Goal: Use online tool/utility: Utilize a website feature to perform a specific function

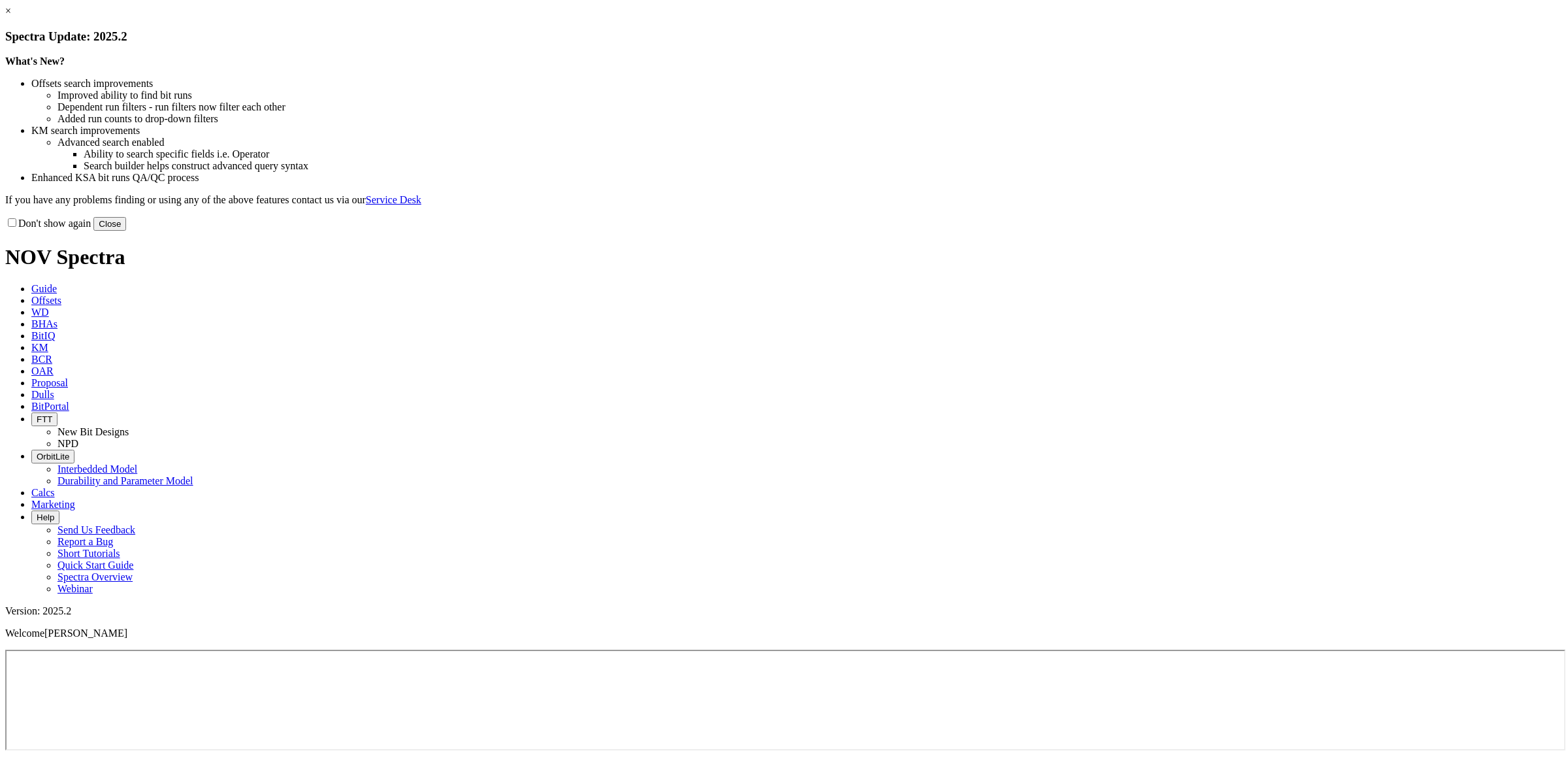
click at [11, 17] on link "×" at bounding box center [8, 11] width 6 height 11
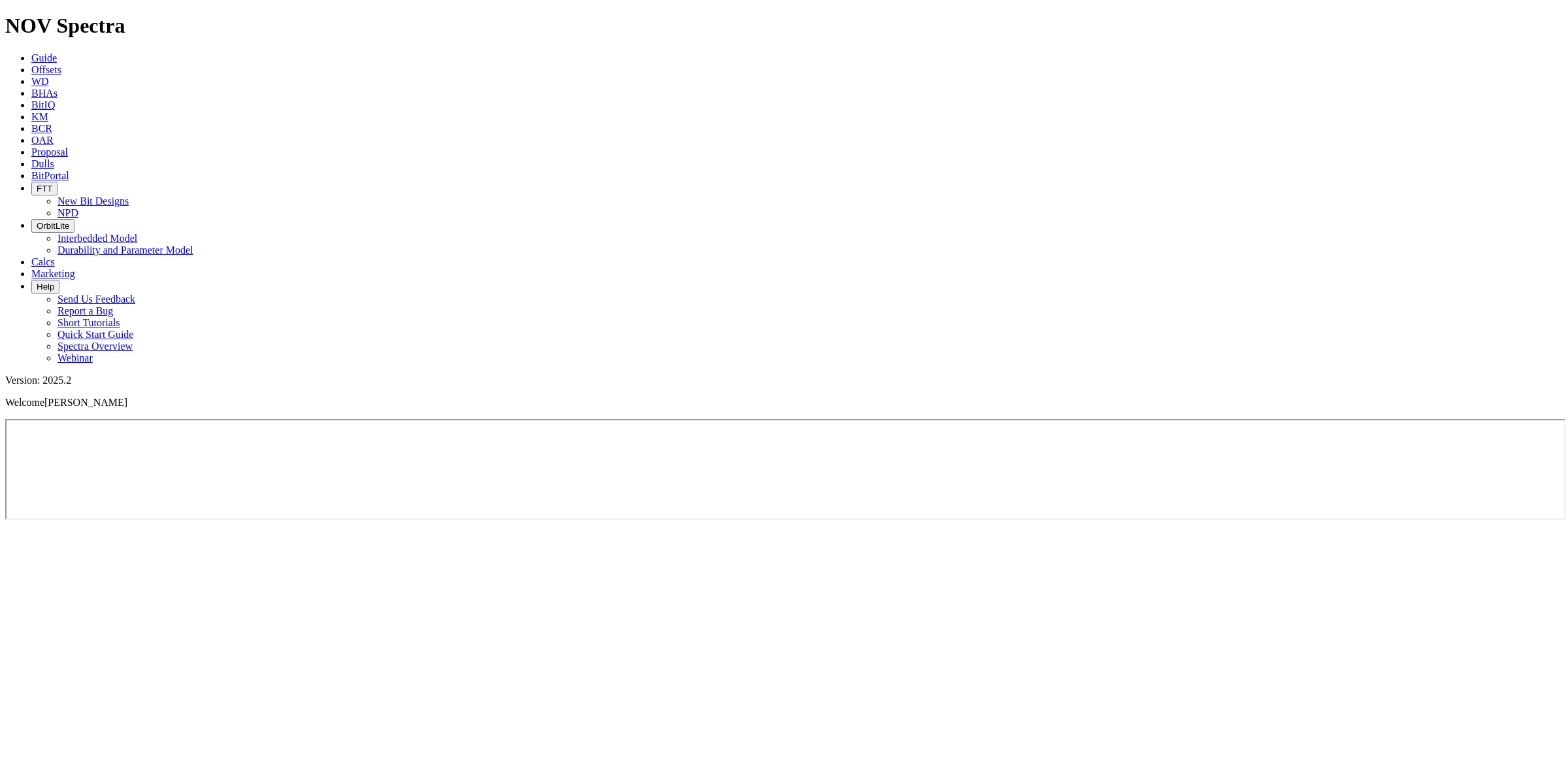
click at [32, 52] on icon at bounding box center [32, 57] width 0 height 11
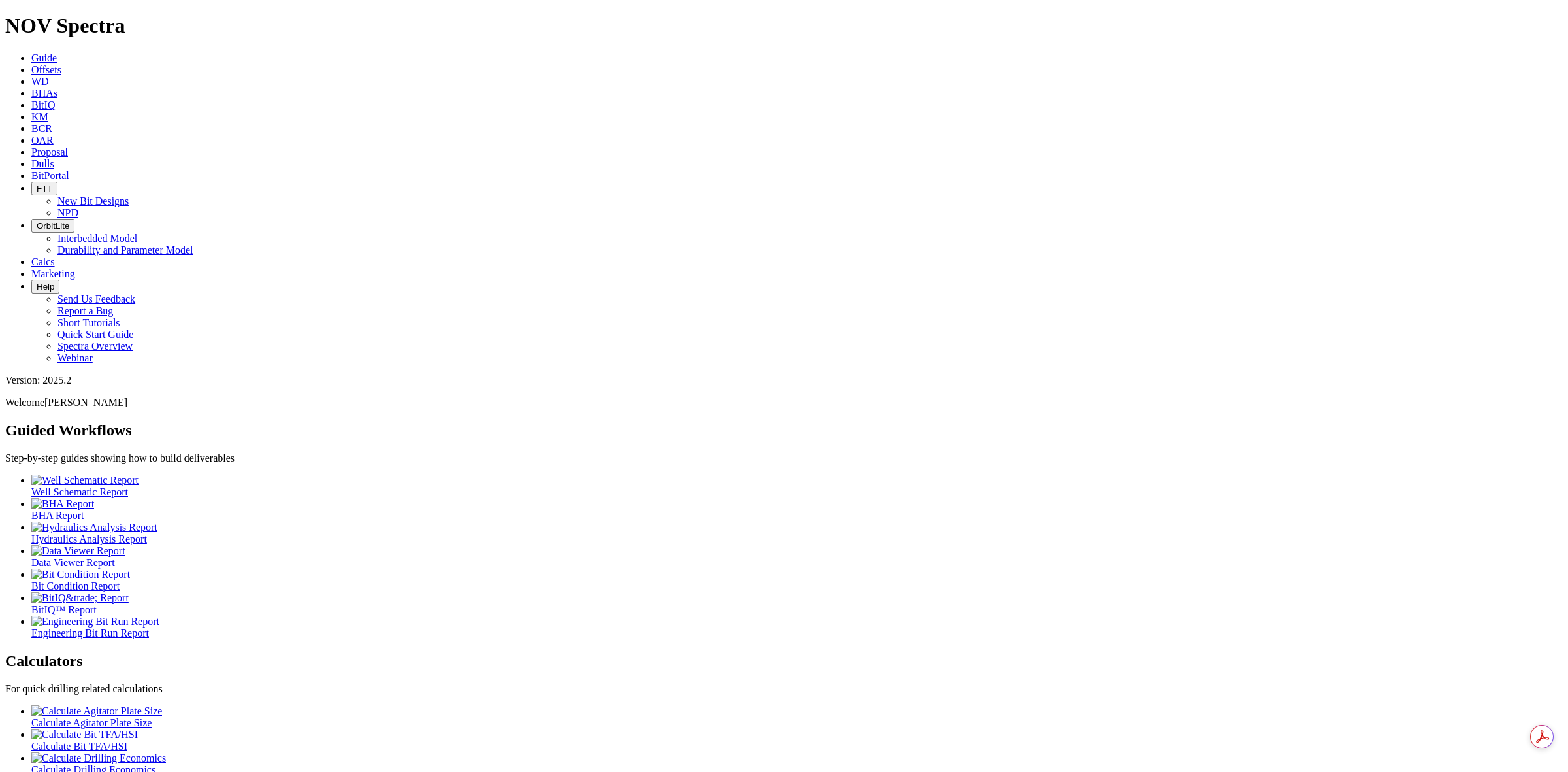
click at [32, 64] on icon at bounding box center [32, 70] width 0 height 11
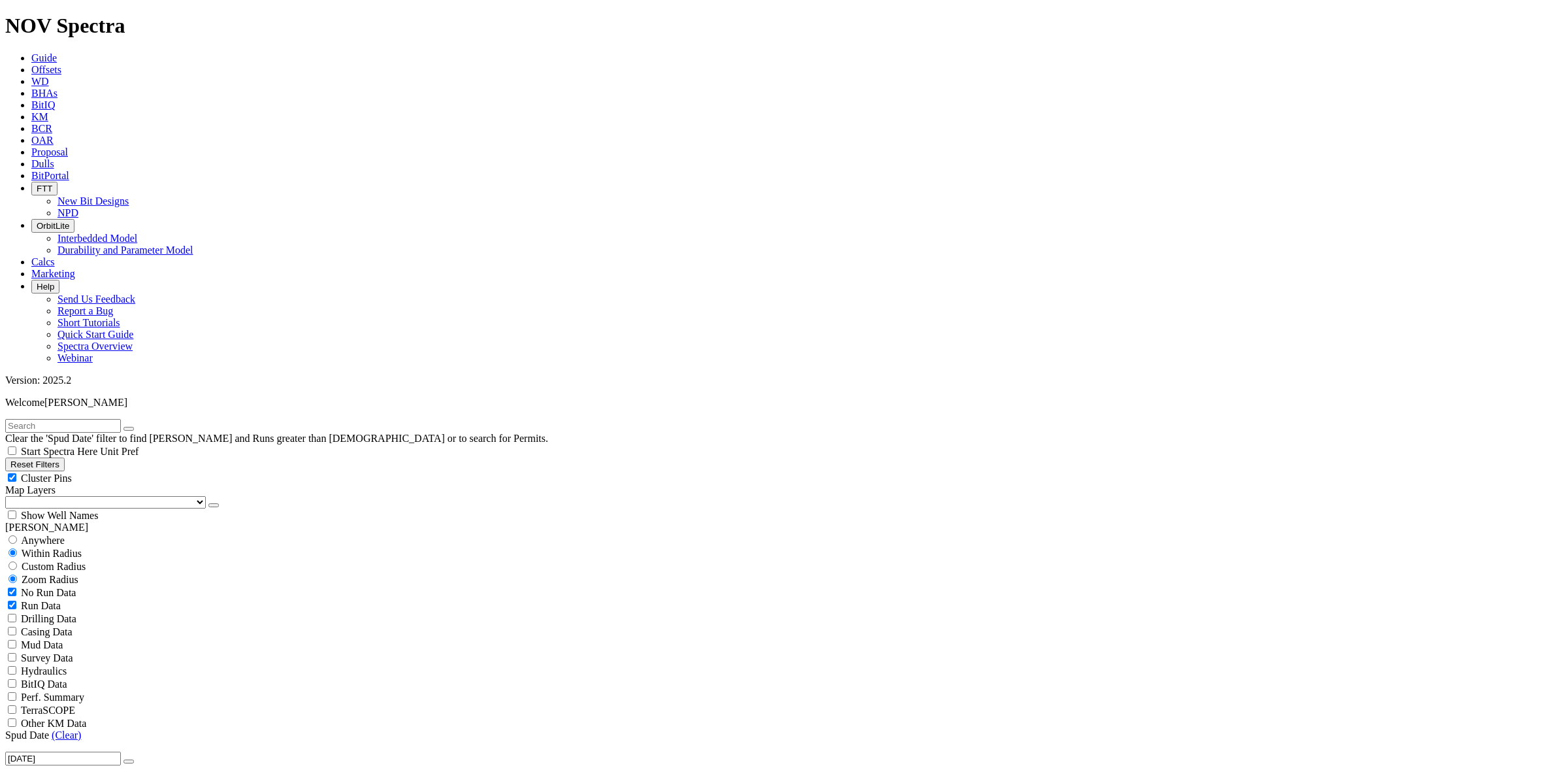
click at [101, 419] on input "text" at bounding box center [63, 425] width 116 height 14
type input "Gbaran"
click at [27, 533] on div "Anywhere" at bounding box center [784, 539] width 1558 height 13
radio input "true"
radio input "false"
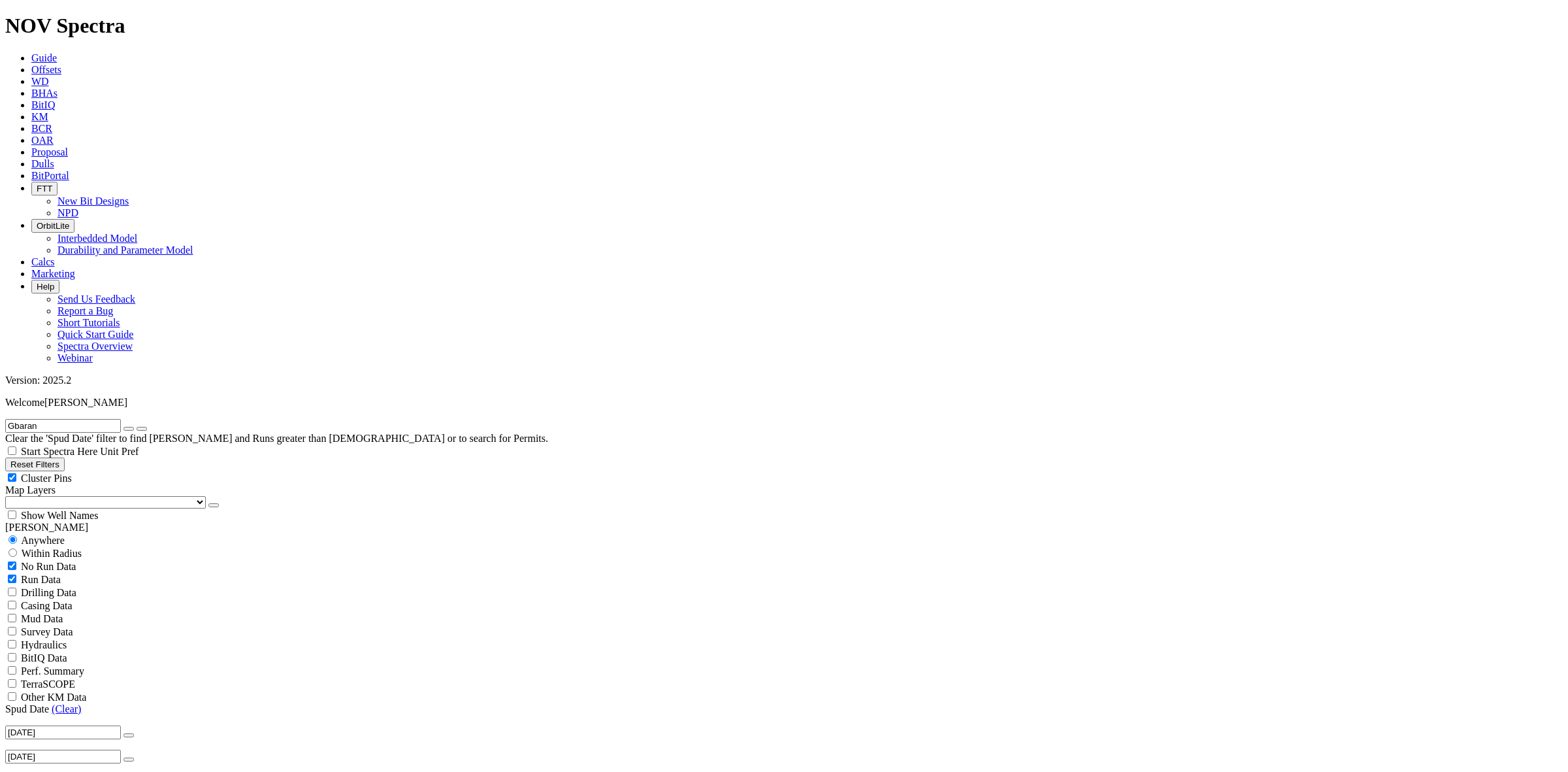
click at [147, 426] on button "submit" at bounding box center [141, 428] width 10 height 4
click at [66, 703] on link "(Clear)" at bounding box center [67, 709] width 30 height 11
click at [123, 733] on button "button" at bounding box center [128, 735] width 10 height 4
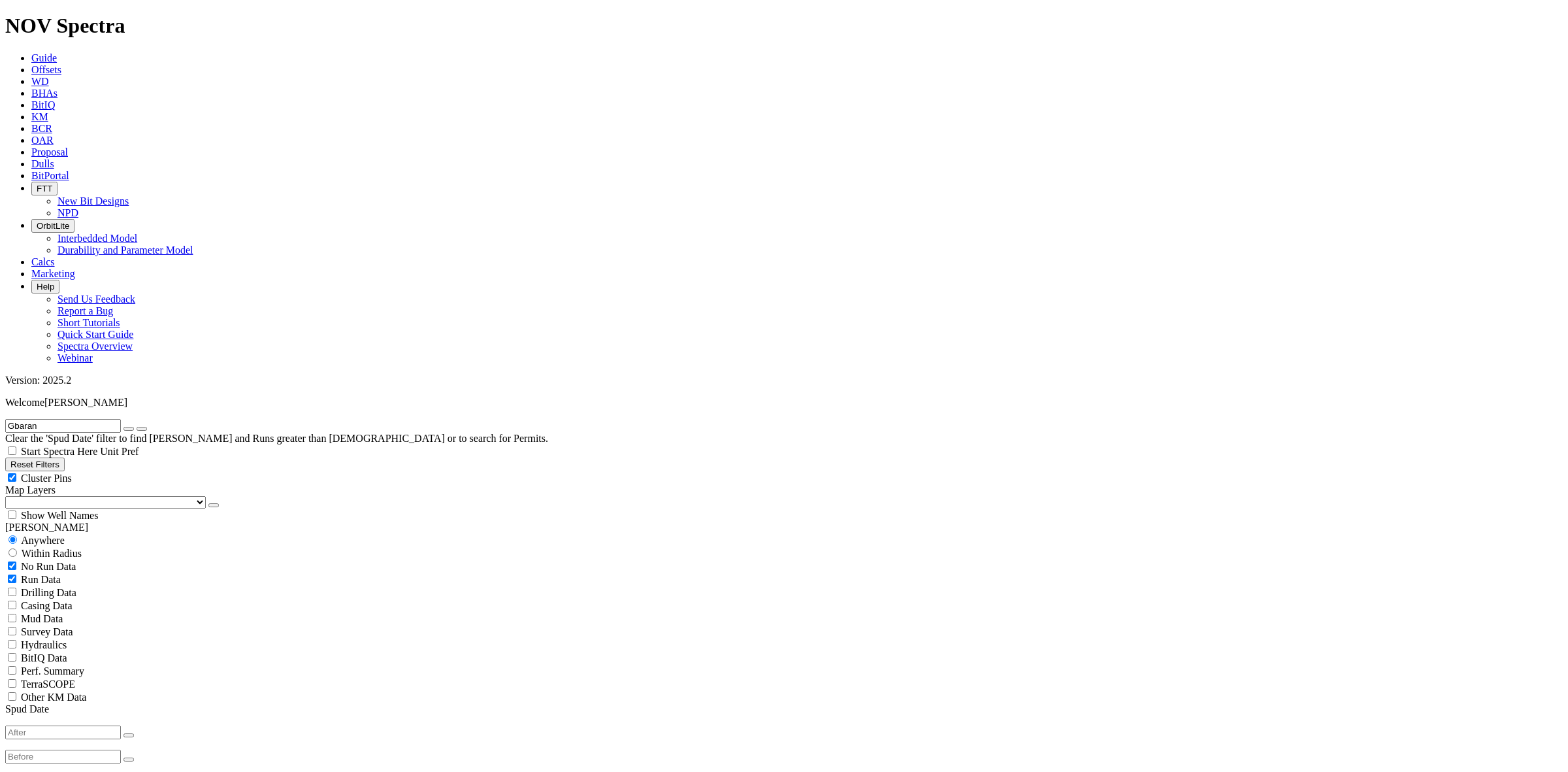
type input "[DATE]"
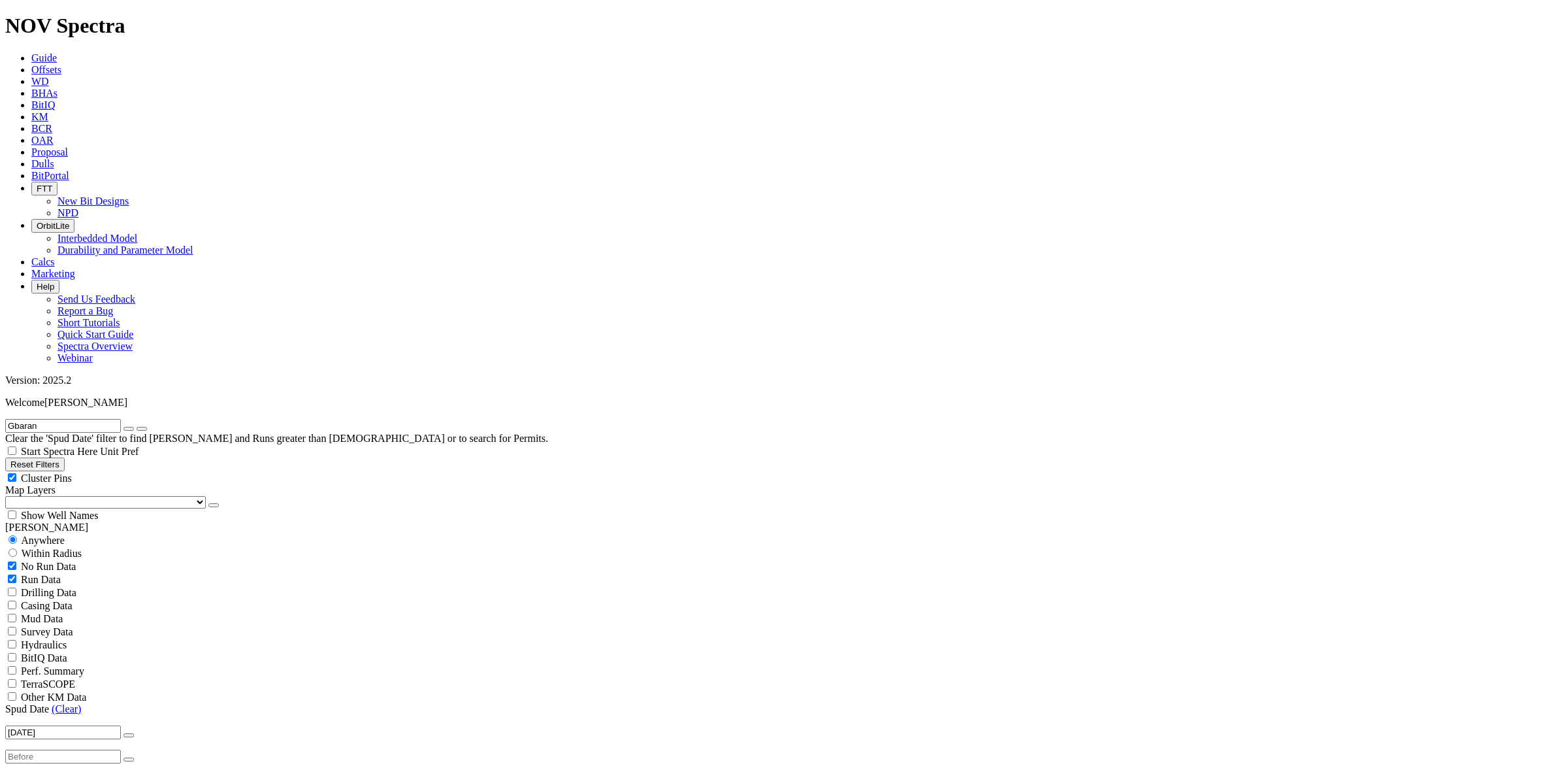
select select "16"
checkbox input "false"
select select "? number:16 ?"
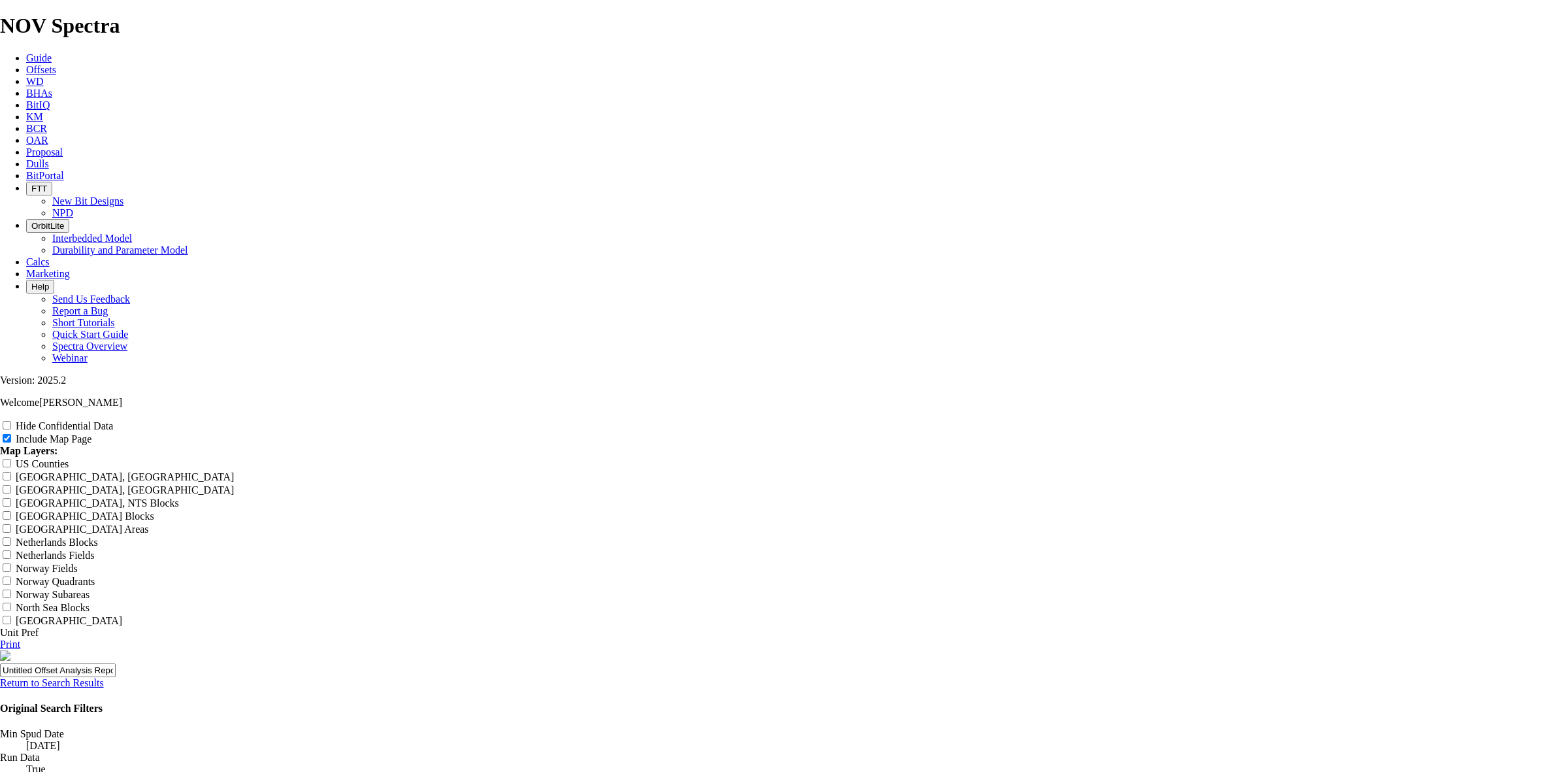
click at [104, 677] on link "Return to Search Results" at bounding box center [52, 682] width 104 height 11
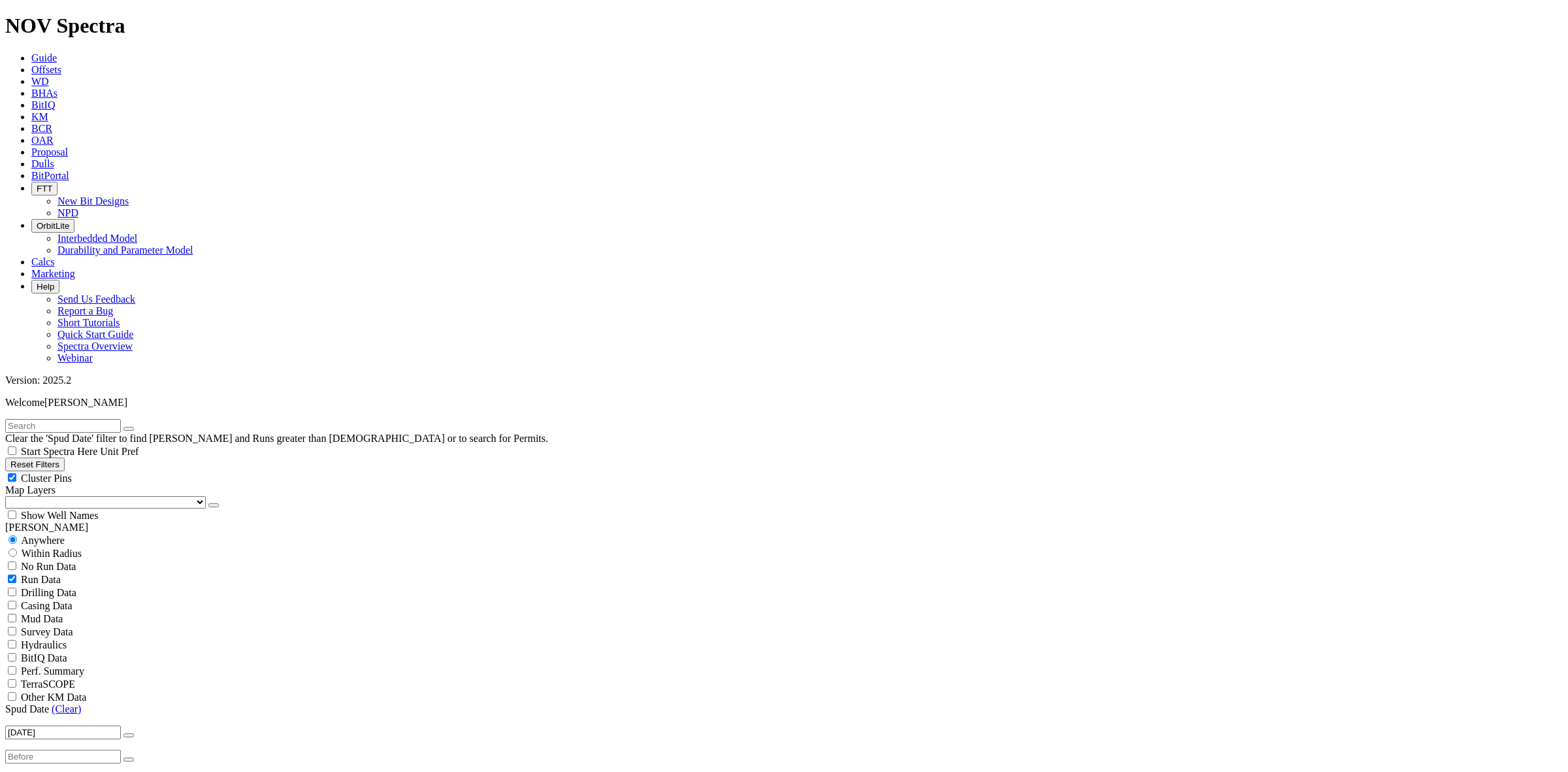
click at [17, 549] on input "radio" at bounding box center [12, 552] width 8 height 8
radio input "true"
radio input "false"
drag, startPoint x: 167, startPoint y: 204, endPoint x: 141, endPoint y: 207, distance: 26.2
click at [82, 548] on span "Within Radius" at bounding box center [51, 553] width 60 height 11
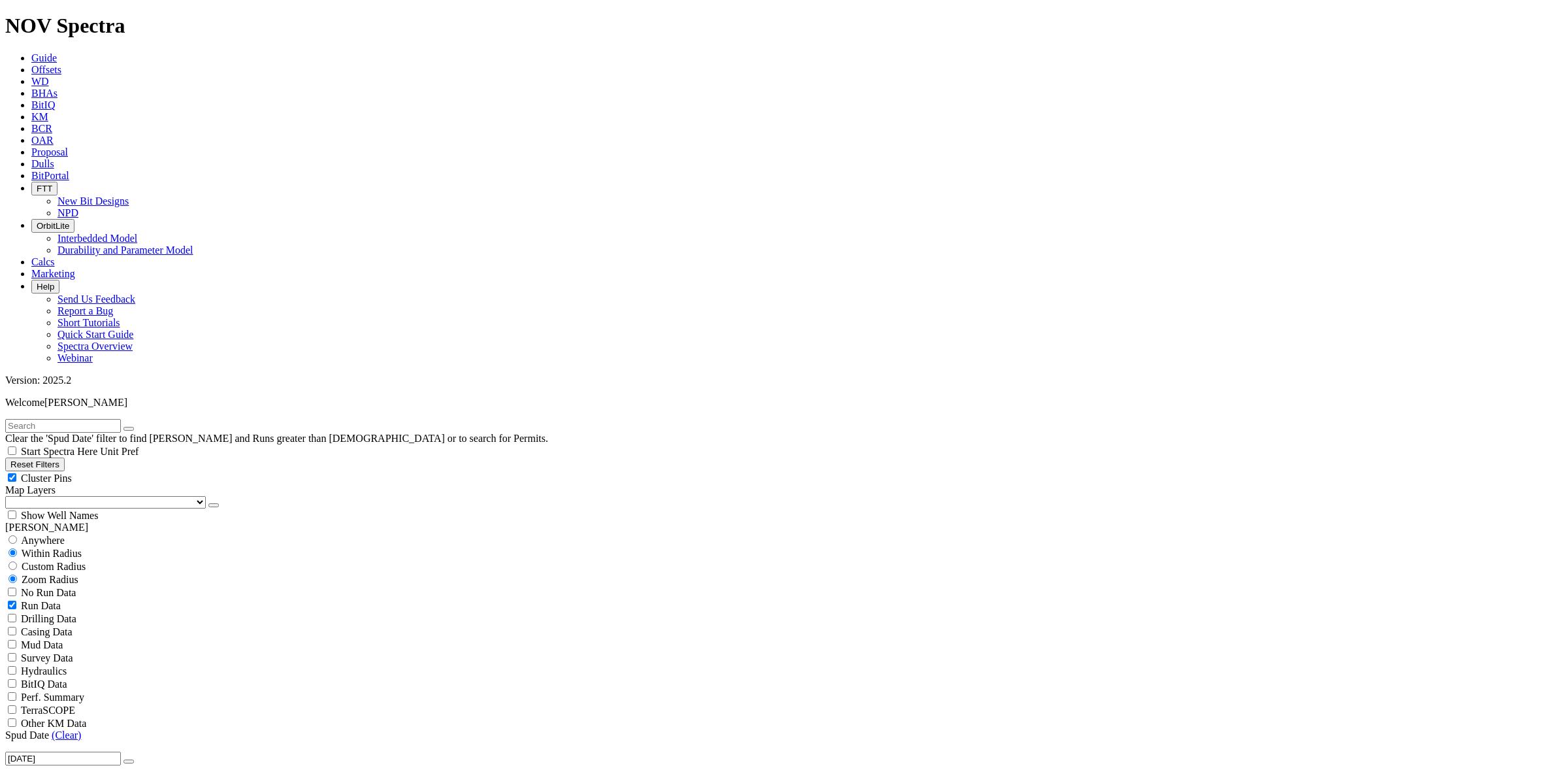
click at [82, 548] on span "Within Radius" at bounding box center [51, 553] width 60 height 11
click at [49, 76] on span "WD" at bounding box center [40, 82] width 18 height 11
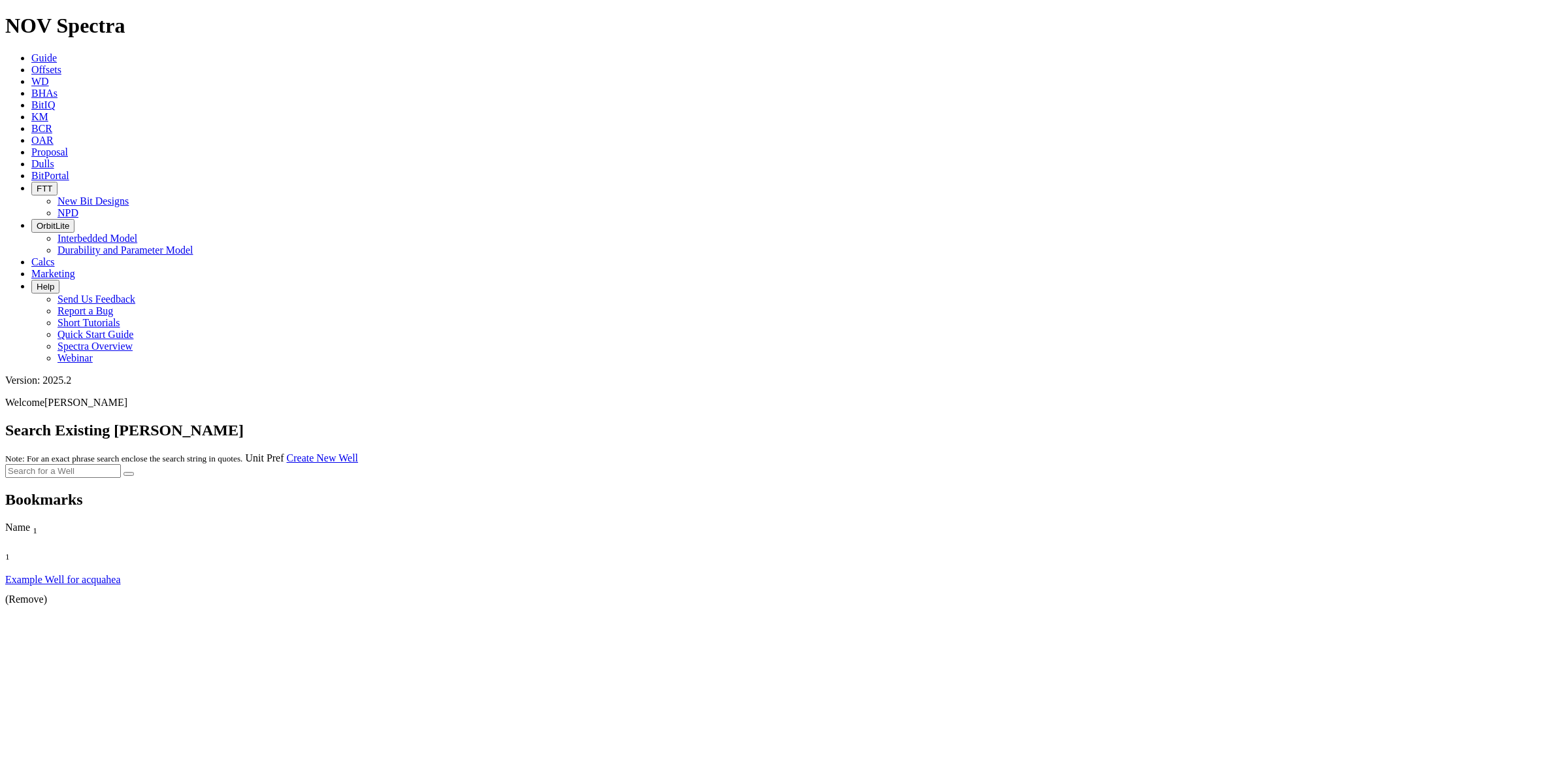
click at [57, 87] on span "BHAs" at bounding box center [44, 93] width 26 height 11
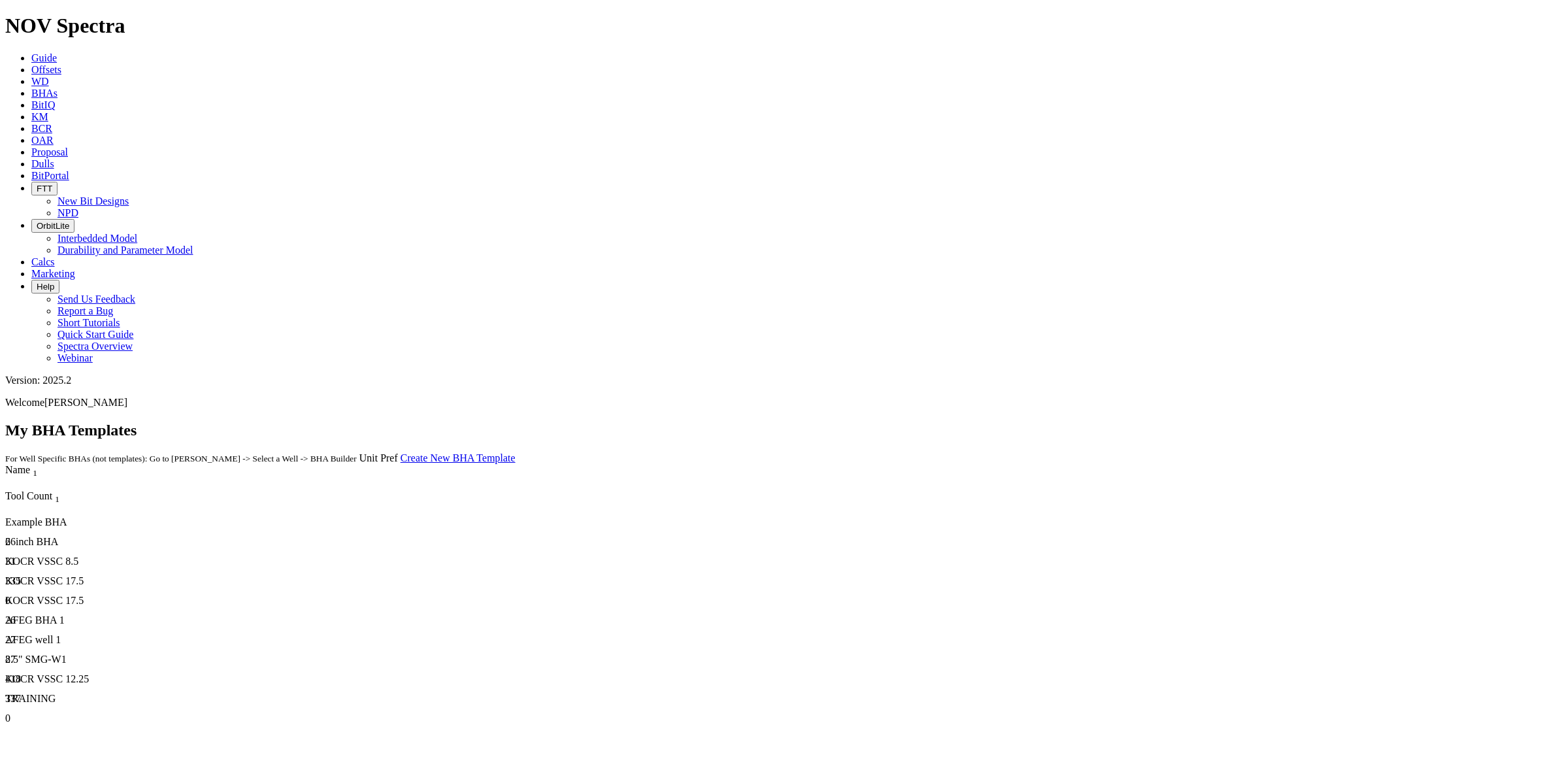
click at [62, 516] on div "Example BHA" at bounding box center [389, 522] width 767 height 12
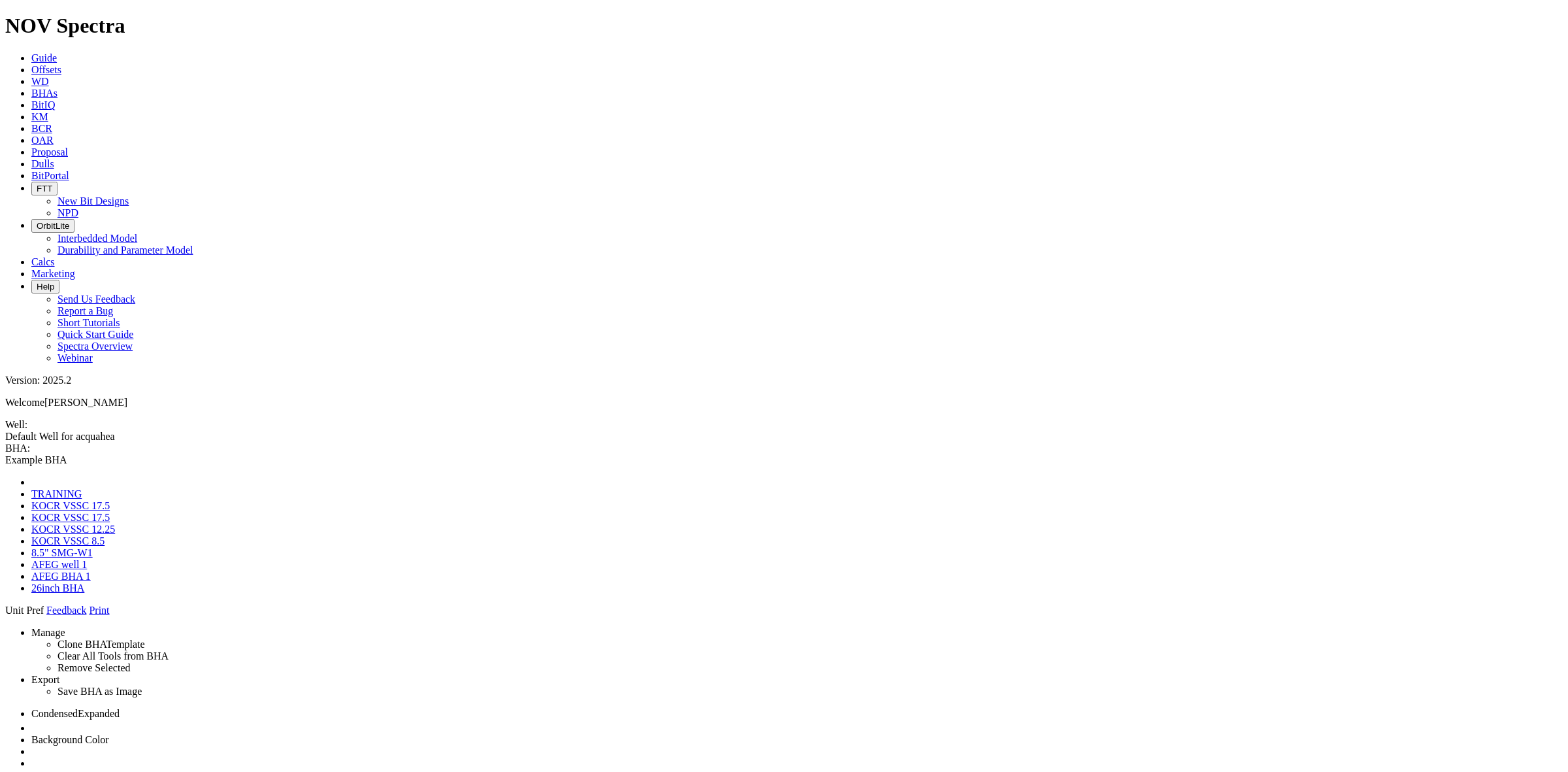
click at [55, 99] on span "BitIQ" at bounding box center [43, 105] width 23 height 11
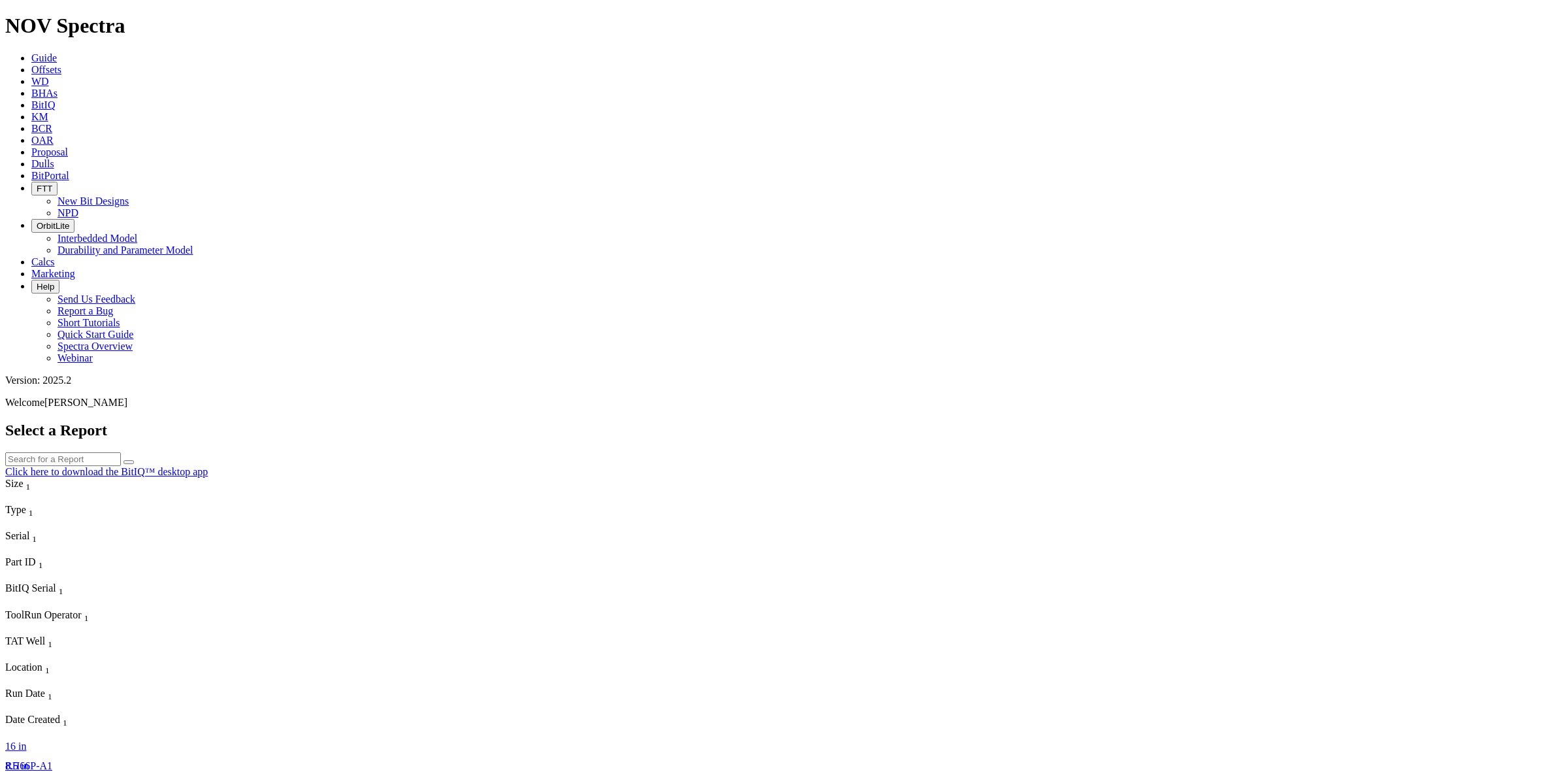
click at [48, 111] on span "KM" at bounding box center [40, 117] width 17 height 11
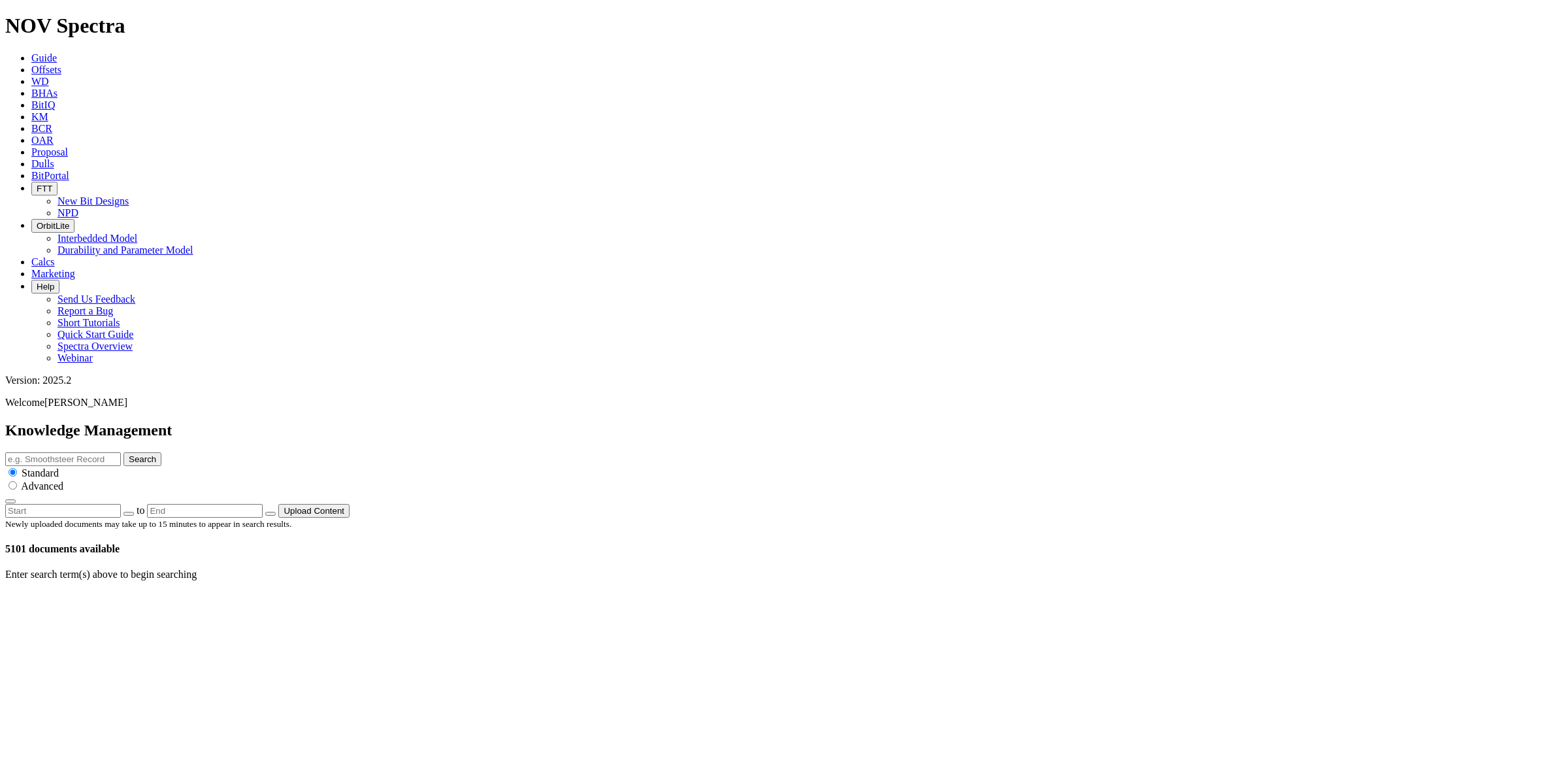
click at [52, 123] on span "BCR" at bounding box center [42, 129] width 21 height 11
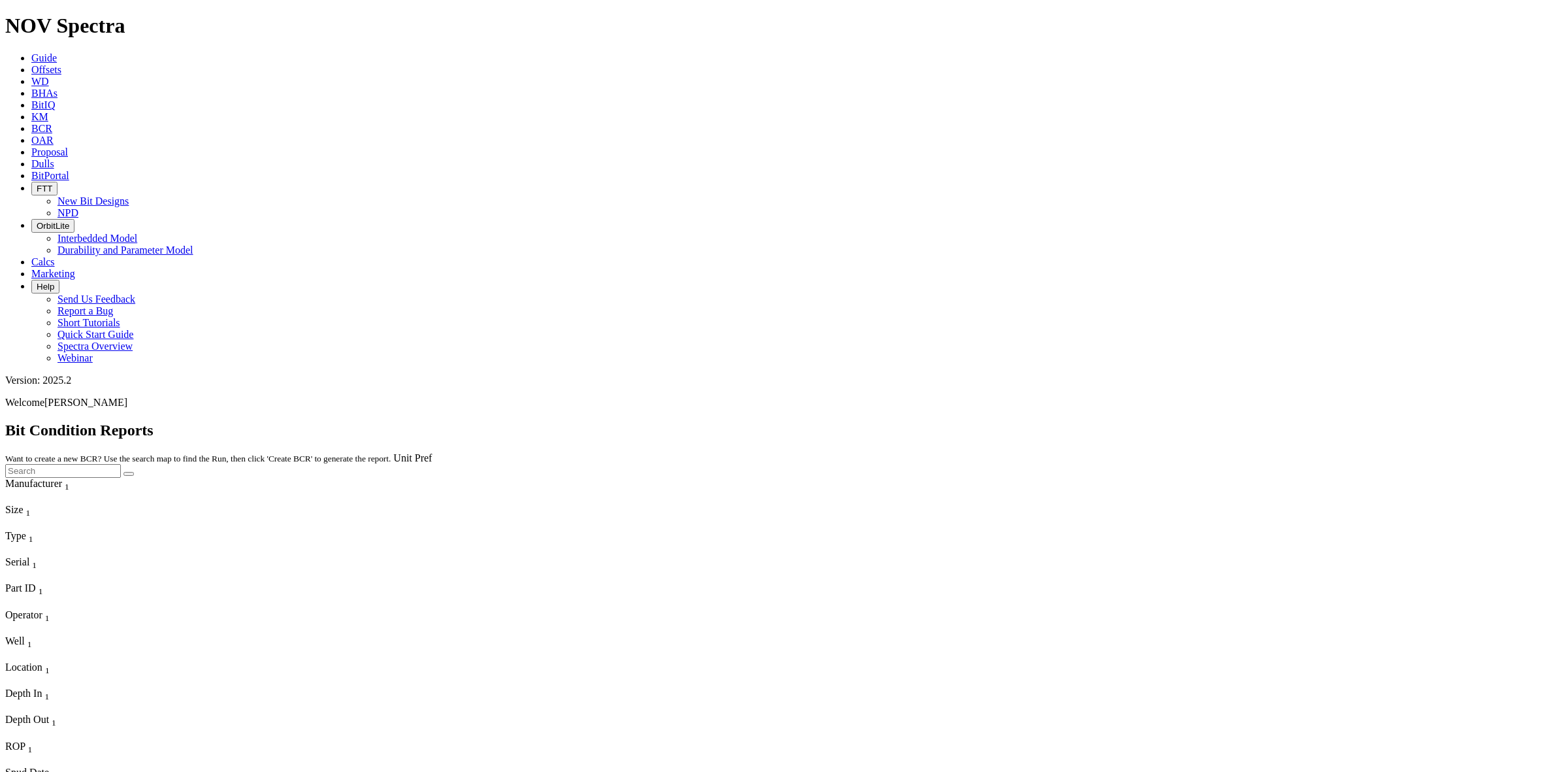
click at [54, 134] on span "OAR" at bounding box center [43, 140] width 22 height 11
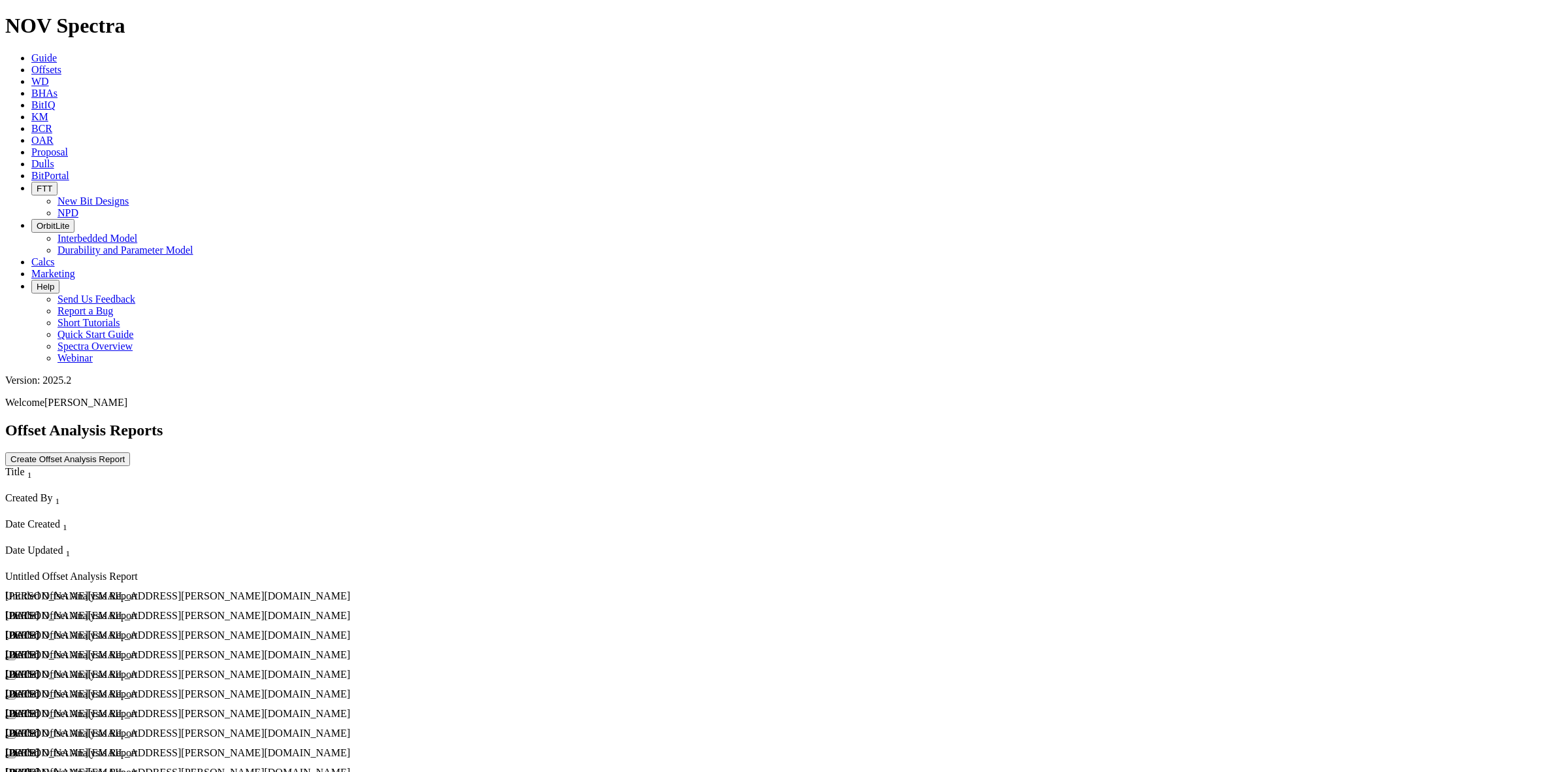
click at [68, 146] on span "Proposal" at bounding box center [49, 152] width 36 height 11
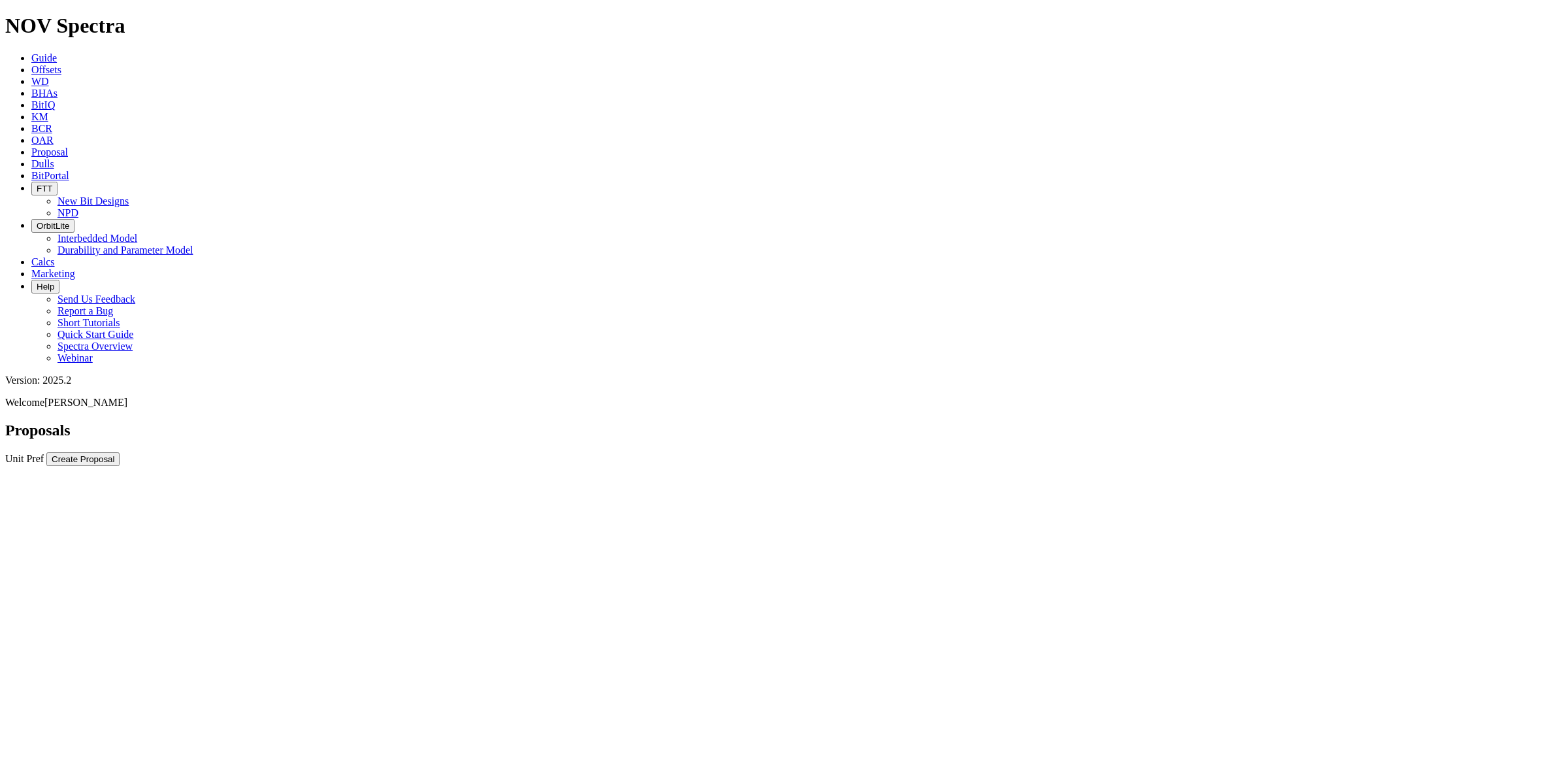
click at [55, 158] on span "Dulls" at bounding box center [43, 164] width 23 height 11
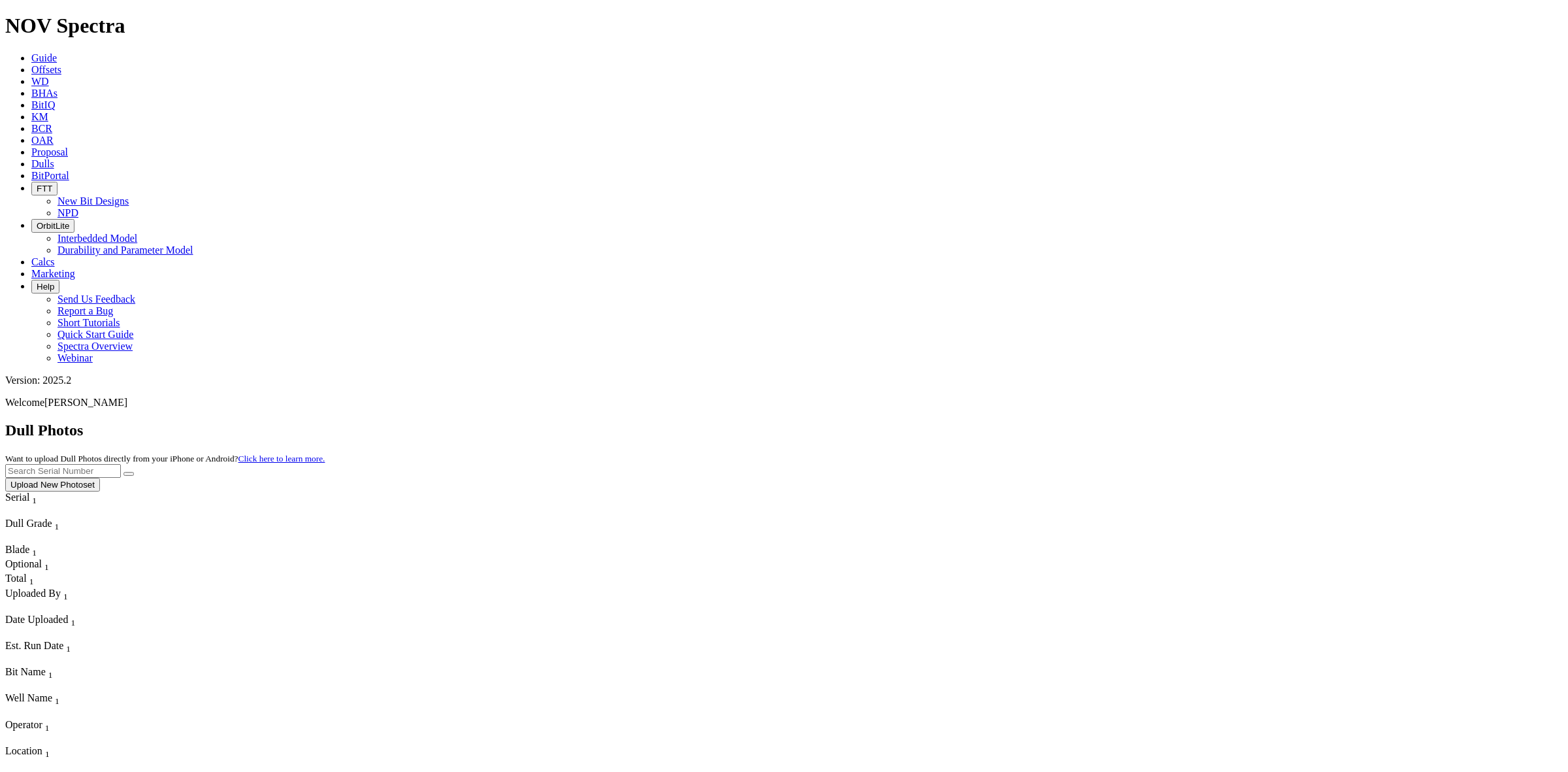
click at [70, 170] on span "BitPortal" at bounding box center [50, 175] width 38 height 11
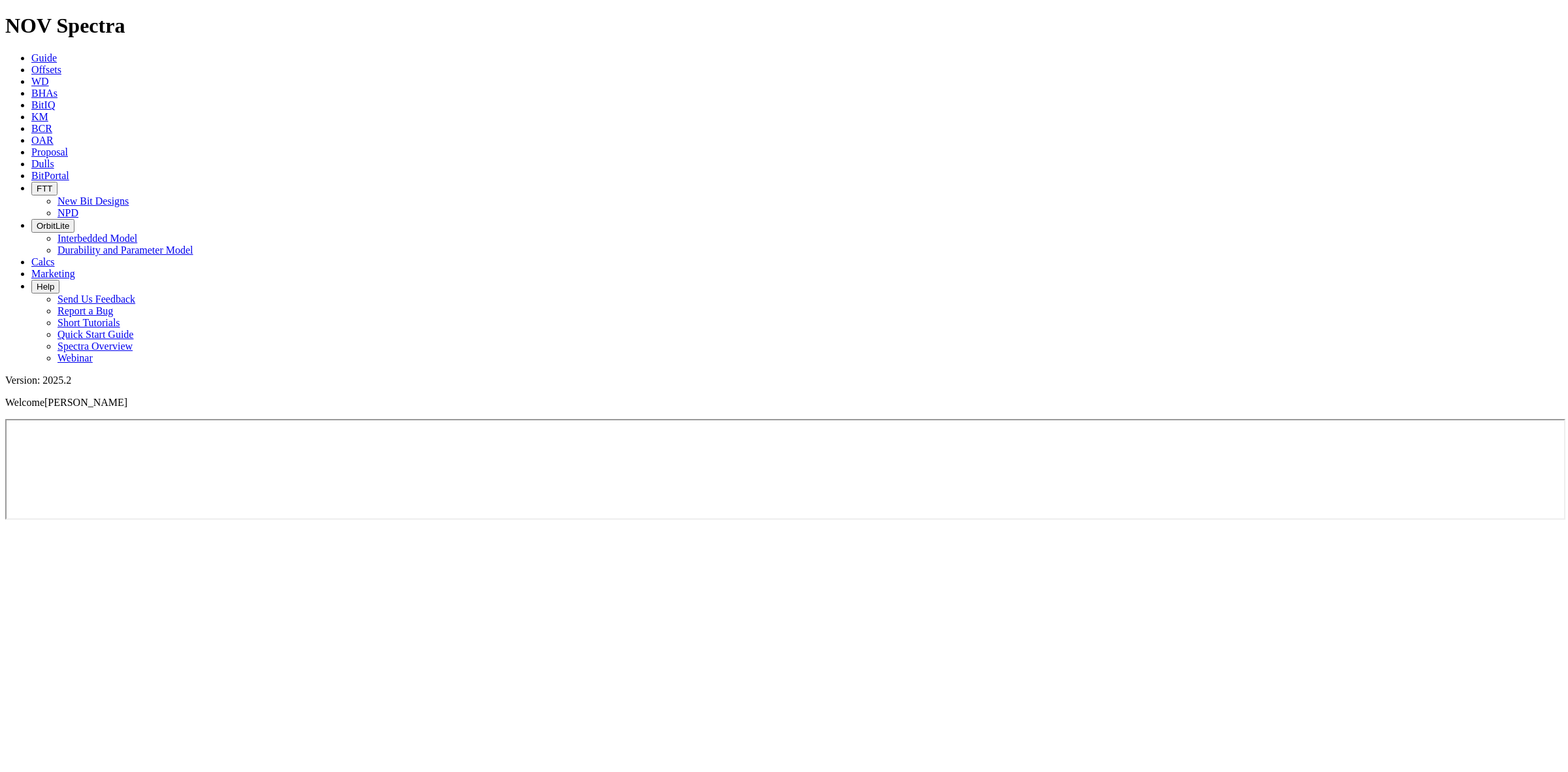
click at [36, 184] on icon "button" at bounding box center [36, 188] width 0 height 10
click at [74, 219] on button "OrbitLite" at bounding box center [53, 225] width 44 height 14
click at [32, 256] on icon at bounding box center [32, 261] width 0 height 11
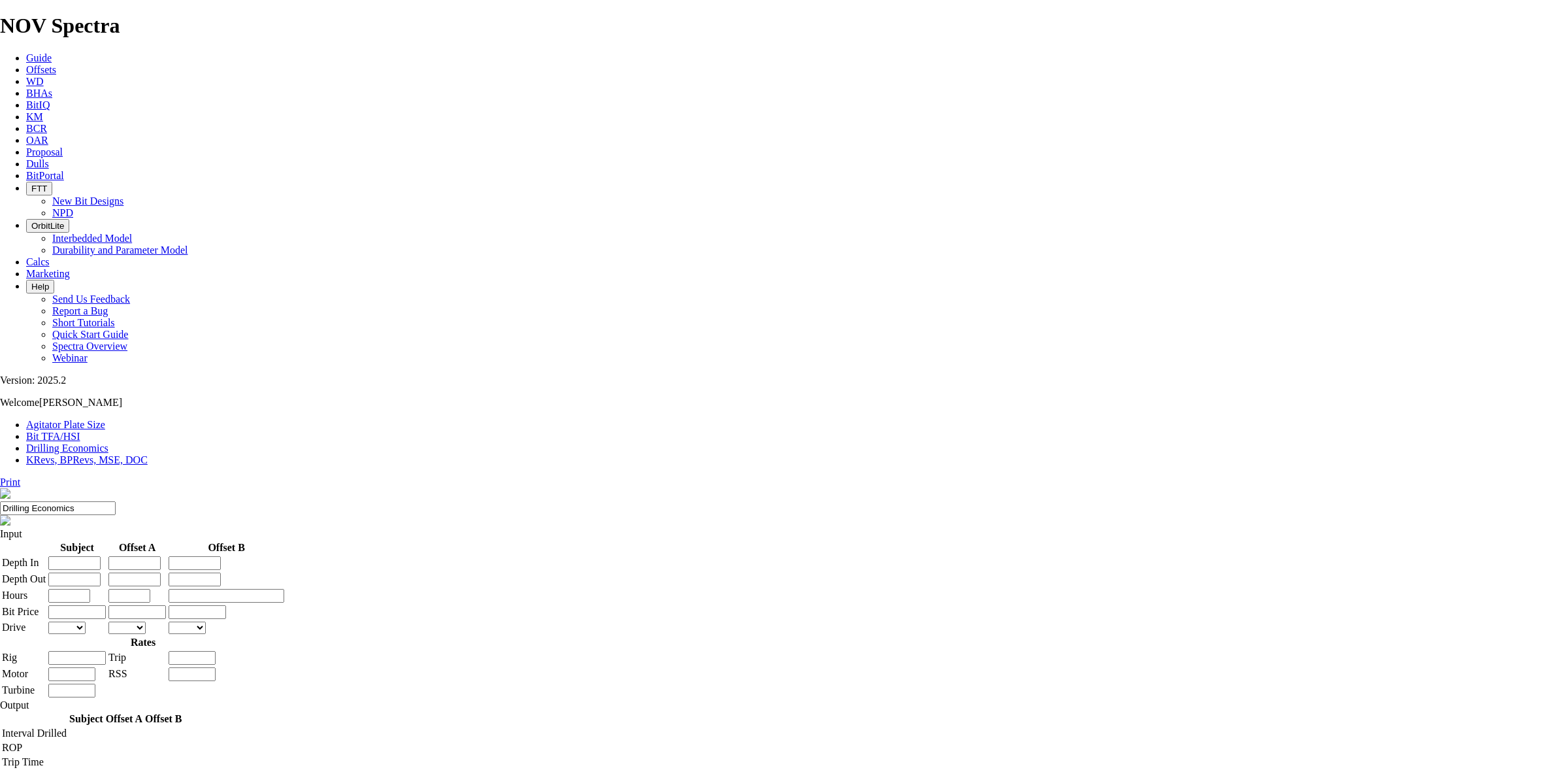
click at [108, 442] on link "Drilling Economics" at bounding box center [67, 448] width 82 height 11
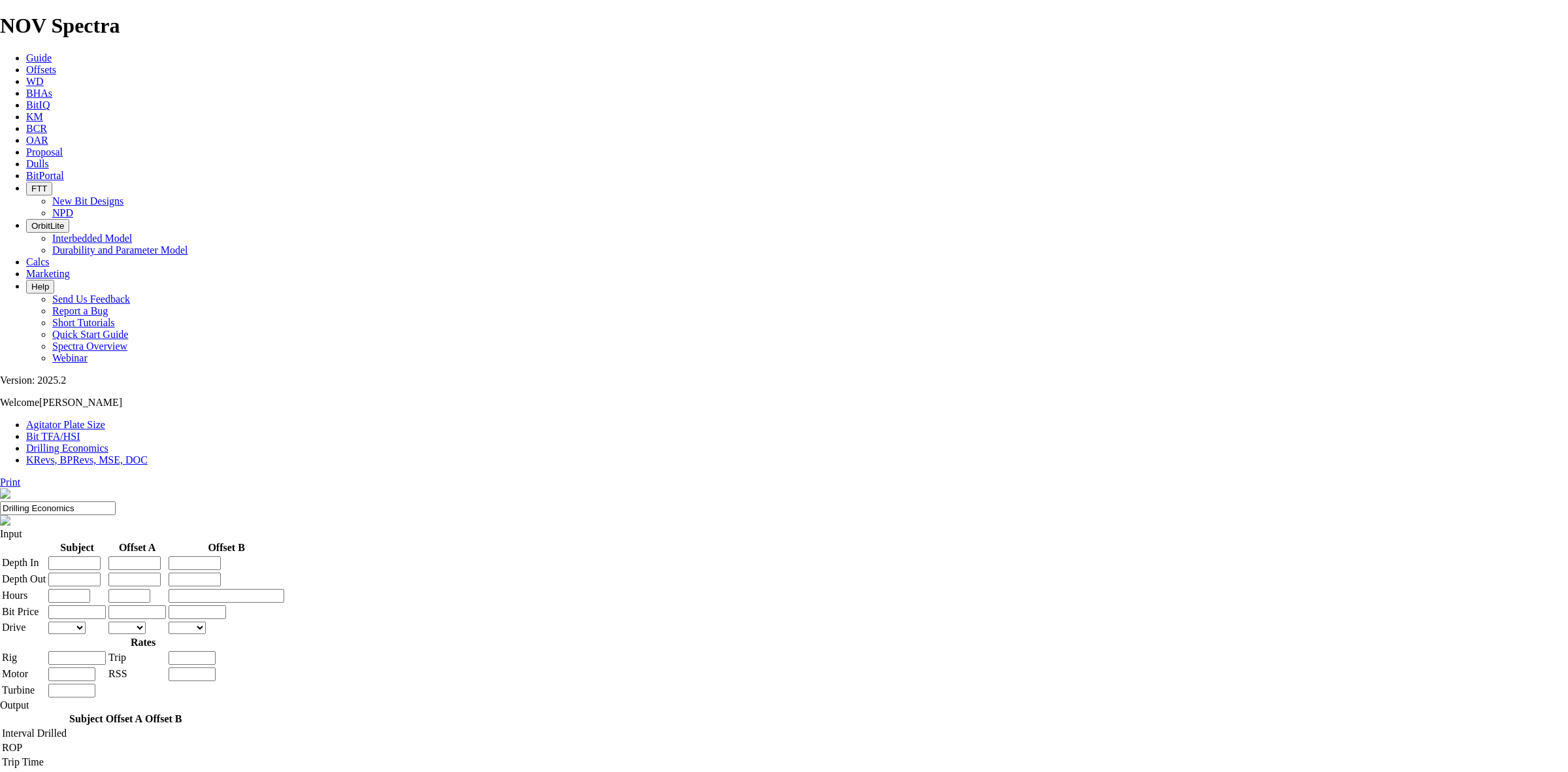
click at [108, 442] on link "Drilling Economics" at bounding box center [67, 448] width 82 height 11
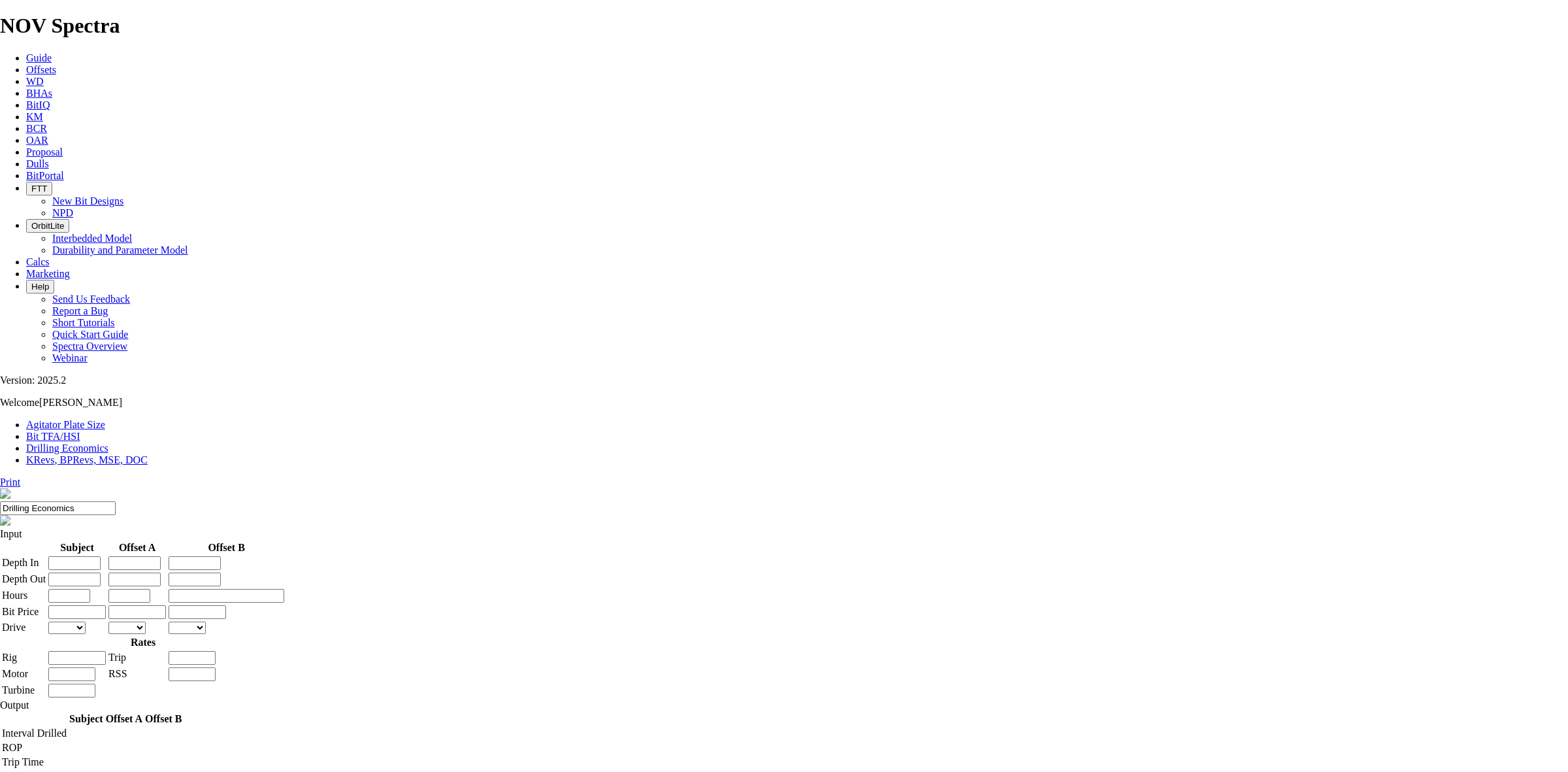
click at [108, 442] on link "Drilling Economics" at bounding box center [67, 448] width 82 height 11
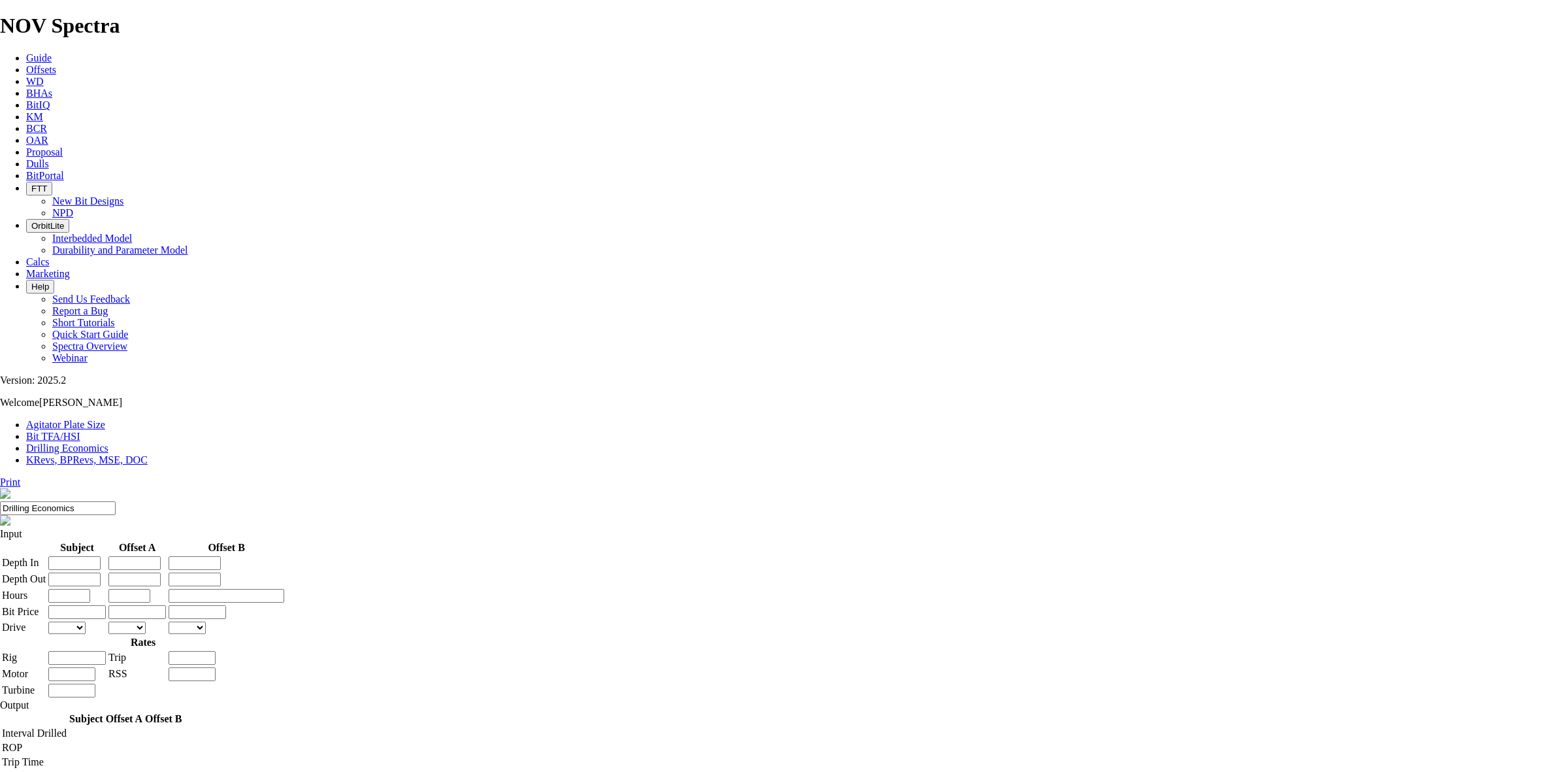
click at [108, 442] on link "Drilling Economics" at bounding box center [67, 448] width 82 height 11
click at [147, 454] on link "KRevs, BPRevs, MSE, DOC" at bounding box center [86, 460] width 121 height 11
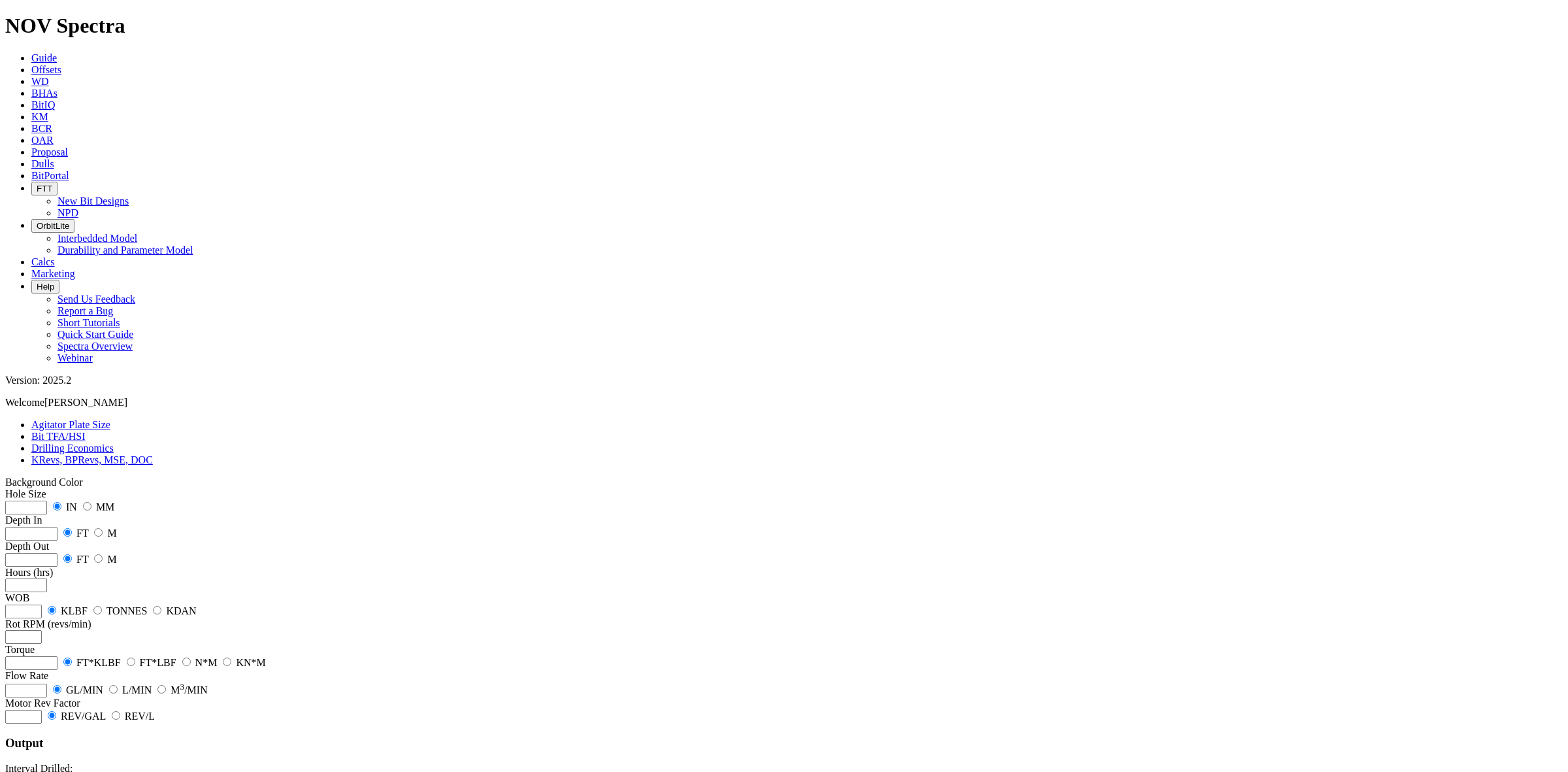
click at [85, 431] on link "Bit TFA/HSI" at bounding box center [58, 437] width 55 height 11
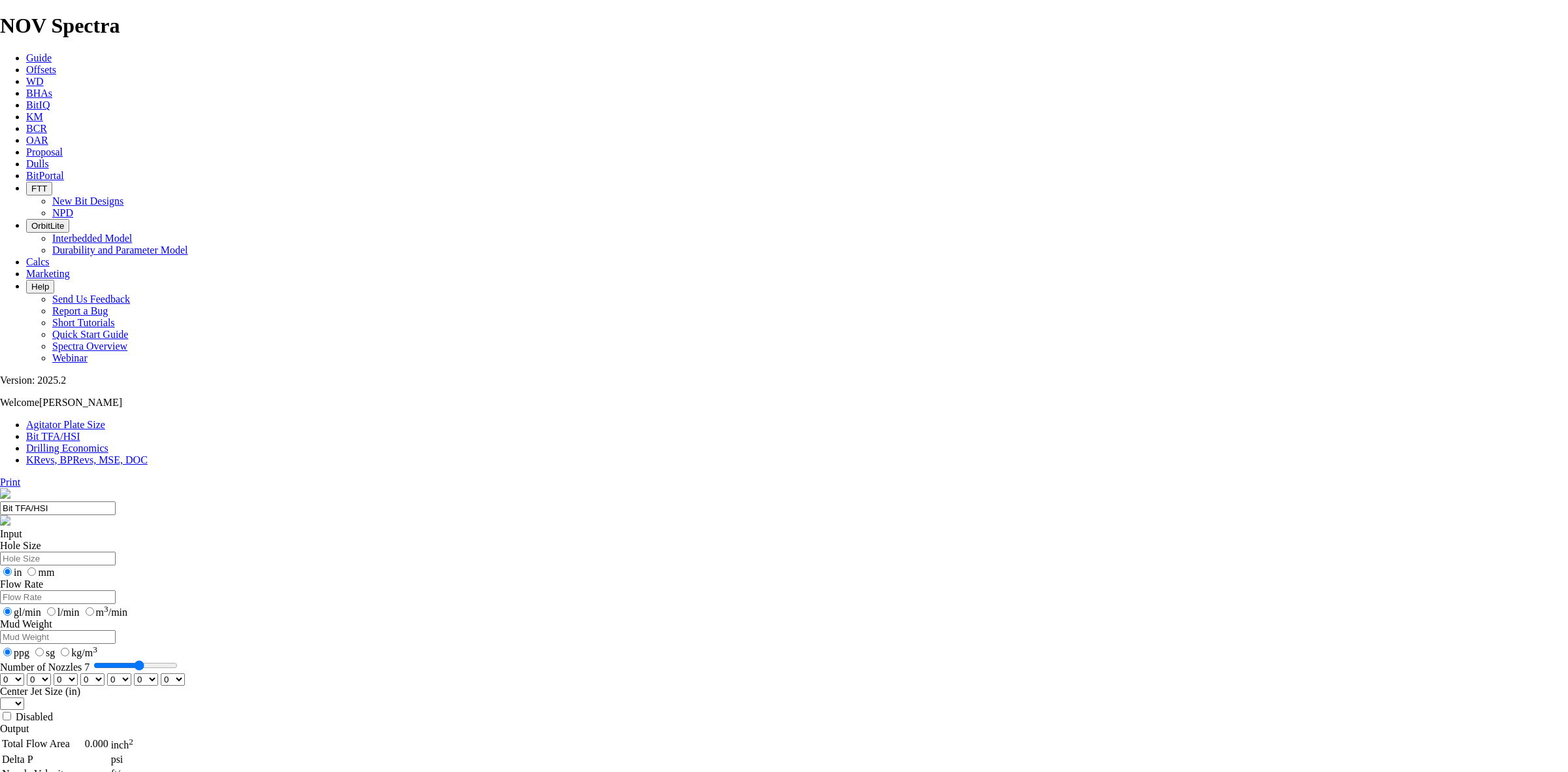
click at [116, 551] on input "Hole Size" at bounding box center [57, 558] width 116 height 14
type input "12.25"
click at [116, 590] on input "Flow Rate" at bounding box center [57, 597] width 116 height 14
drag, startPoint x: 585, startPoint y: 250, endPoint x: 546, endPoint y: 243, distance: 39.6
click at [546, 539] on div "Hole Size 12.25 in mm Flow Rate 950 gl/min l/min m 3 /min Mud Weight ppg sg kg/…" at bounding box center [784, 630] width 1568 height 183
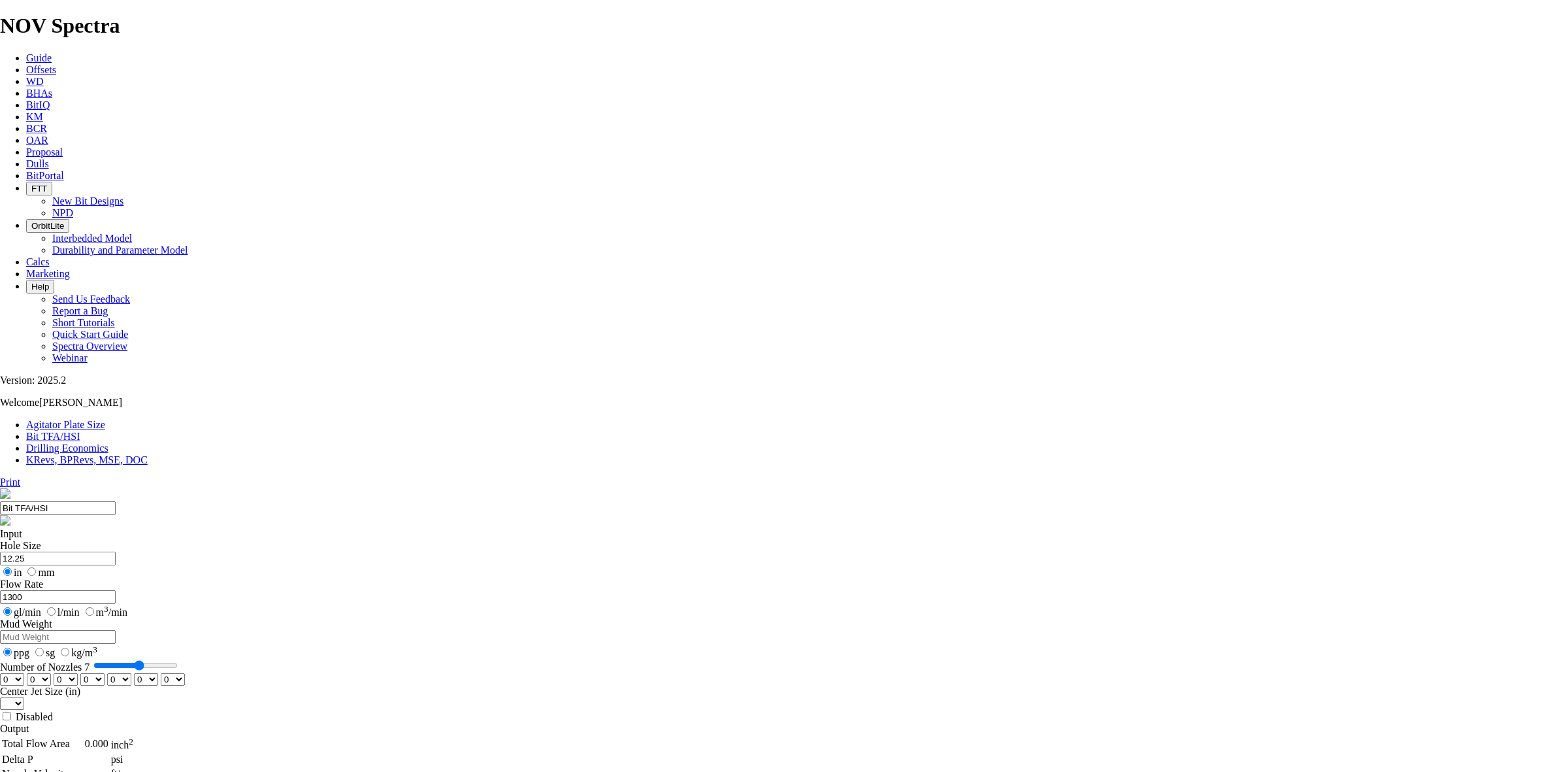
type input "1300"
click at [56, 607] on input "l/min" at bounding box center [51, 611] width 8 height 8
radio input "true"
radio input "false"
click at [116, 630] on input "Mud Weight" at bounding box center [57, 637] width 116 height 14
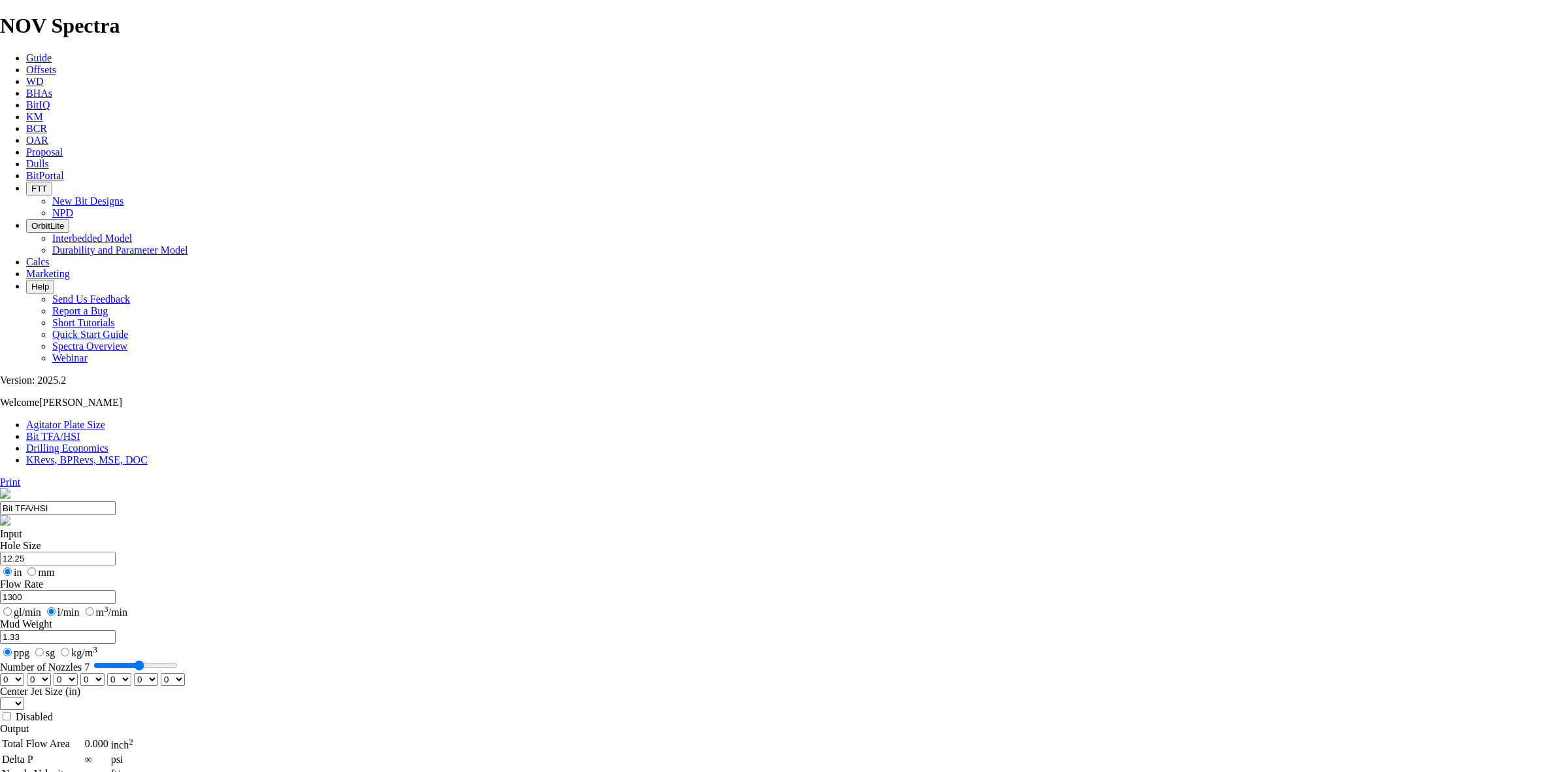
type input "1.33"
click at [44, 648] on input "sg" at bounding box center [39, 652] width 8 height 8
radio input "true"
click at [12, 648] on input "ppg" at bounding box center [7, 652] width 8 height 8
radio input "true"
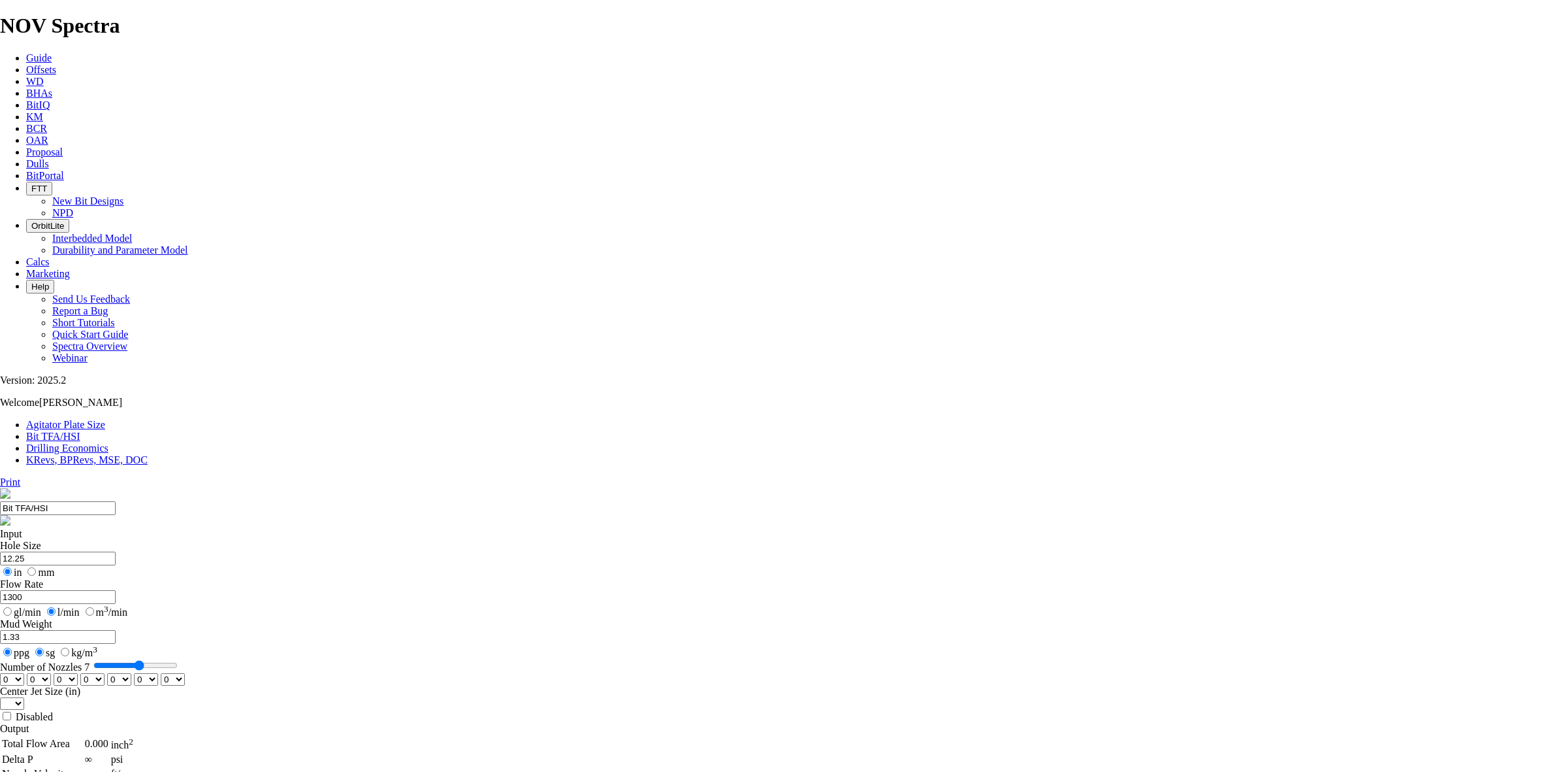
radio input "false"
drag, startPoint x: 584, startPoint y: 296, endPoint x: 526, endPoint y: 296, distance: 58.0
click at [526, 488] on section "Bit TFA/HSI Input Hole Size 12.25 in mm Flow Rate 1300 gl/min l/min m 3 /min Mu…" at bounding box center [784, 744] width 1568 height 513
type input "12"
click at [12, 607] on input "gl/min" at bounding box center [7, 611] width 8 height 8
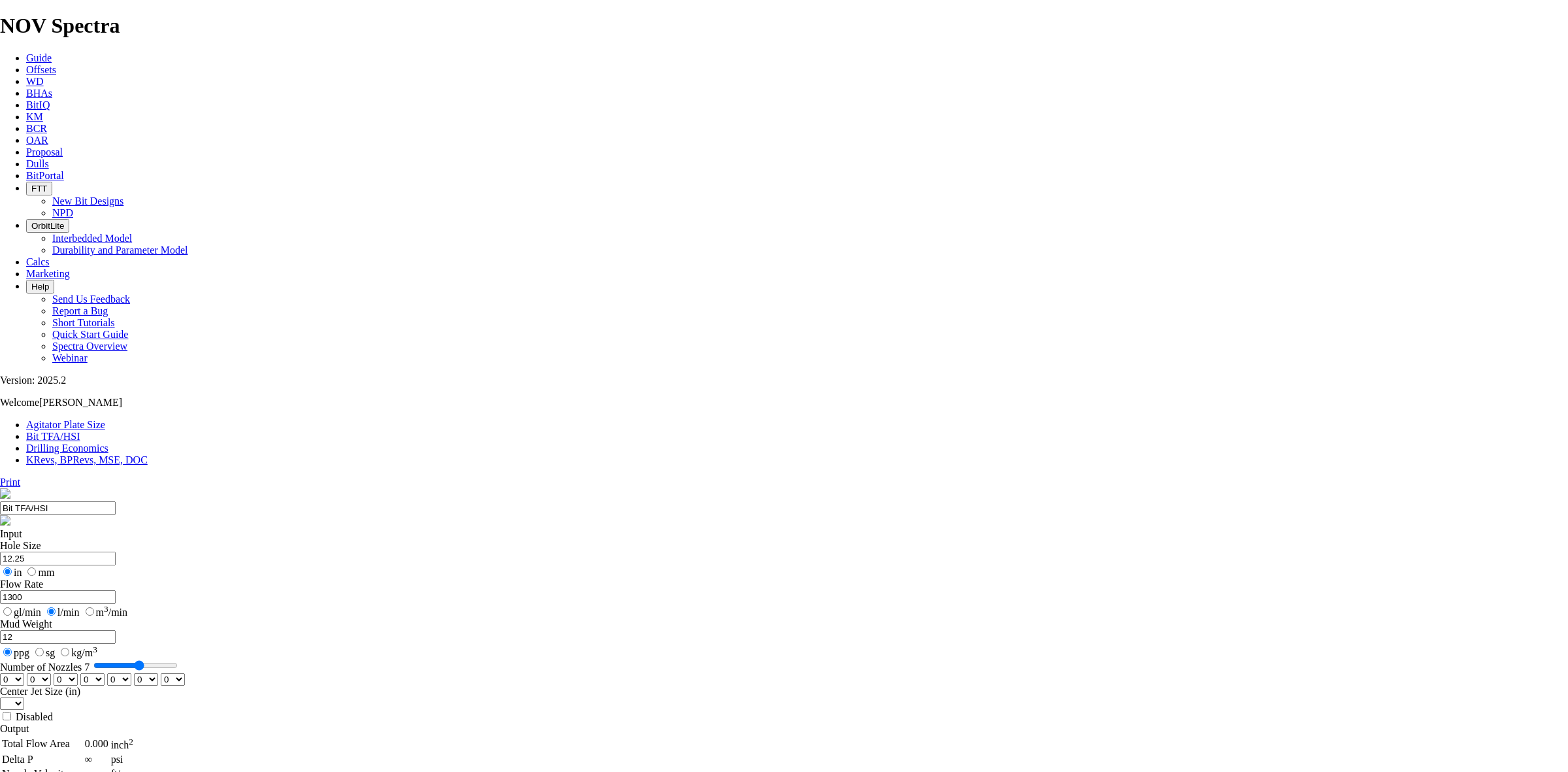
radio input "true"
radio input "false"
drag, startPoint x: 588, startPoint y: 245, endPoint x: 504, endPoint y: 247, distance: 84.0
click at [504, 476] on bit-tfa-hsi "Print Bit TFA/HSI Input Hole Size 12.25 in mm Flow Rate 1300 gl/min l/min m 3 /…" at bounding box center [784, 738] width 1568 height 524
type input "850"
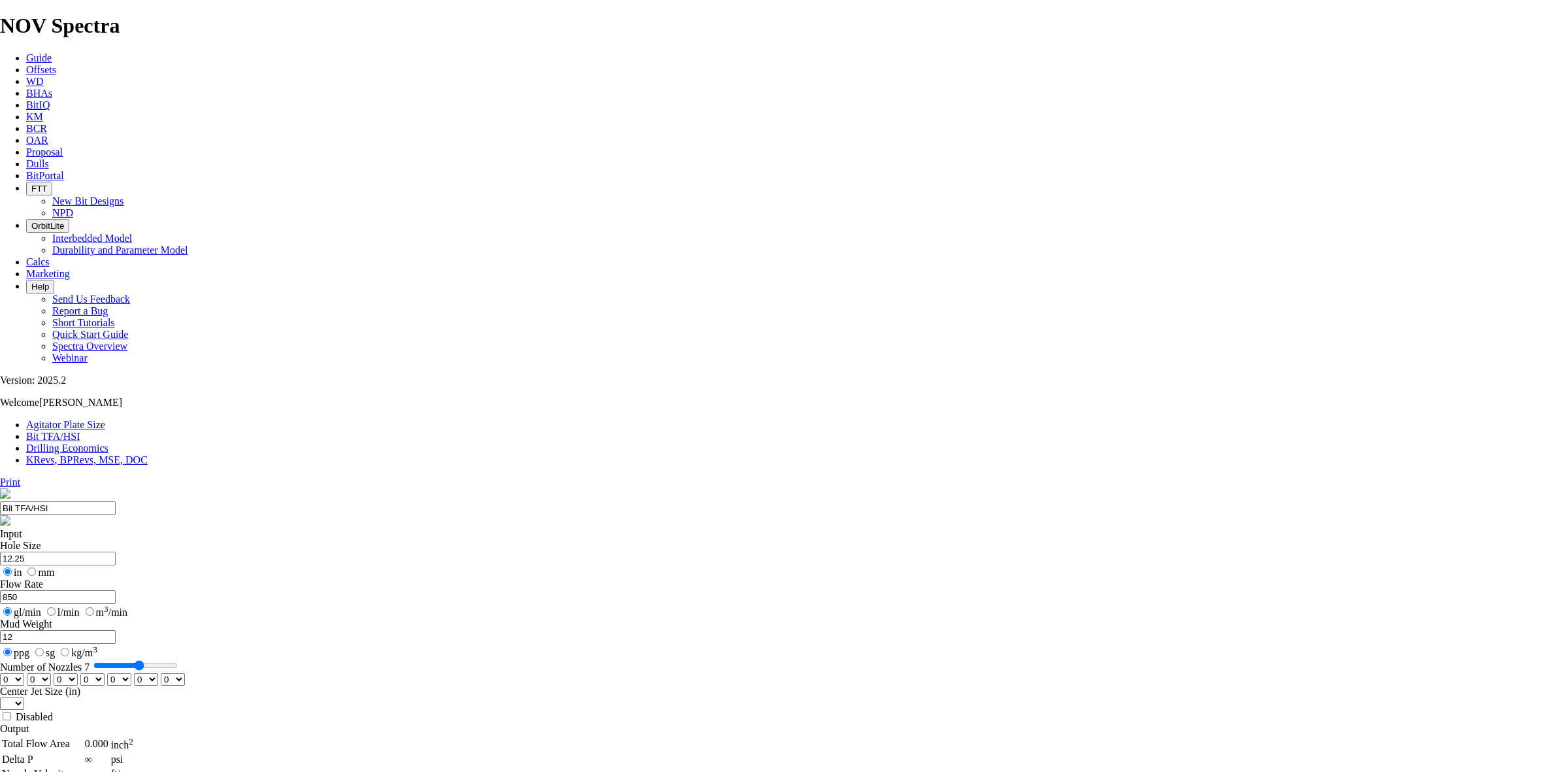
drag, startPoint x: 600, startPoint y: 291, endPoint x: 613, endPoint y: 300, distance: 15.8
click at [116, 630] on input "12" at bounding box center [57, 637] width 116 height 14
type input "12.0"
drag, startPoint x: 660, startPoint y: 345, endPoint x: 639, endPoint y: 345, distance: 21.0
type input "6"
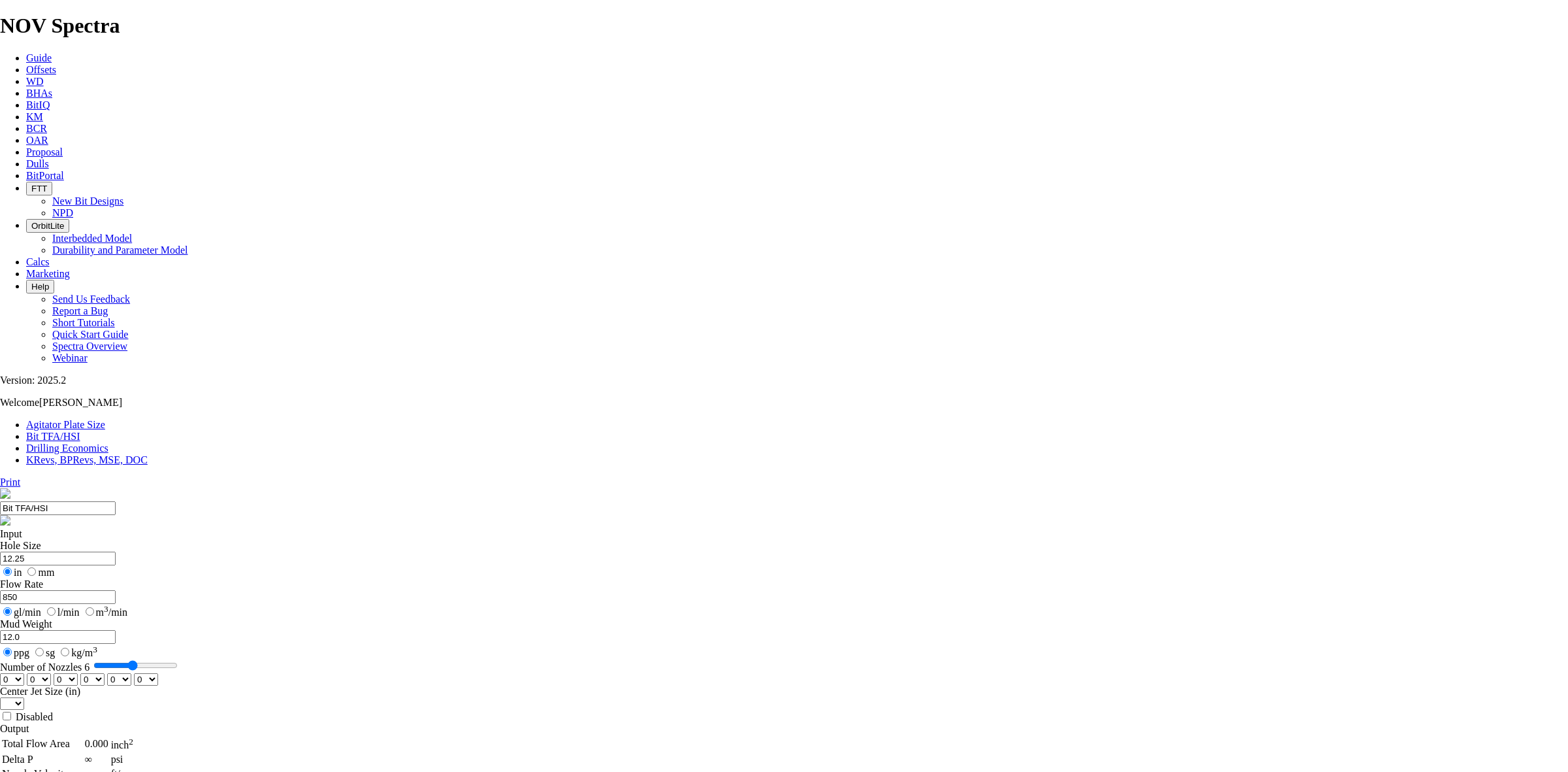
click at [178, 660] on input "Number of Nozzles 6" at bounding box center [135, 664] width 84 height 10
click at [24, 673] on select "0 1 2 3 4 5 6 7 8 9 10 11 12 13 14 15 16 17 18 19 20 21 22 23 24 25 26 27 28 29…" at bounding box center [12, 678] width 24 height 12
select select "number:16"
click at [24, 673] on select "0 1 2 3 4 5 6 7 8 9 10 11 12 13 14 15 16 17 18 19 20 21 22 23 24 25 26 27 28 29…" at bounding box center [12, 678] width 24 height 12
select select "number:16"
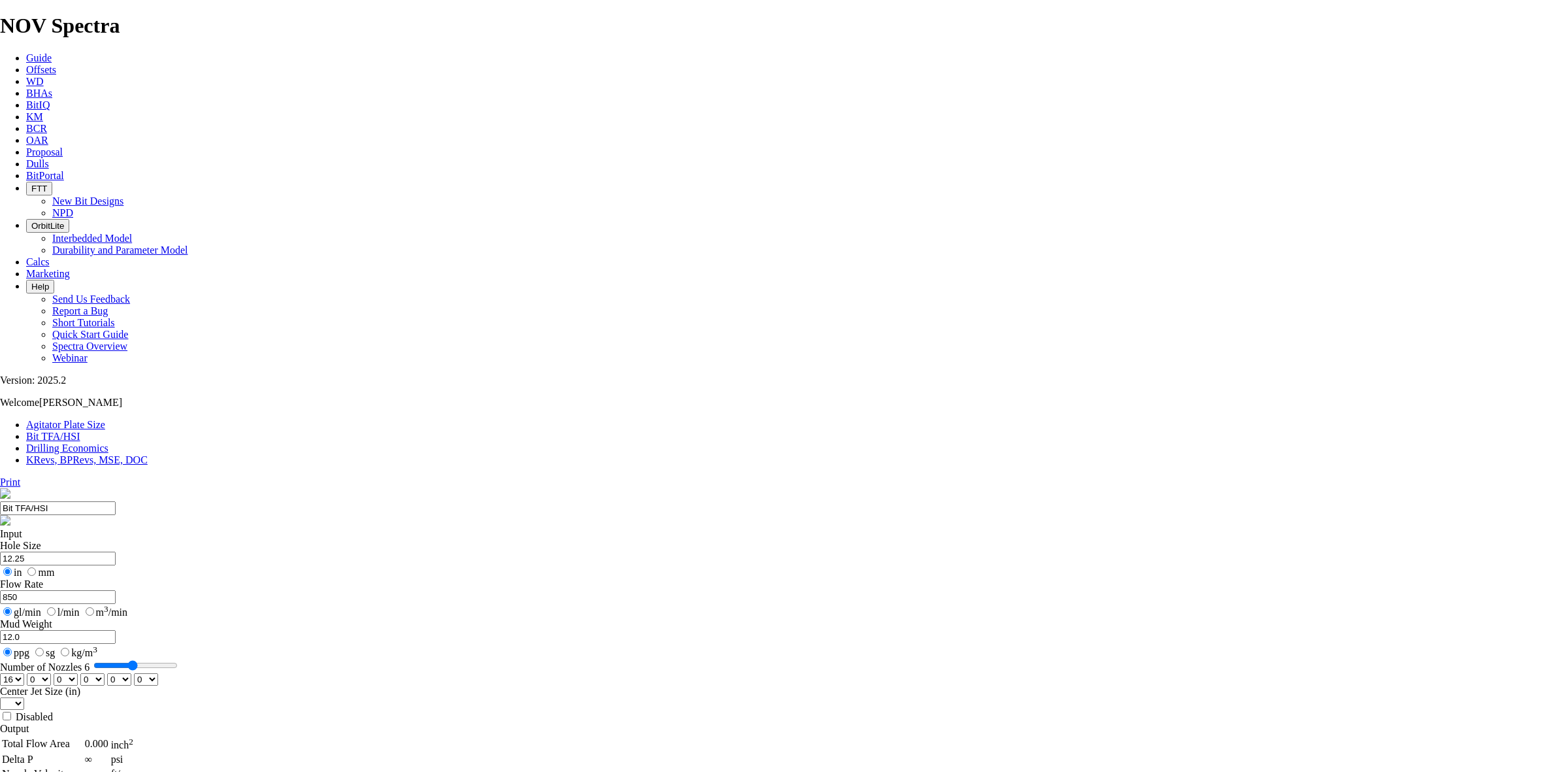
select select "number:16"
click at [158, 673] on select "0 1 2 3 4 5 6 7 8 9 10 11 12 13 14 15 16 17 18 19 20 21 22 23 24 25 26 27 28 29…" at bounding box center [146, 678] width 24 height 12
select select "number:14"
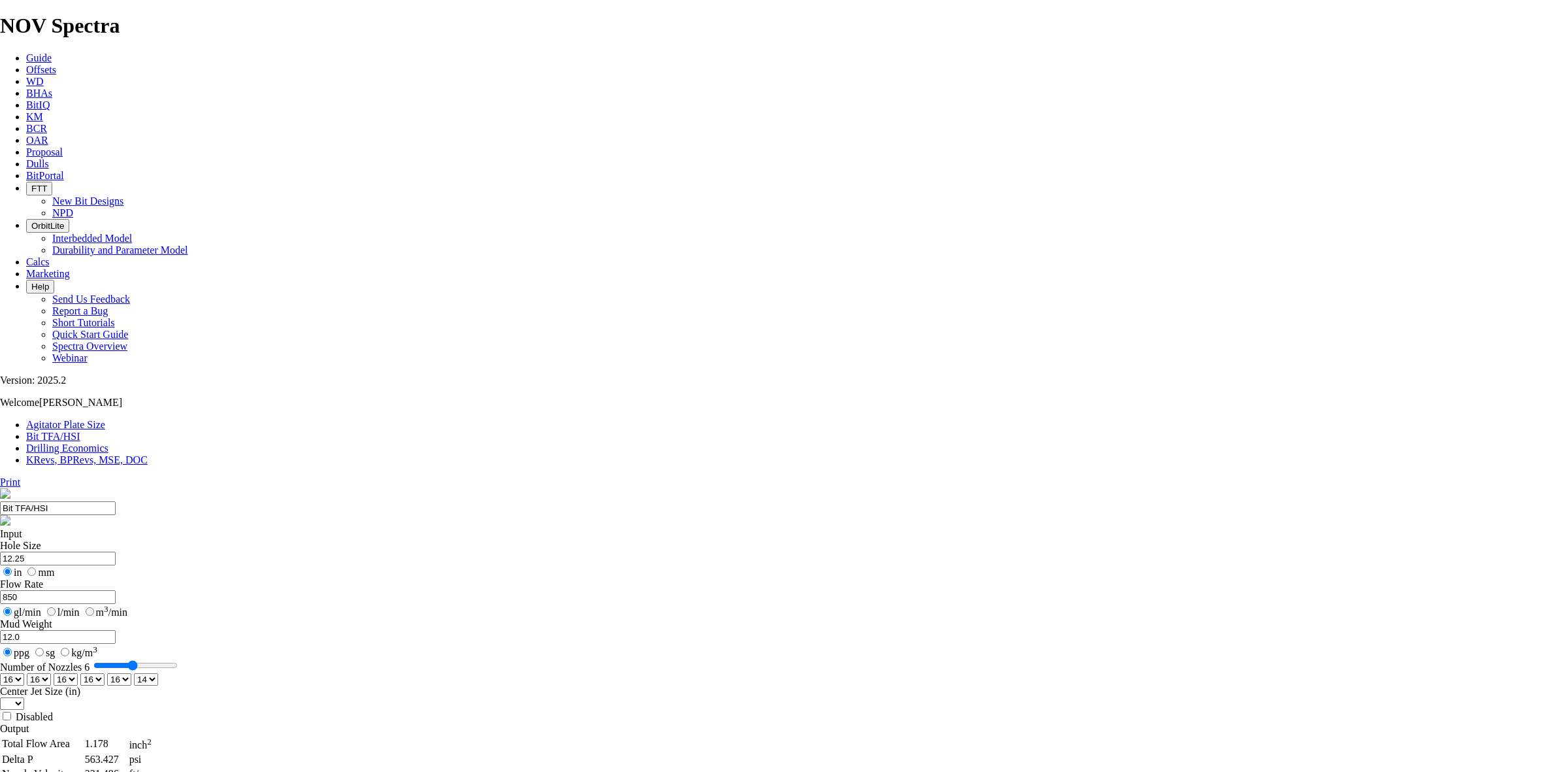
click at [158, 673] on select "0 1 2 3 4 5 6 7 8 9 10 11 12 13 14 15 16 17 18 19 20 21 22 23 24 25 26 27 28 29…" at bounding box center [146, 678] width 24 height 12
click at [132, 673] on select "0 1 2 3 4 5 6 7 8 9 10 11 12 13 14 15 16 17 18 19 20 21 22 23 24 25 26 27 28 29…" at bounding box center [120, 678] width 24 height 12
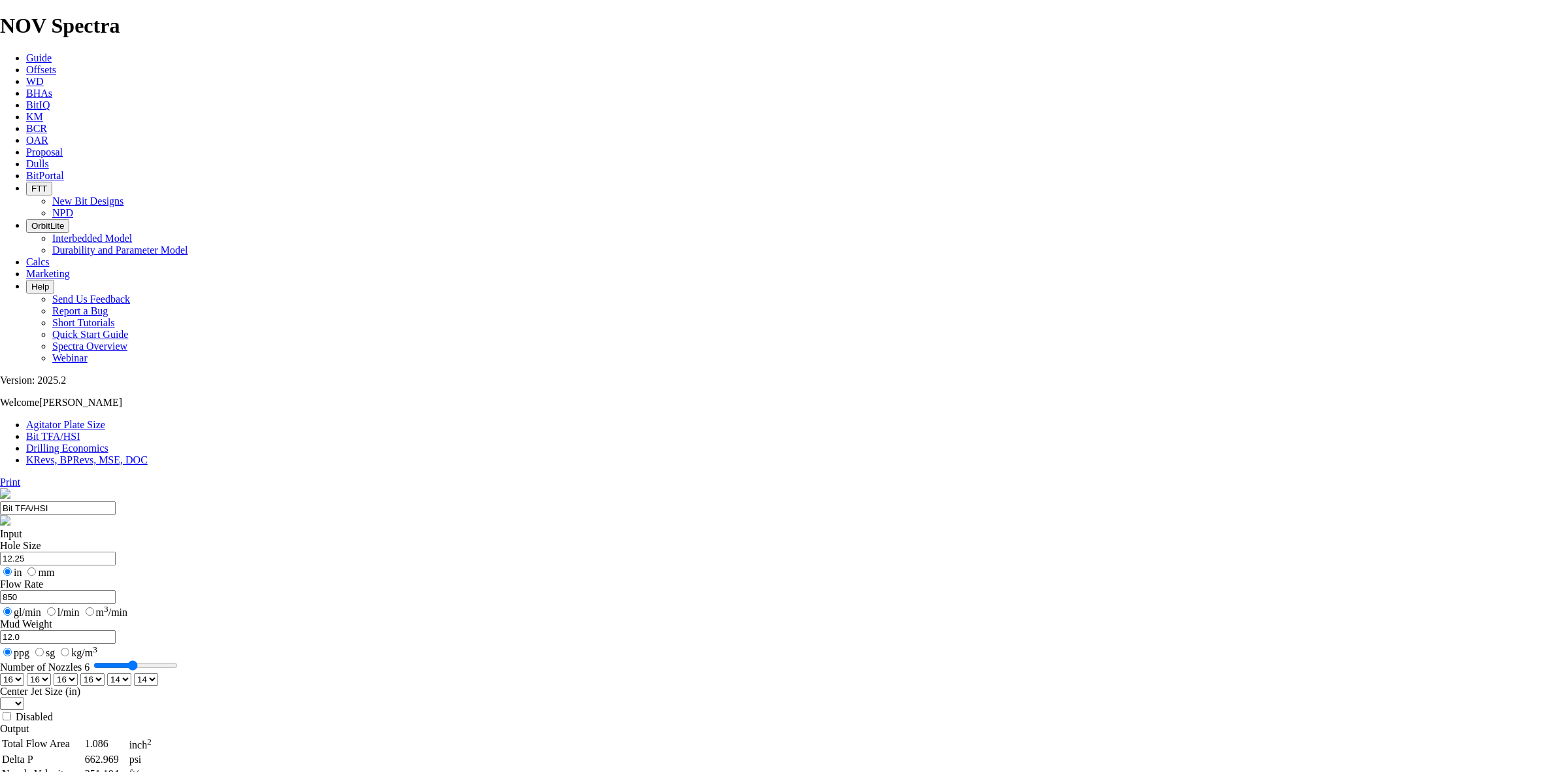
click at [132, 673] on select "0 1 2 3 4 5 6 7 8 9 10 11 12 13 14 15 16 17 18 19 20 21 22 23 24 25 26 27 28 29…" at bounding box center [120, 678] width 24 height 12
select select "number:16"
click at [132, 673] on select "0 1 2 3 4 5 6 7 8 9 10 11 12 13 14 15 16 17 18 19 20 21 22 23 24 25 26 27 28 29…" at bounding box center [120, 678] width 24 height 12
drag, startPoint x: 935, startPoint y: 328, endPoint x: 1011, endPoint y: 330, distance: 76.0
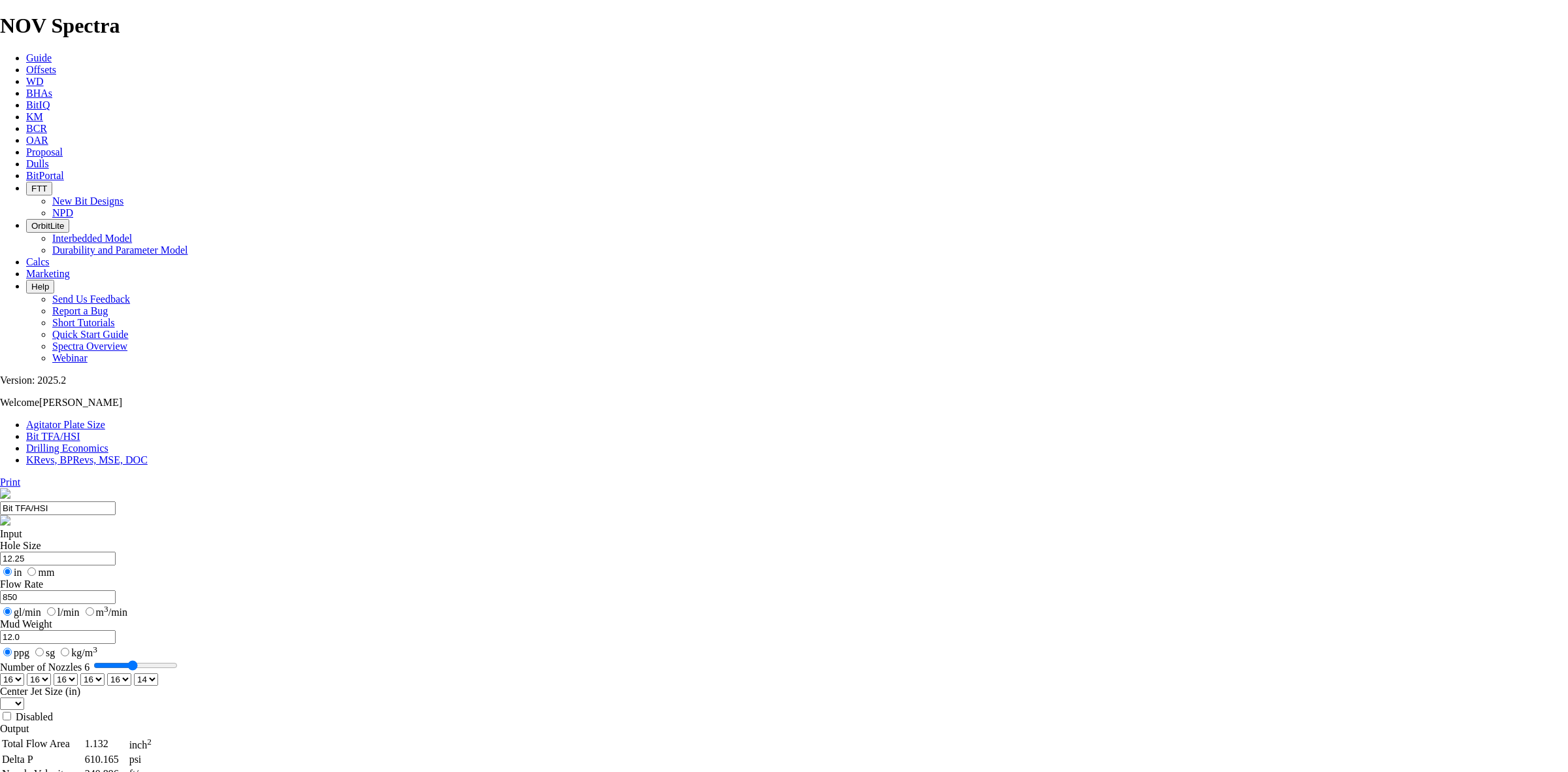
drag, startPoint x: 944, startPoint y: 334, endPoint x: 973, endPoint y: 331, distance: 29.2
click at [24, 673] on select "0 1 2 3 4 5 6 7 8 9 10 11 12 13 14 15 16 17 18 19 20 21 22 23 24 25 26 27 28 29…" at bounding box center [12, 678] width 24 height 12
select select "number:18"
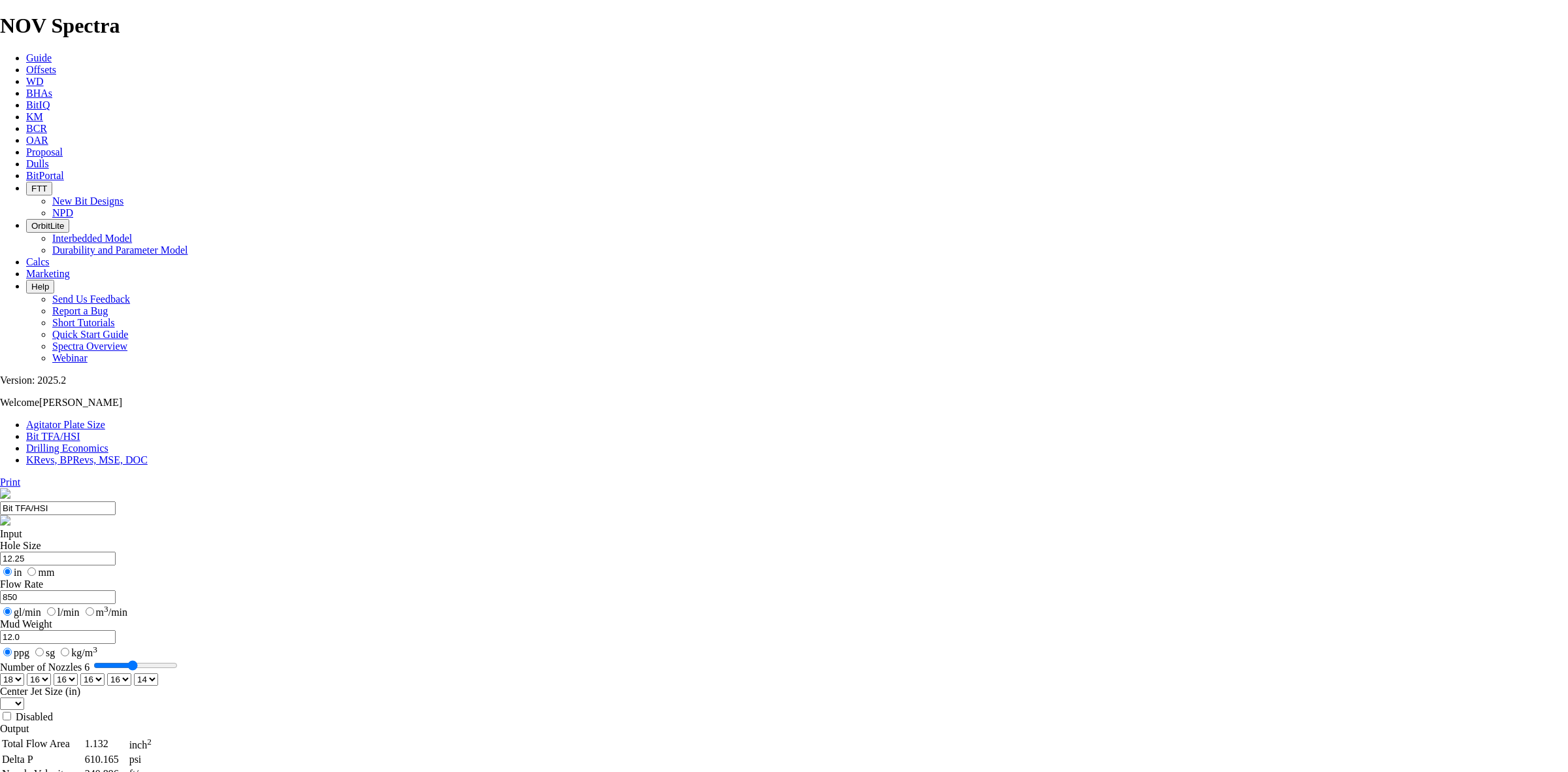
click at [24, 673] on select "0 1 2 3 4 5 6 7 8 9 10 11 12 13 14 15 16 17 18 19 20 21 22 23 24 25 26 27 28 29…" at bounding box center [12, 678] width 24 height 12
select select "number:18"
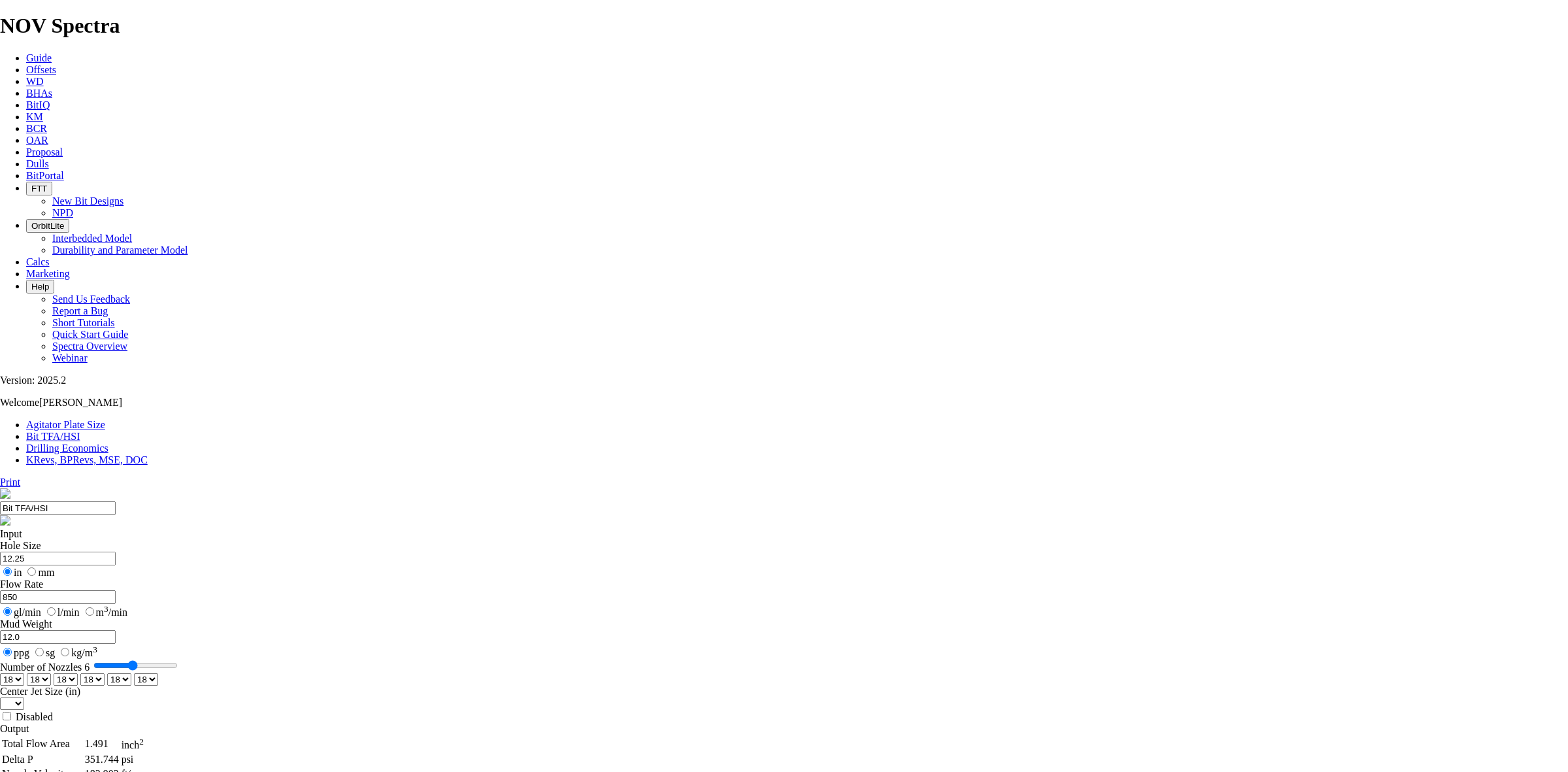
click at [158, 673] on select "0 1 2 3 4 5 6 7 8 9 10 11 12 13 14 15 16 17 18 19 20 21 22 23 24 25 26 27 28 29…" at bounding box center [146, 678] width 24 height 12
select select "number:16"
click at [158, 673] on select "0 1 2 3 4 5 6 7 8 9 10 11 12 13 14 15 16 17 18 19 20 21 22 23 24 25 26 27 28 29…" at bounding box center [146, 678] width 24 height 12
click at [132, 673] on select "0 1 2 3 4 5 6 7 8 9 10 11 12 13 14 15 16 17 18 19 20 21 22 23 24 25 26 27 28 29…" at bounding box center [120, 678] width 24 height 12
select select "number:16"
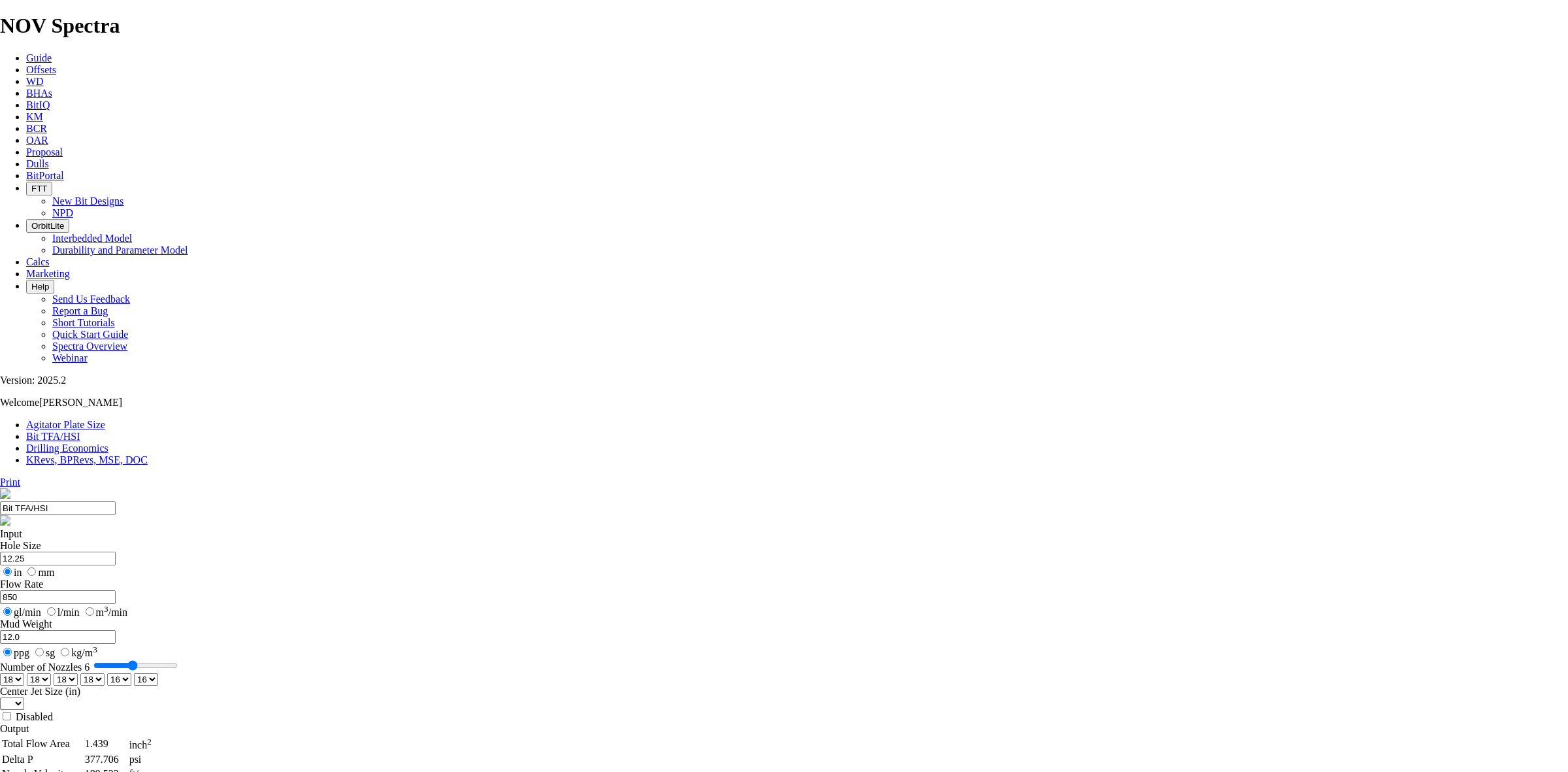
click at [132, 673] on select "0 1 2 3 4 5 6 7 8 9 10 11 12 13 14 15 16 17 18 19 20 21 22 23 24 25 26 27 28 29…" at bounding box center [120, 678] width 24 height 12
drag, startPoint x: 595, startPoint y: 248, endPoint x: 549, endPoint y: 247, distance: 46.0
click at [116, 590] on input "850" at bounding box center [57, 597] width 116 height 14
click at [24, 673] on select "0 1 2 3 4 5 6 7 8 9 10 11 12 13 14 15 16 17 18 19 20 21 22 23 24 25 26 27 28 29…" at bounding box center [12, 678] width 24 height 12
select select "number:16"
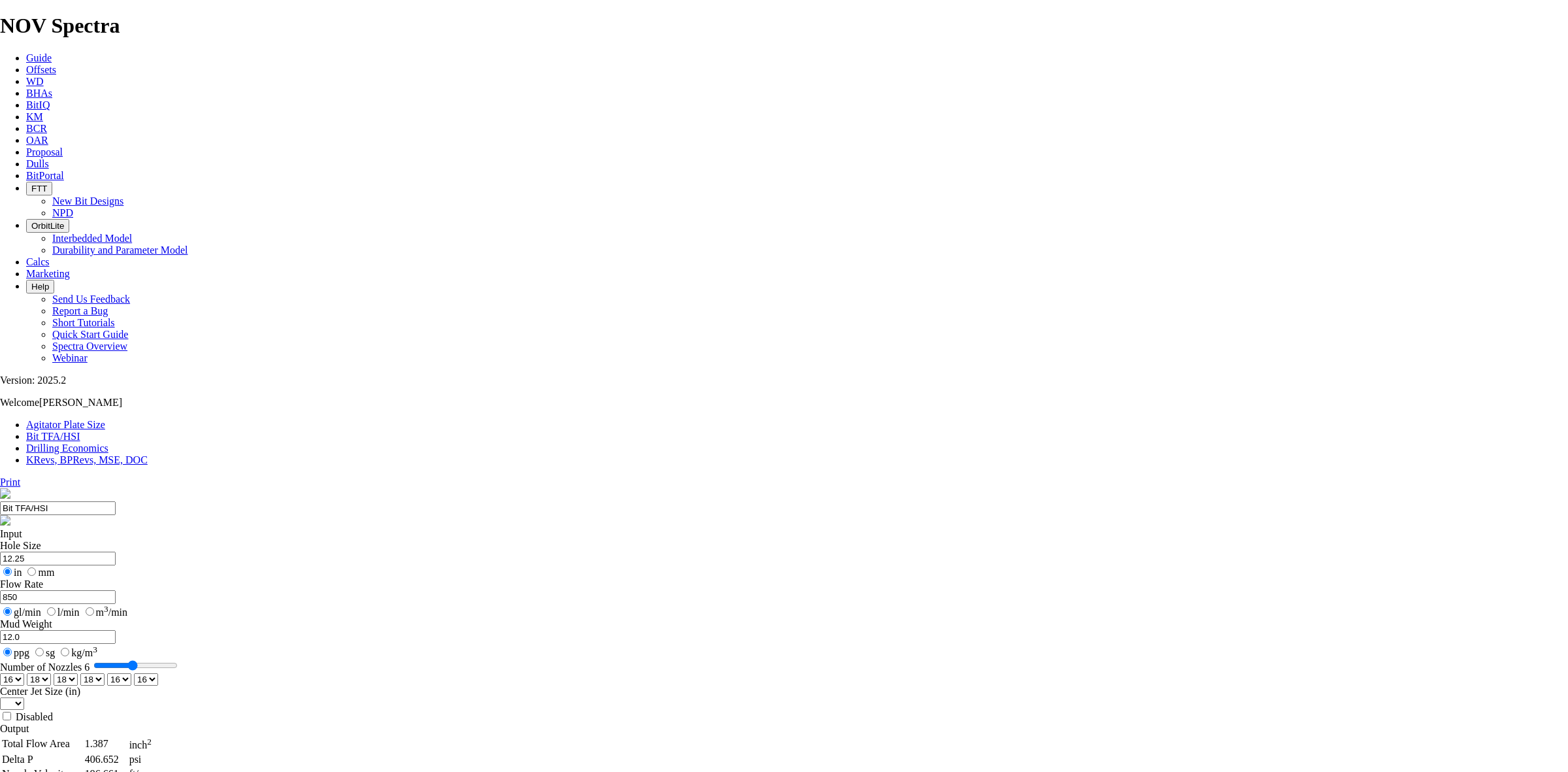
click at [24, 673] on select "0 1 2 3 4 5 6 7 8 9 10 11 12 13 14 15 16 17 18 19 20 21 22 23 24 25 26 27 28 29…" at bounding box center [12, 678] width 24 height 12
select select "number:16"
drag, startPoint x: 602, startPoint y: 373, endPoint x: 632, endPoint y: 364, distance: 31.3
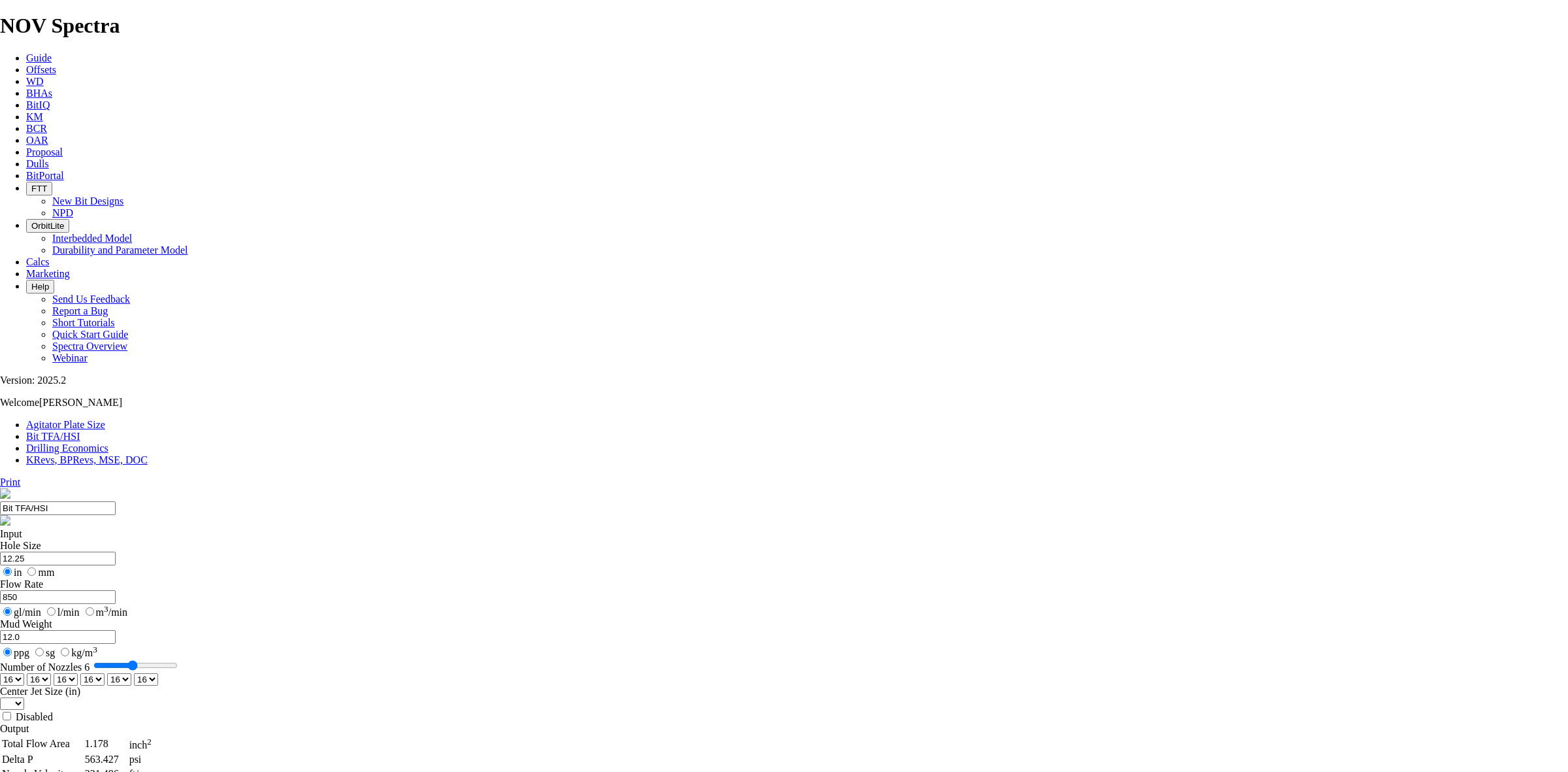
click at [51, 673] on select "0 1 2 3 4 5 6 7 8 9 10 11 12 13 14 15 16 17 18 19 20 21 22 23 24 25 26 27 28 29…" at bounding box center [39, 678] width 24 height 12
click at [78, 673] on select "0 1 2 3 4 5 6 7 8 9 10 11 12 13 14 15 16 17 18 19 20 21 22 23 24 25 26 27 28 29…" at bounding box center [66, 678] width 24 height 12
select select "number:15"
click at [78, 673] on select "0 1 2 3 4 5 6 7 8 9 10 11 12 13 14 15 16 17 18 19 20 21 22 23 24 25 26 27 28 29…" at bounding box center [66, 678] width 24 height 12
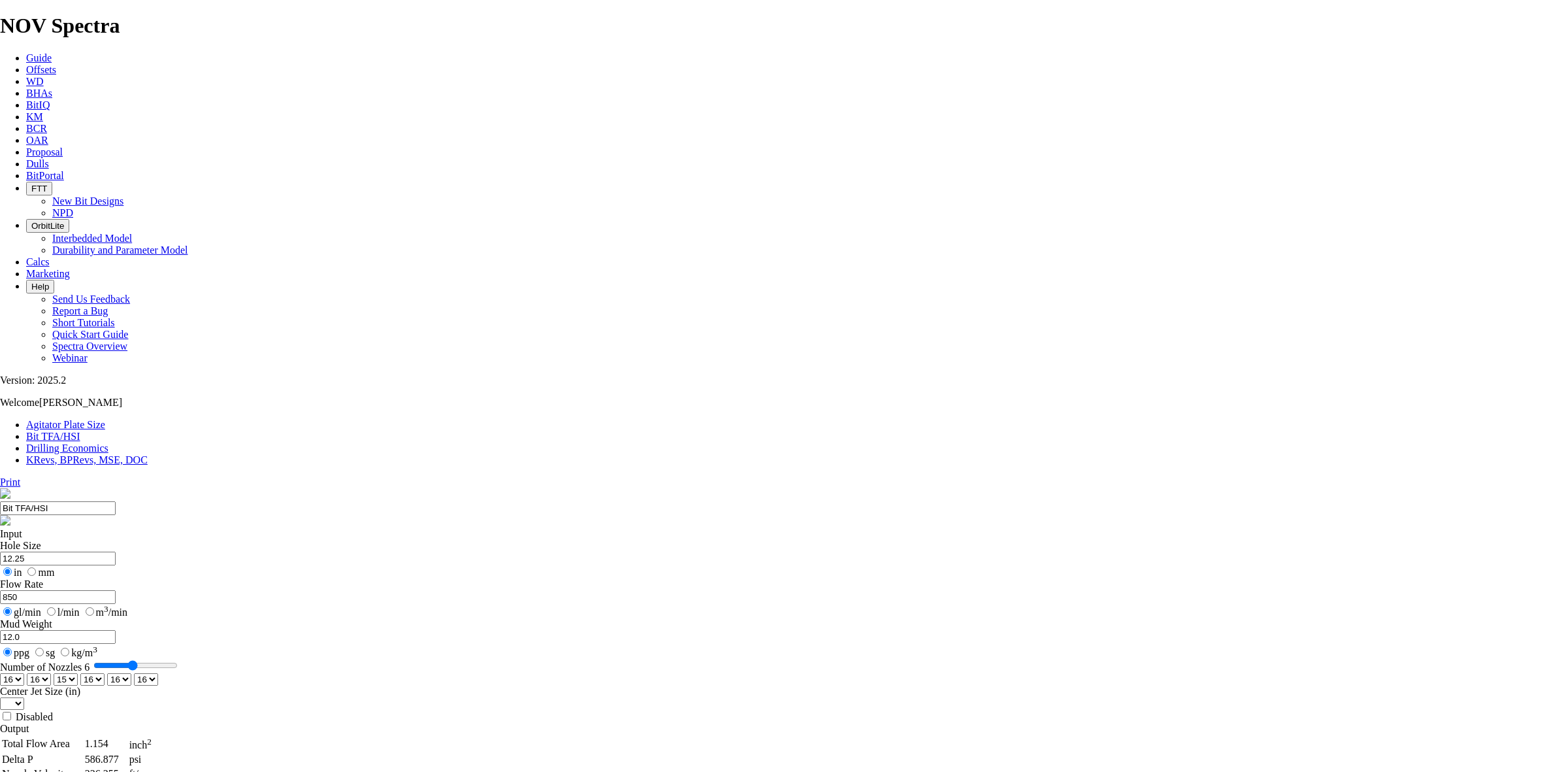
click at [132, 673] on select "0 1 2 3 4 5 6 7 8 9 10 11 12 13 14 15 16 17 18 19 20 21 22 23 24 25 26 27 28 29…" at bounding box center [120, 678] width 24 height 12
click at [158, 673] on select "0 1 2 3 4 5 6 7 8 9 10 11 12 13 14 15 16 17 18 19 20 21 22 23 24 25 26 27 28 29…" at bounding box center [146, 678] width 24 height 12
click at [116, 590] on input "850" at bounding box center [57, 597] width 116 height 14
drag, startPoint x: 591, startPoint y: 249, endPoint x: 508, endPoint y: 245, distance: 83.1
click at [508, 476] on bit-tfa-hsi "Print Bit TFA/HSI Input Hole Size 12.25 in mm Flow Rate 850750 gl/min l/min m 3…" at bounding box center [784, 738] width 1568 height 524
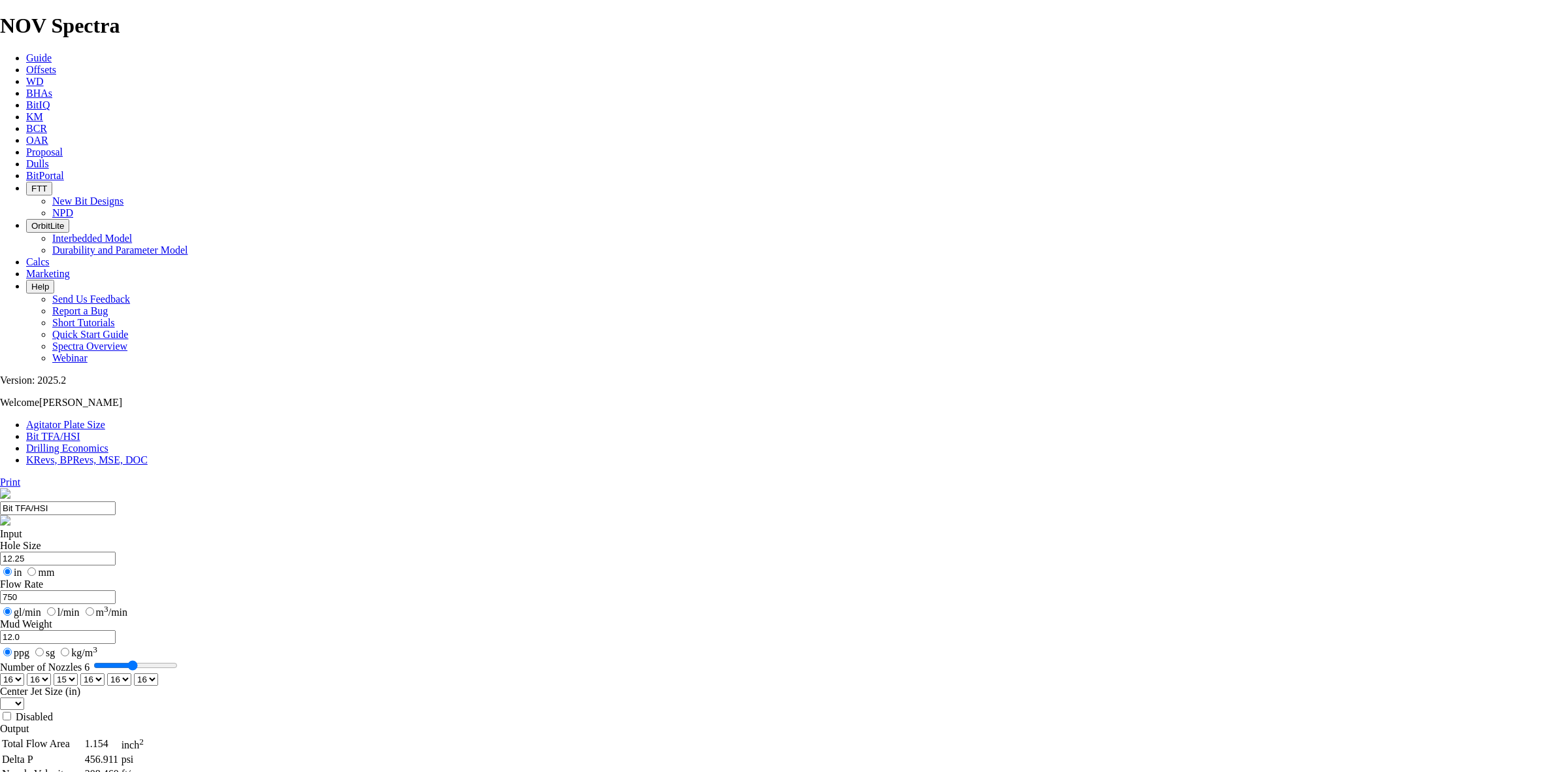
type input "750"
click at [116, 630] on input "12.0" at bounding box center [57, 637] width 116 height 14
click at [24, 673] on select "0 1 2 3 4 5 6 7 8 9 10 11 12 13 14 15 16 17 18 19 20 21 22 23 24 25 26 27 28 29…" at bounding box center [12, 678] width 24 height 12
select select "number:14"
click at [24, 673] on select "0 1 2 3 4 5 6 7 8 9 10 11 12 13 14 15 16 17 18 19 20 21 22 23 24 25 26 27 28 29…" at bounding box center [12, 678] width 24 height 12
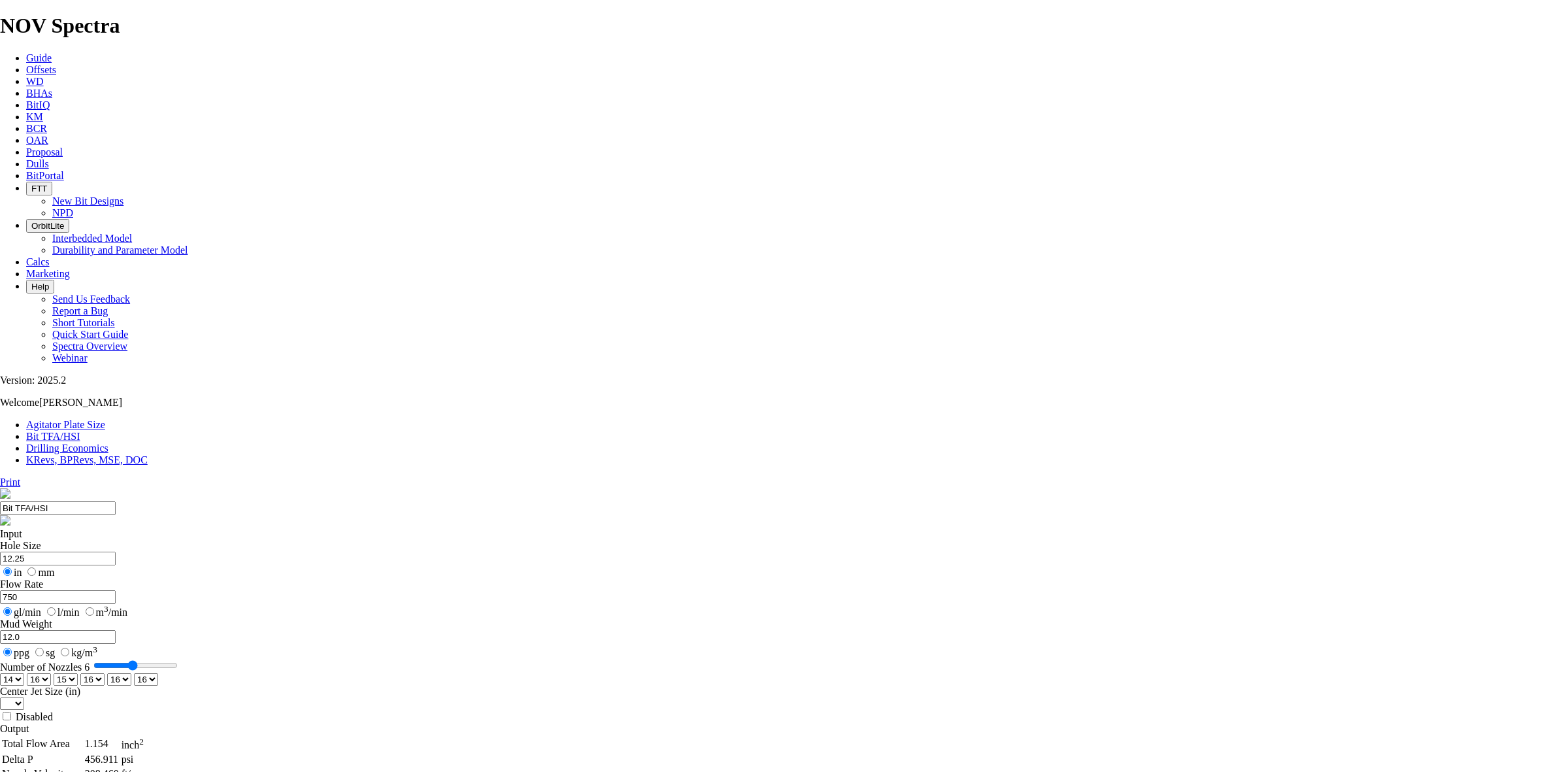
select select "number:14"
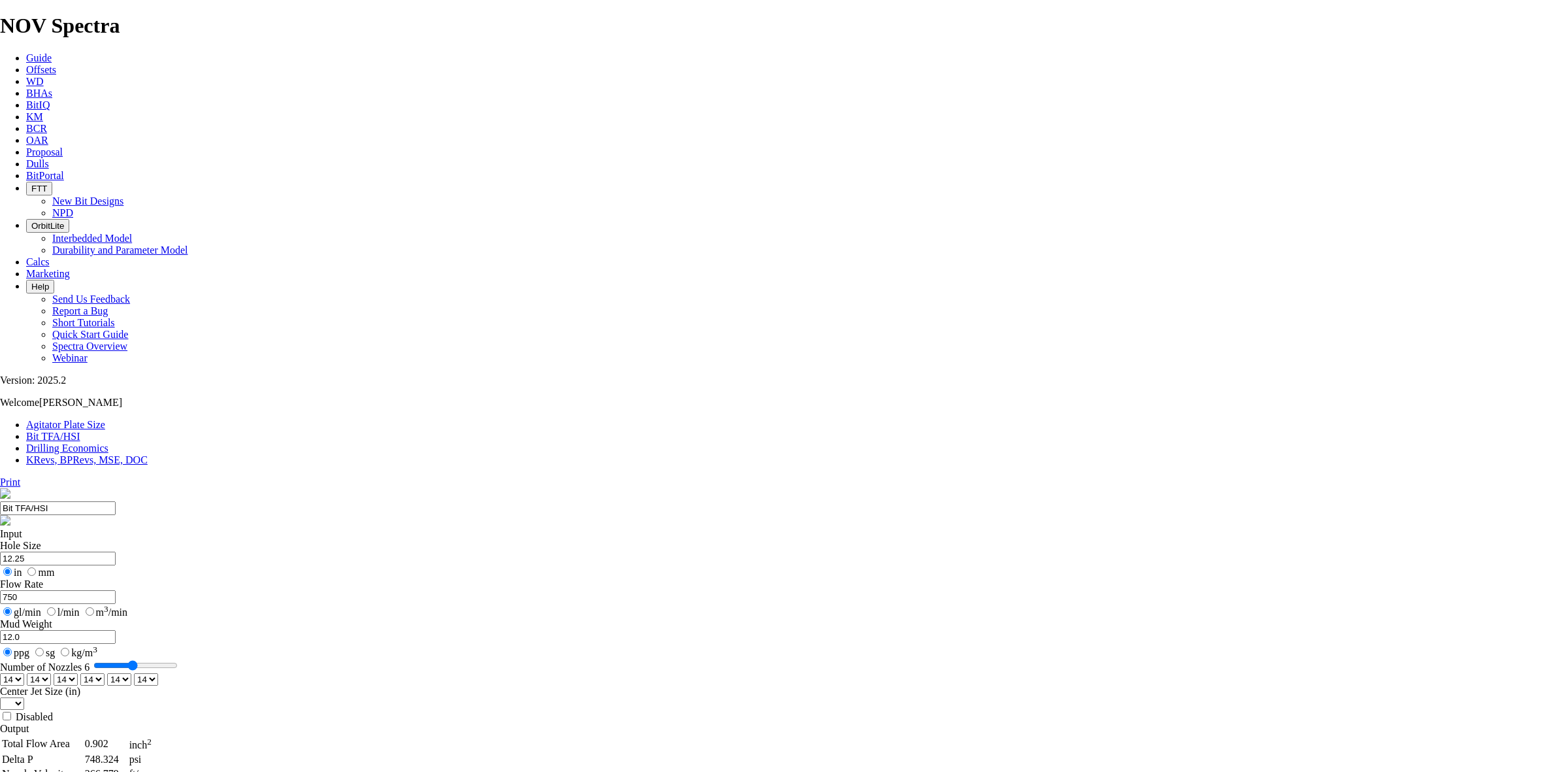
click at [24, 673] on select "0 1 2 3 4 5 6 7 8 9 10 11 12 13 14 15 16 17 18 19 20 21 22 23 24 25 26 27 28 29…" at bounding box center [12, 678] width 24 height 12
select select "number:18"
click at [24, 673] on select "0 1 2 3 4 5 6 7 8 9 10 11 12 13 14 15 16 17 18 19 20 21 22 23 24 25 26 27 28 29…" at bounding box center [12, 678] width 24 height 12
select select "number:18"
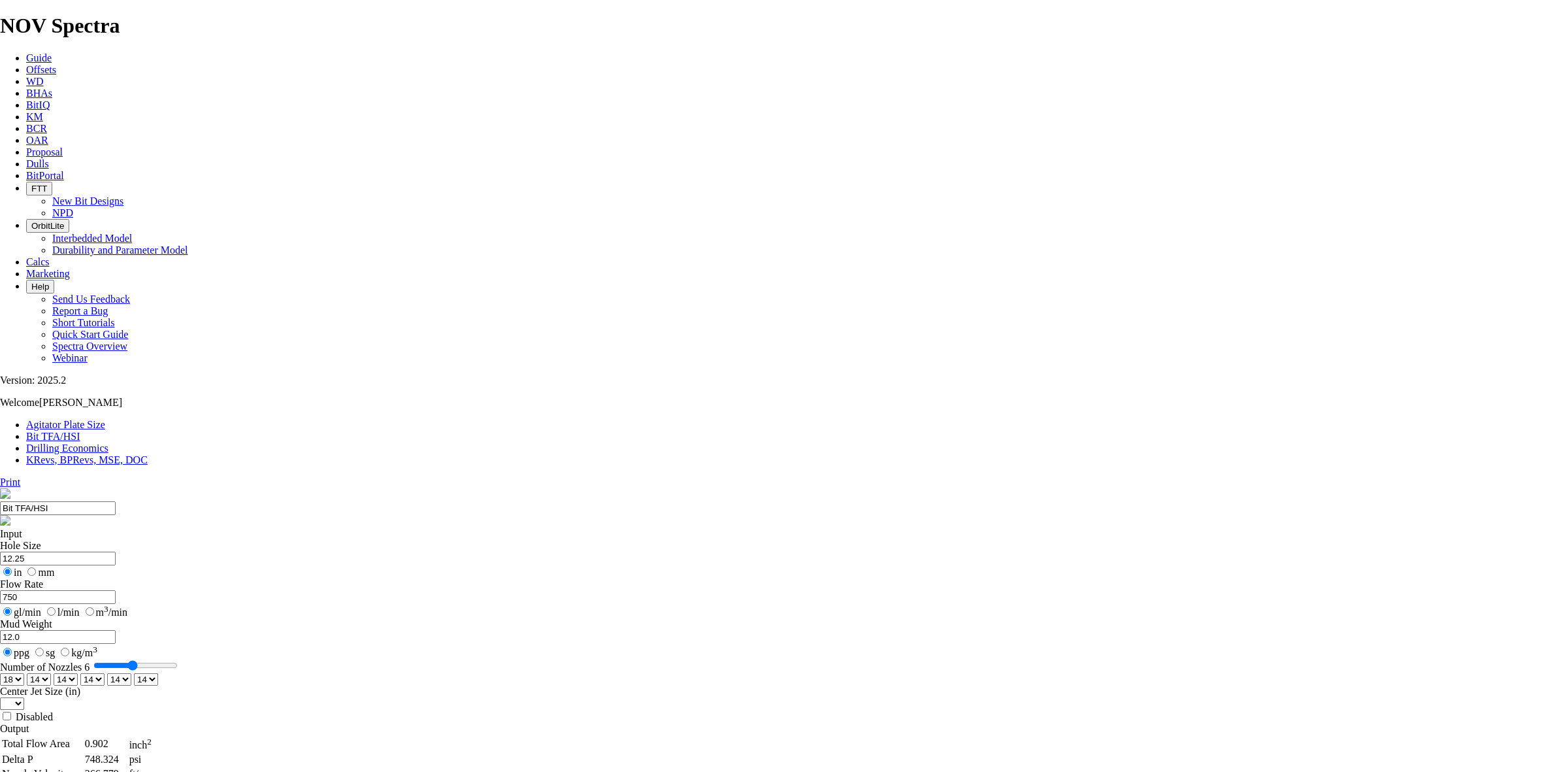
select select "number:18"
click at [158, 673] on select "0 1 2 3 4 5 6 7 8 9 10 11 12 13 14 15 16 17 18 19 20 21 22 23 24 25 26 27 28 29…" at bounding box center [146, 678] width 24 height 12
select select "number:20"
click at [158, 673] on select "0 1 2 3 4 5 6 7 8 9 10 11 12 13 14 15 16 17 18 19 20 21 22 23 24 25 26 27 28 29…" at bounding box center [146, 678] width 24 height 12
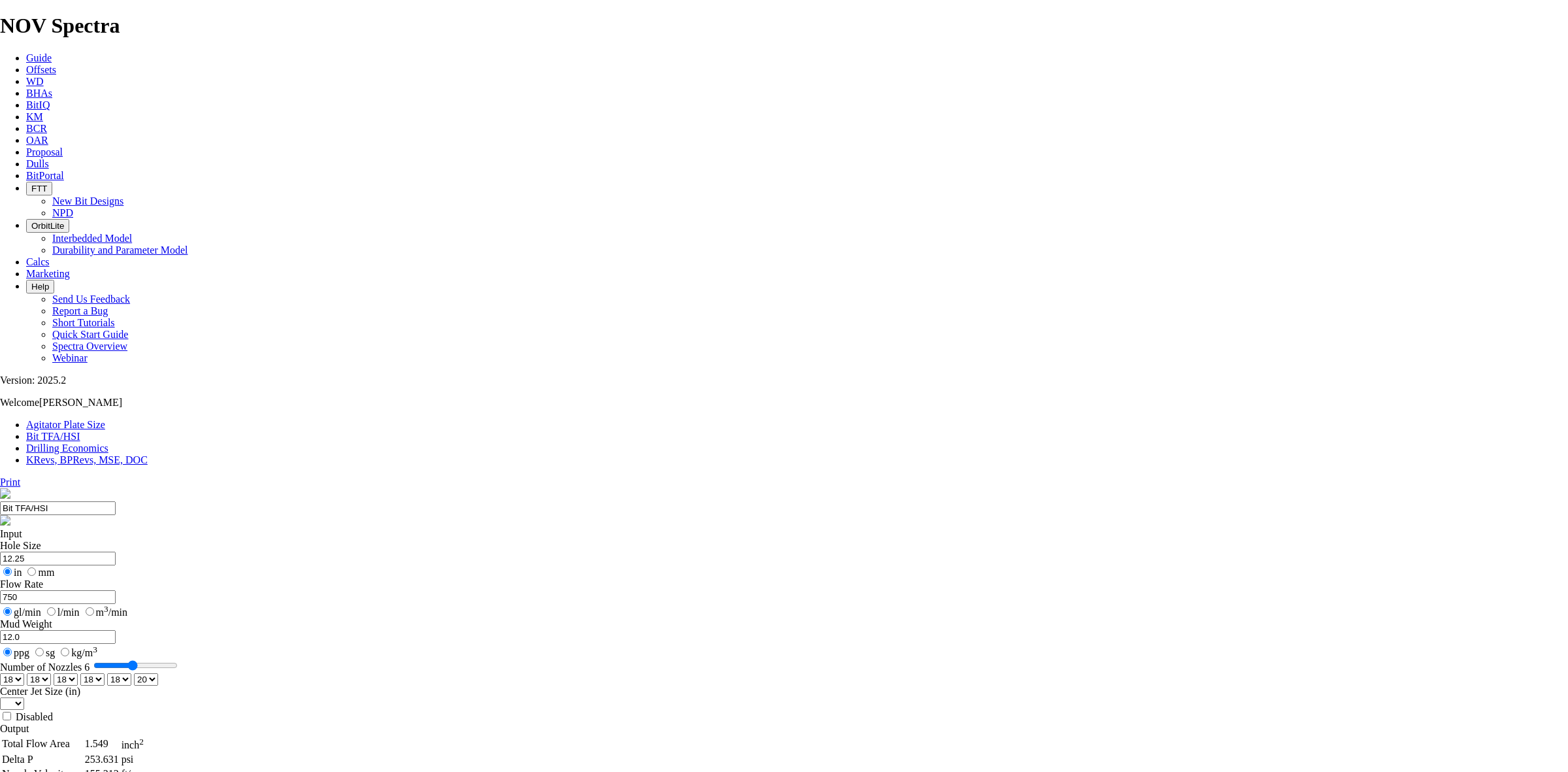
click at [132, 673] on select "0 1 2 3 4 5 6 7 8 9 10 11 12 13 14 15 16 17 18 19 20 21 22 23 24 25 26 27 28 29…" at bounding box center [120, 678] width 24 height 12
select select "number:20"
click at [132, 673] on select "0 1 2 3 4 5 6 7 8 9 10 11 12 13 14 15 16 17 18 19 20 21 22 23 24 25 26 27 28 29…" at bounding box center [120, 678] width 24 height 12
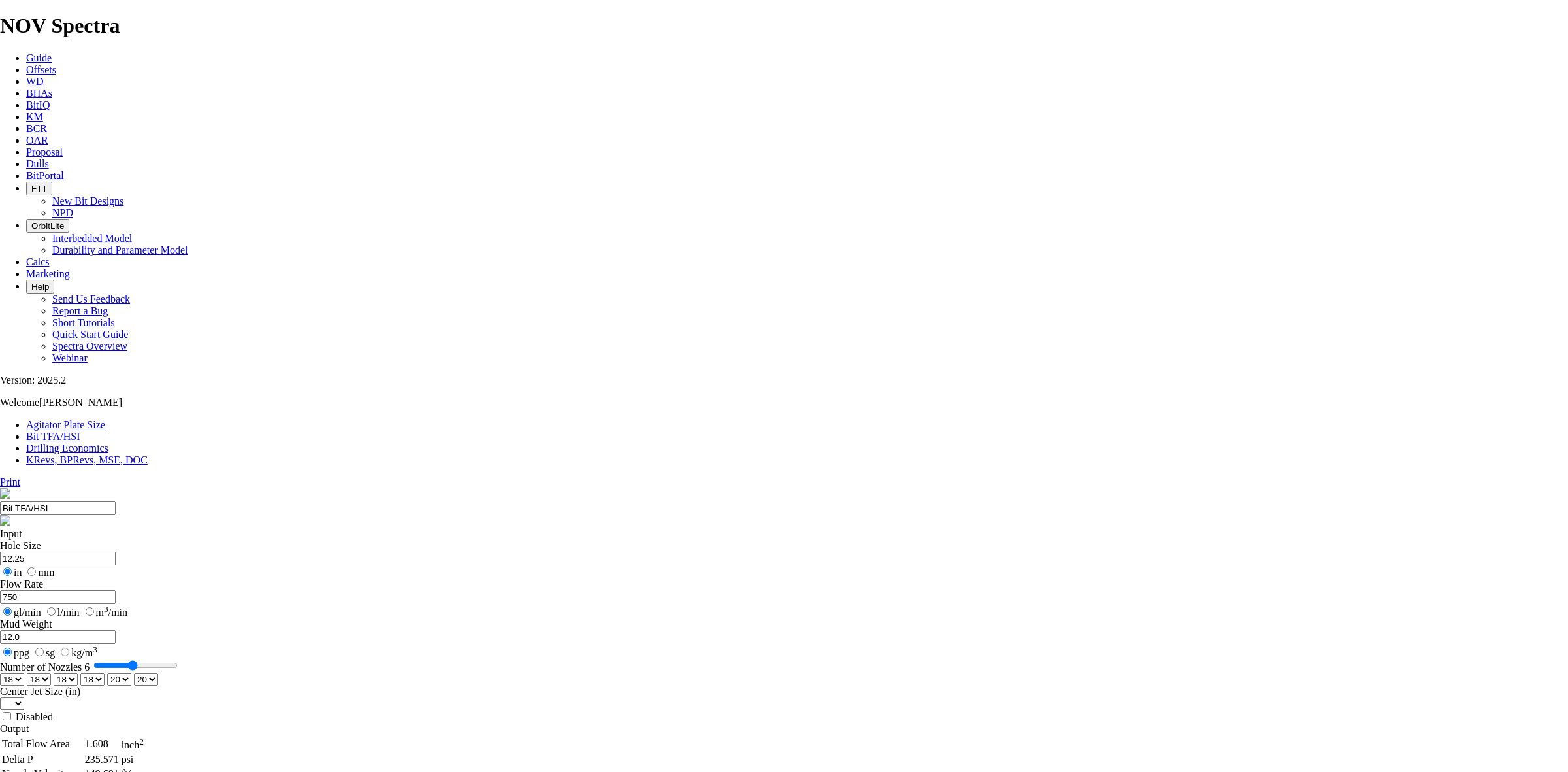
scroll to position [0, 0]
click at [78, 673] on select "0 1 2 3 4 5 6 7 8 9 10 11 12 13 14 15 16 17 18 19 20 21 22 23 24 25 26 27 28 29…" at bounding box center [66, 678] width 24 height 12
click at [105, 673] on select "0 1 2 3 4 5 6 7 8 9 10 11 12 13 14 15 16 17 18 19 20 21 22 23 24 25 26 27 28 29…" at bounding box center [93, 678] width 24 height 12
click at [24, 673] on select "0 1 2 3 4 5 6 7 8 9 10 11 12 13 14 15 16 17 18 19 20 21 22 23 24 25 26 27 28 29…" at bounding box center [12, 678] width 24 height 12
select select "number:16"
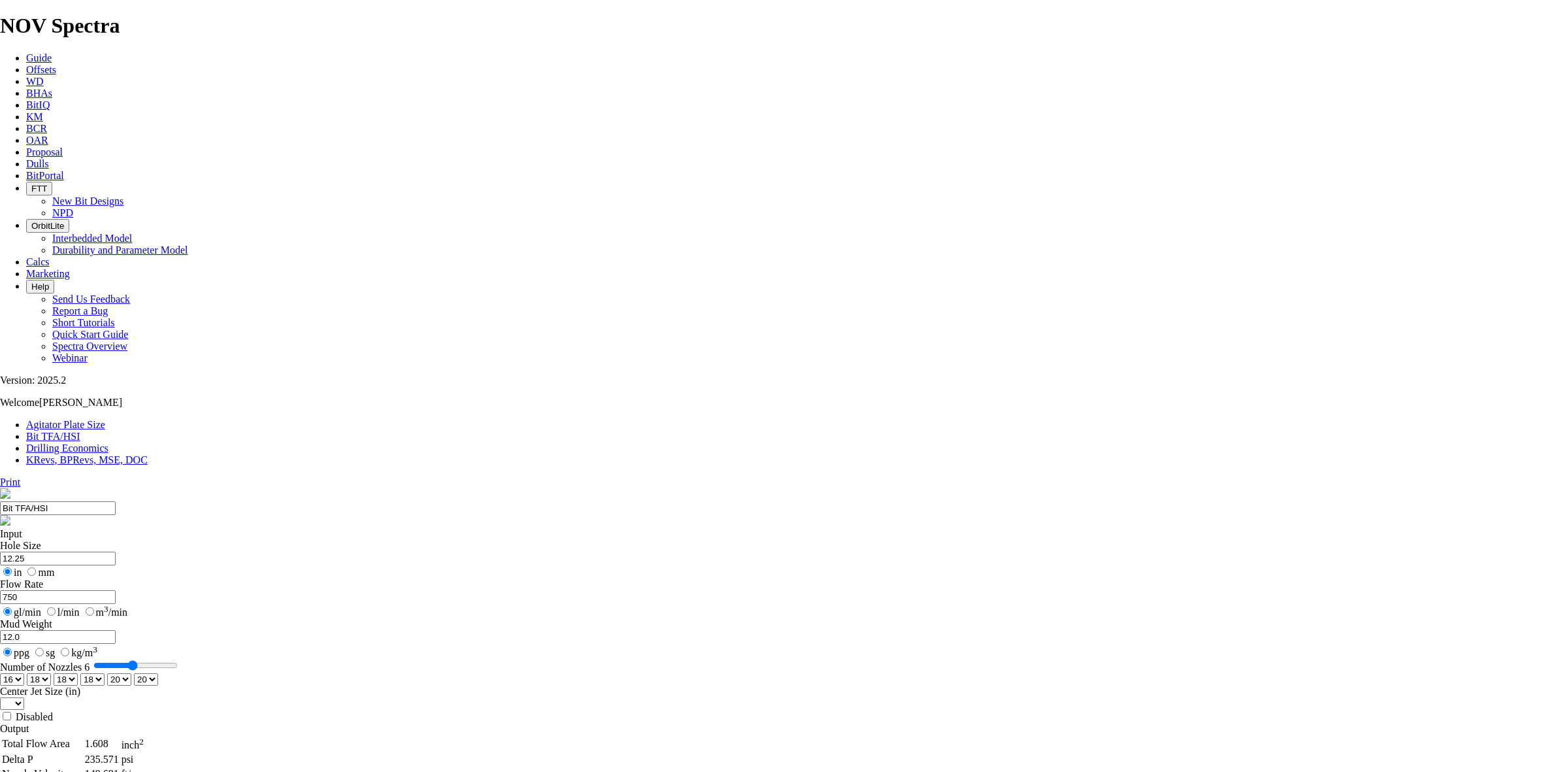
click at [24, 673] on select "0 1 2 3 4 5 6 7 8 9 10 11 12 13 14 15 16 17 18 19 20 21 22 23 24 25 26 27 28 29…" at bounding box center [12, 678] width 24 height 12
select select "number:16"
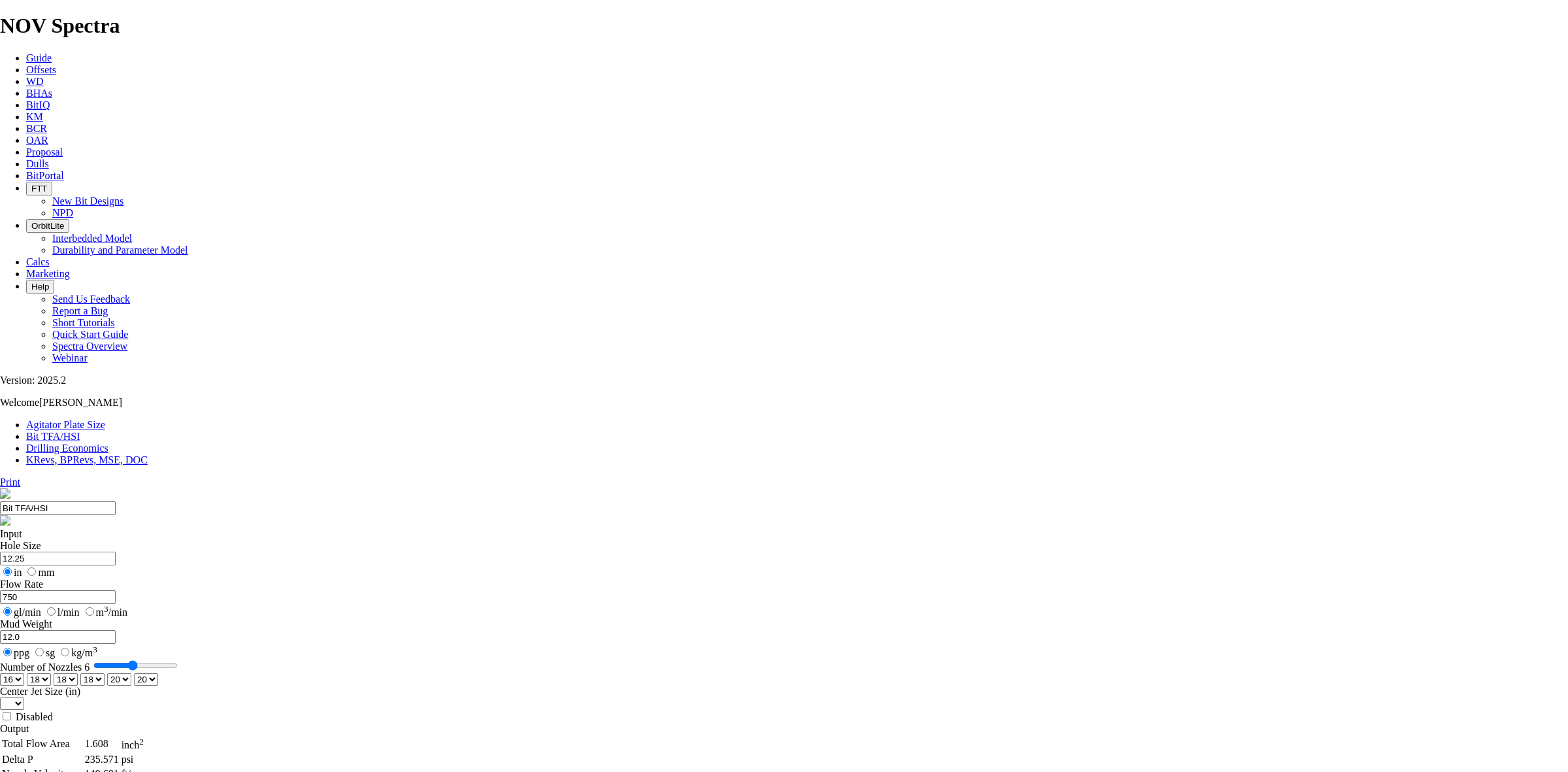
select select "number:16"
click at [132, 673] on select "0 1 2 3 4 5 6 7 8 9 10 11 12 13 14 15 16 17 18 19 20 21 22 23 24 25 26 27 28 29…" at bounding box center [120, 678] width 24 height 12
select select "number:14"
click at [132, 673] on select "0 1 2 3 4 5 6 7 8 9 10 11 12 13 14 15 16 17 18 19 20 21 22 23 24 25 26 27 28 29…" at bounding box center [120, 678] width 24 height 12
click at [158, 673] on select "0 1 2 3 4 5 6 7 8 9 10 11 12 13 14 15 16 17 18 19 20 21 22 23 24 25 26 27 28 29…" at bounding box center [146, 678] width 24 height 12
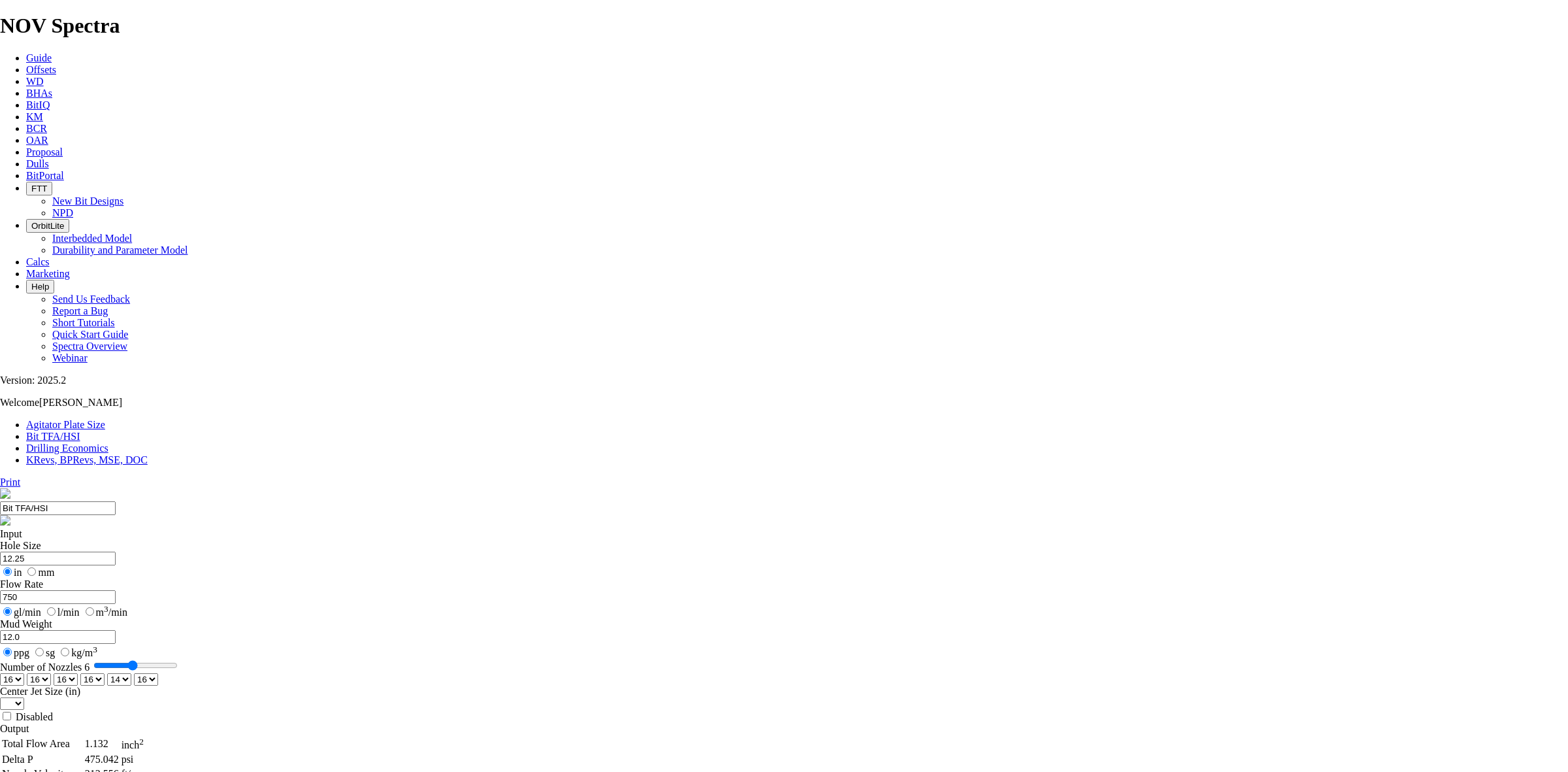
select select "number:14"
click at [158, 673] on select "0 1 2 3 4 5 6 7 8 9 10 11 12 13 14 15 16 17 18 19 20 21 22 23 24 25 26 27 28 29…" at bounding box center [146, 678] width 24 height 12
click at [105, 673] on select "0 1 2 3 4 5 6 7 8 9 10 11 12 13 14 15 16 17 18 19 20 21 22 23 24 25 26 27 28 29…" at bounding box center [93, 678] width 24 height 12
select select "number:14"
click at [105, 673] on select "0 1 2 3 4 5 6 7 8 9 10 11 12 13 14 15 16 17 18 19 20 21 22 23 24 25 26 27 28 29…" at bounding box center [93, 678] width 24 height 12
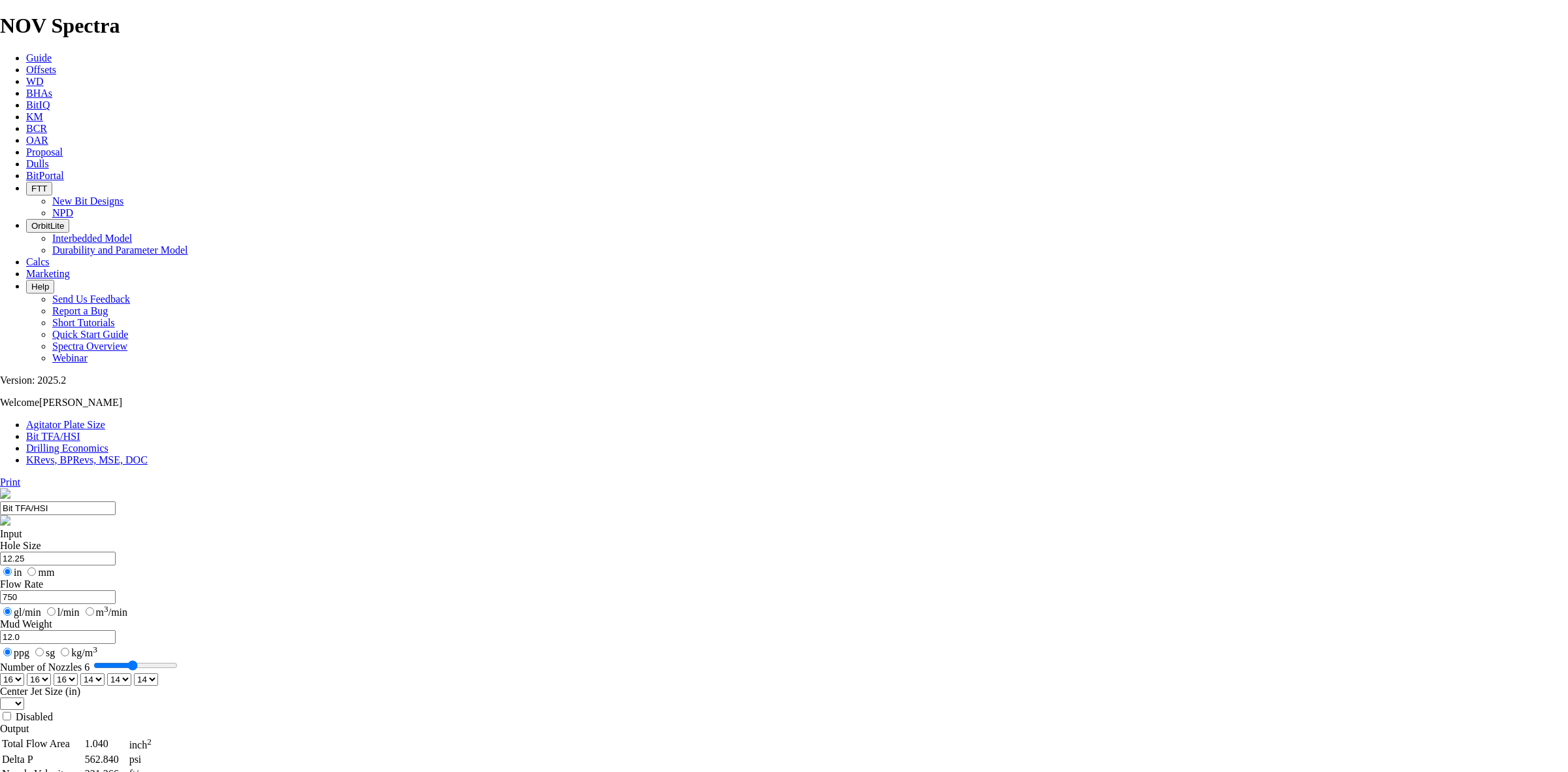
click at [116, 590] on input "750" at bounding box center [57, 597] width 116 height 14
drag, startPoint x: 586, startPoint y: 293, endPoint x: 517, endPoint y: 283, distance: 69.7
click at [517, 488] on section "Bit TFA/HSI Input Hole Size 12.25 in mm Flow Rate 750 gl/min l/min m 3 /min Mud…" at bounding box center [784, 744] width 1568 height 513
drag, startPoint x: 812, startPoint y: 183, endPoint x: 1003, endPoint y: 192, distance: 191.2
click at [156, 736] on tr "Total Flow Area 1.040 inch 2" at bounding box center [78, 743] width 154 height 16
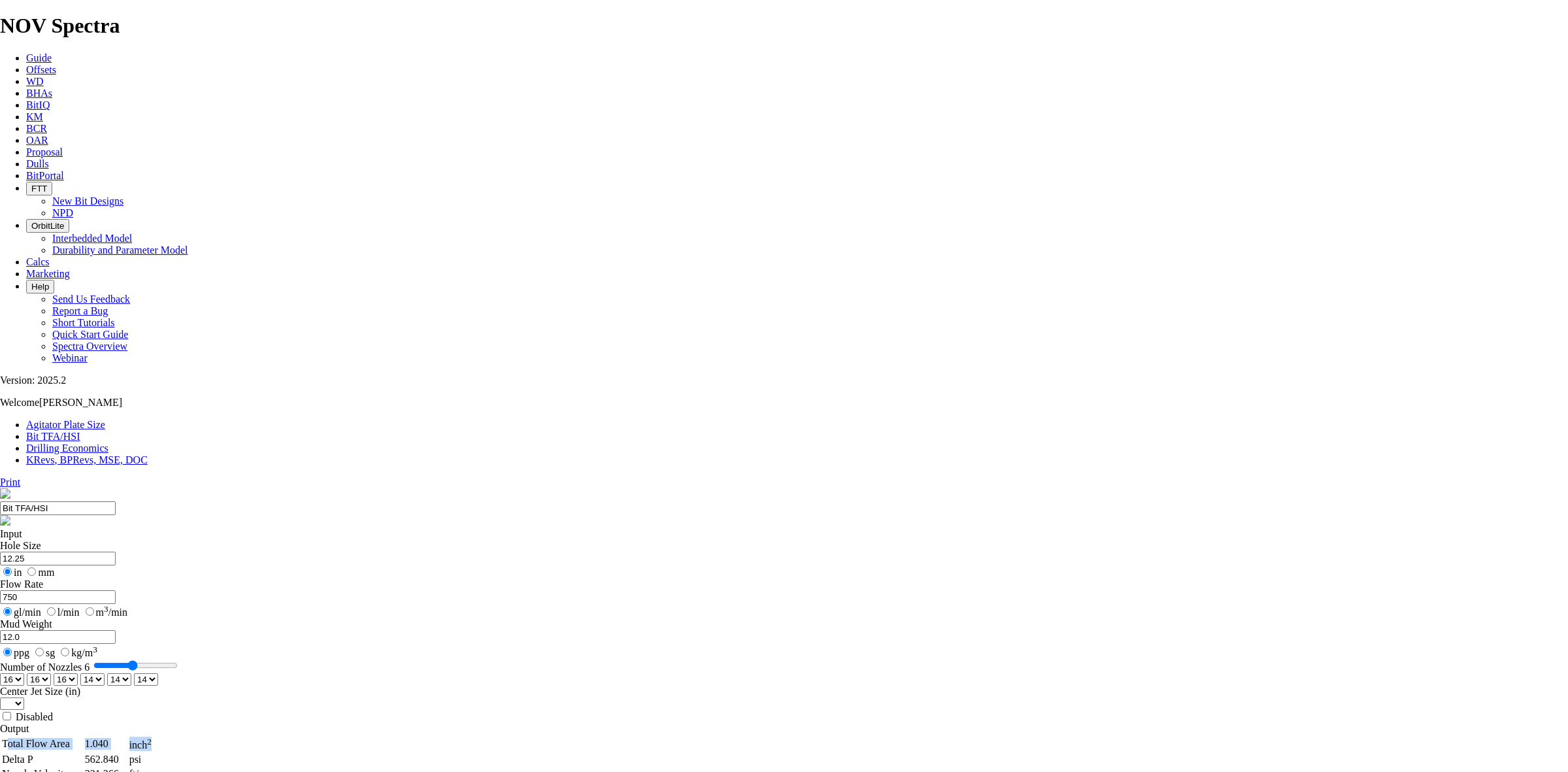
click at [157, 736] on td "inch 2" at bounding box center [143, 743] width 28 height 16
click at [24, 673] on select "0 1 2 3 4 5 6 7 8 9 10 11 12 13 14 15 16 17 18 19 20 21 22 23 24 25 26 27 28 29…" at bounding box center [12, 678] width 24 height 12
select select "number:4"
click at [24, 673] on select "0 1 2 3 4 5 6 7 8 9 10 11 12 13 14 15 16 17 18 19 20 21 22 23 24 25 26 27 28 29…" at bounding box center [12, 678] width 24 height 12
select select "number:4"
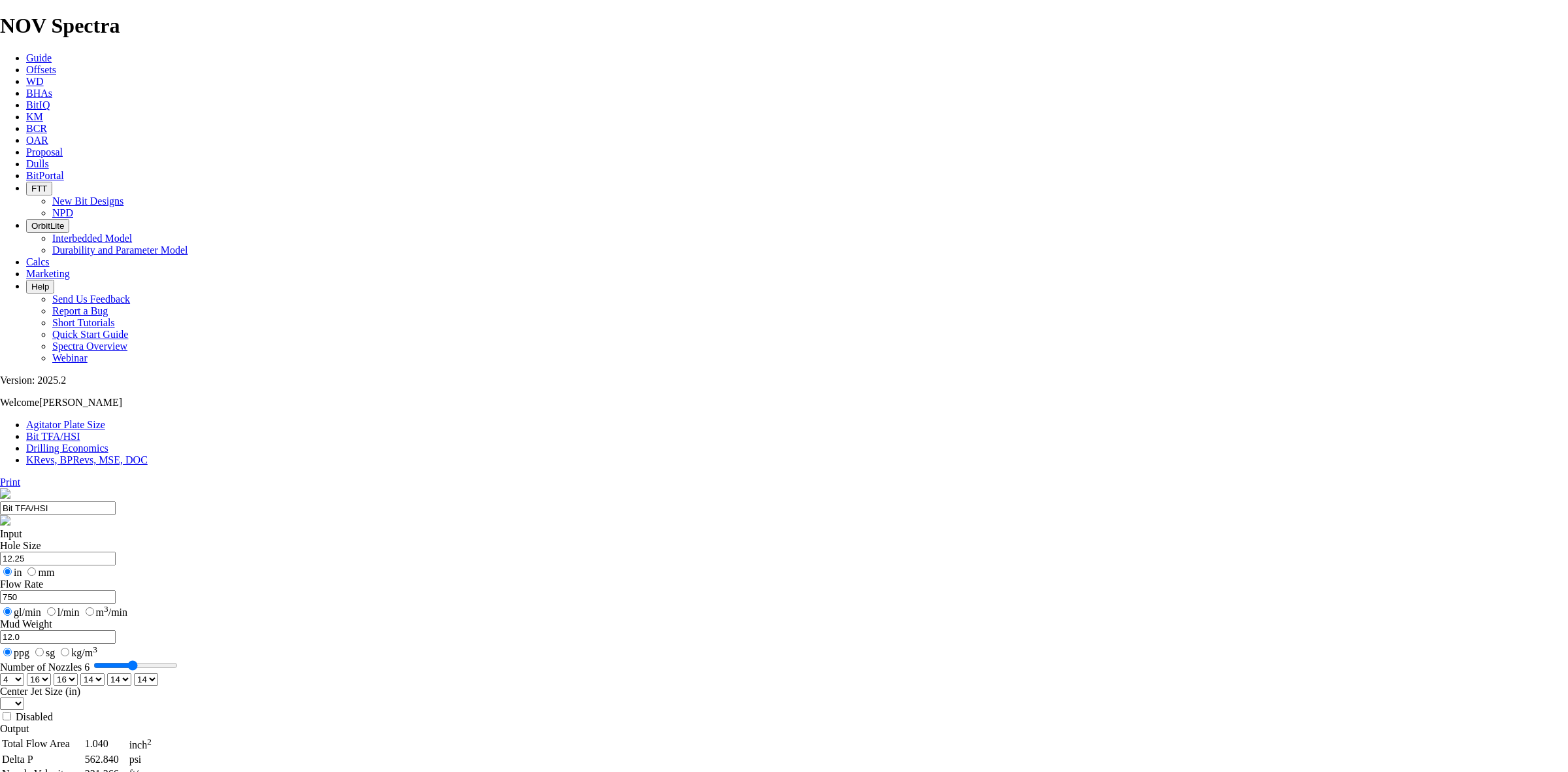
select select "number:4"
click at [24, 673] on select "0 1 2 3 4 5 6 7 8 9 10 11 12 13 14 15 16 17 18 19 20 21 22 23 24 25 26 27 28 29…" at bounding box center [12, 678] width 24 height 12
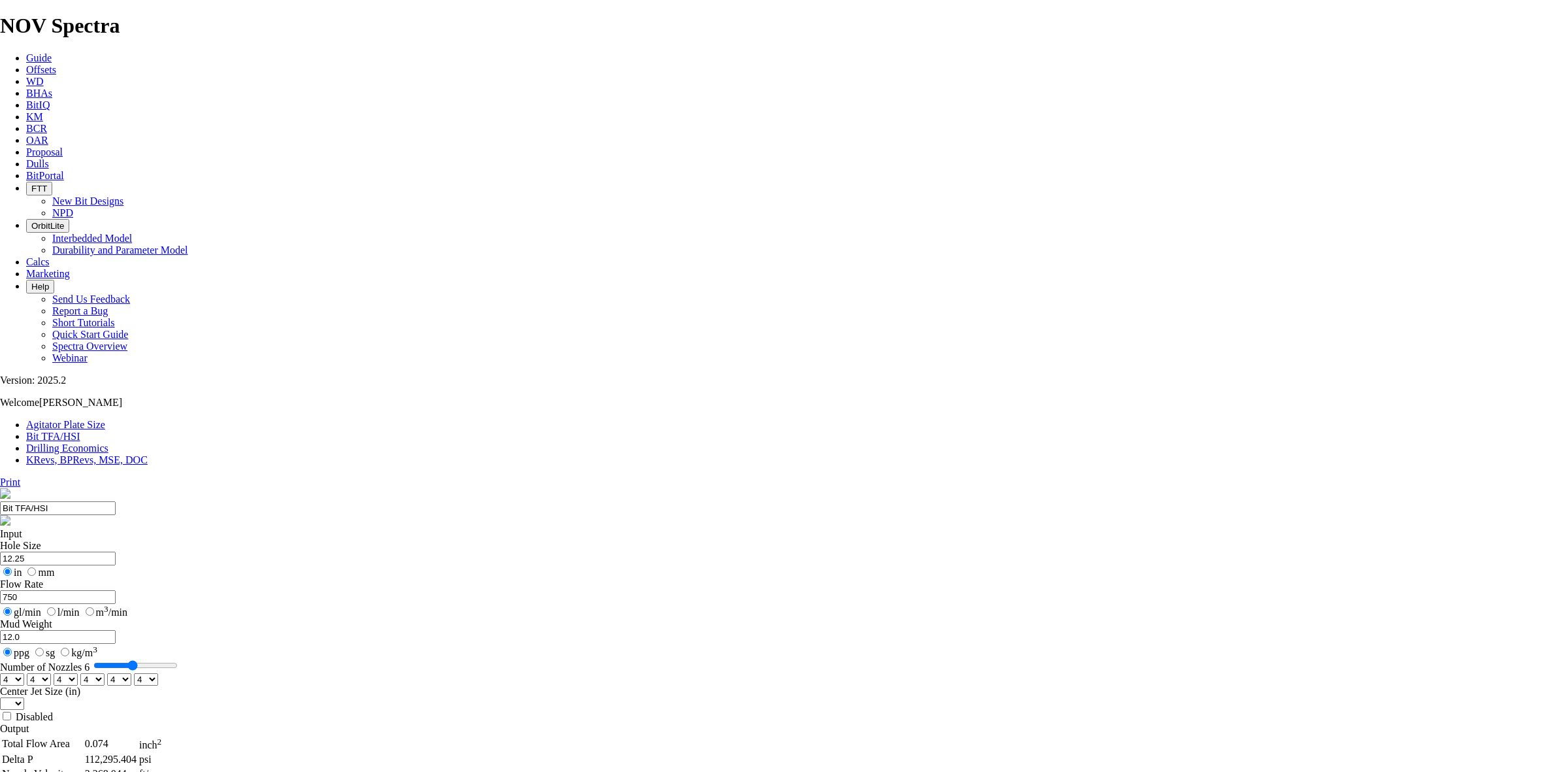
select select "number:14"
click at [24, 673] on select "0 1 2 3 4 5 6 7 8 9 10 11 12 13 14 15 16 17 18 19 20 21 22 23 24 25 26 27 28 29…" at bounding box center [12, 678] width 24 height 12
select select "number:14"
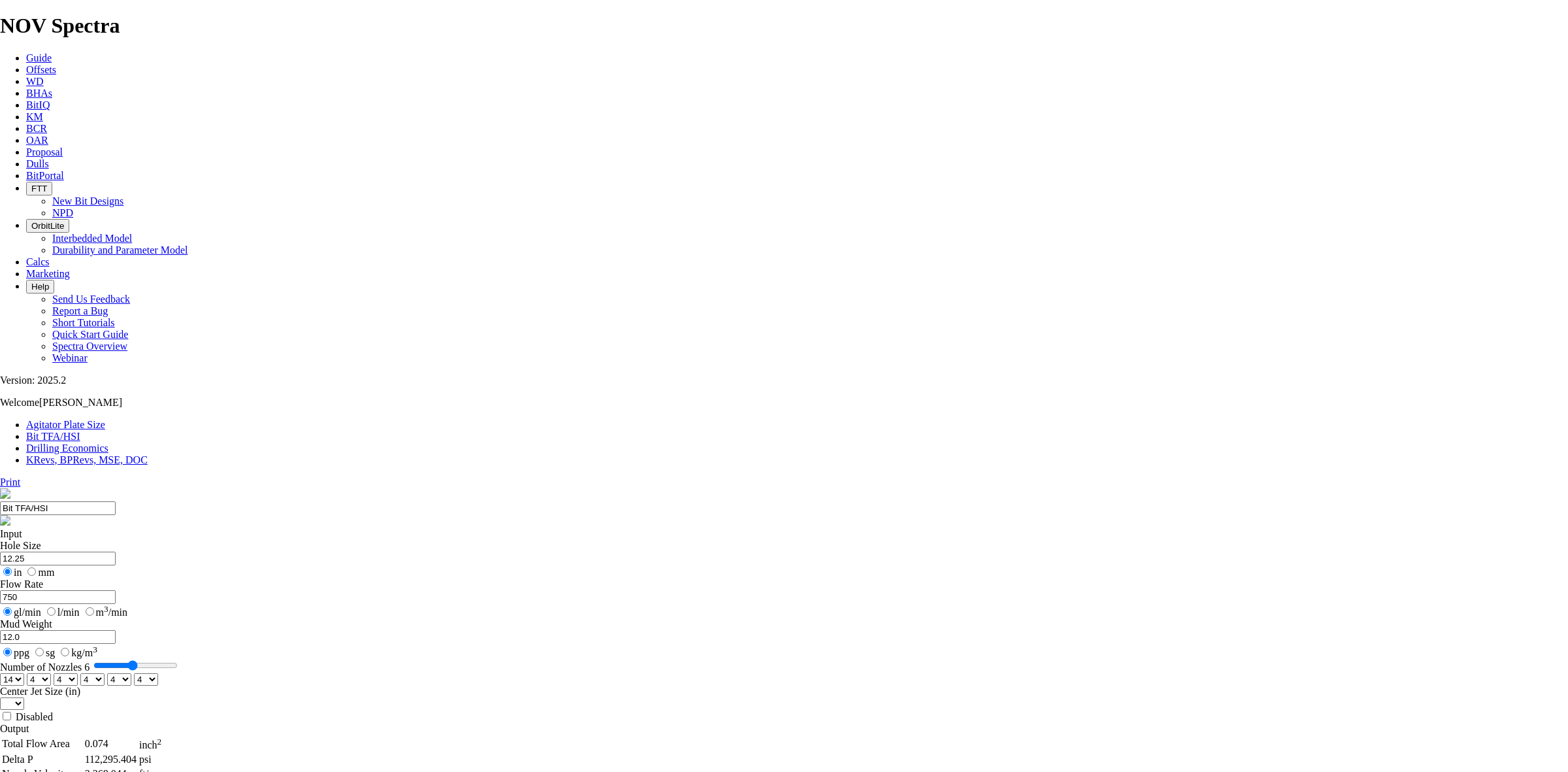
select select "number:14"
click at [24, 673] on select "0 1 2 3 4 5 6 7 8 9 10 11 12 13 14 15 16 17 18 19 20 21 22 23 24 25 26 27 28 29…" at bounding box center [12, 678] width 24 height 12
select select "number:15"
click at [24, 673] on select "0 1 2 3 4 5 6 7 8 9 10 11 12 13 14 15 16 17 18 19 20 21 22 23 24 25 26 27 28 29…" at bounding box center [12, 678] width 24 height 12
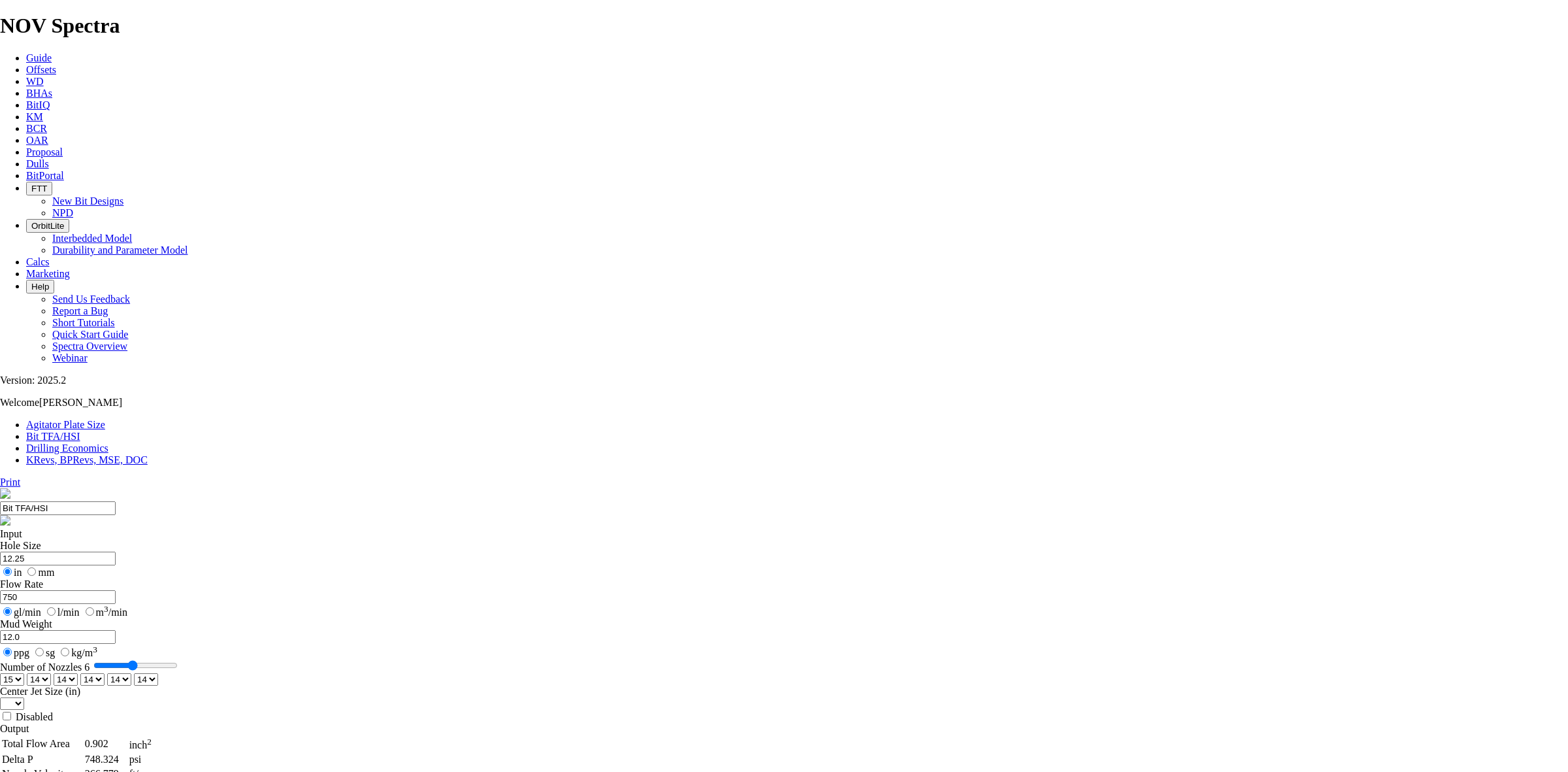
select select "number:15"
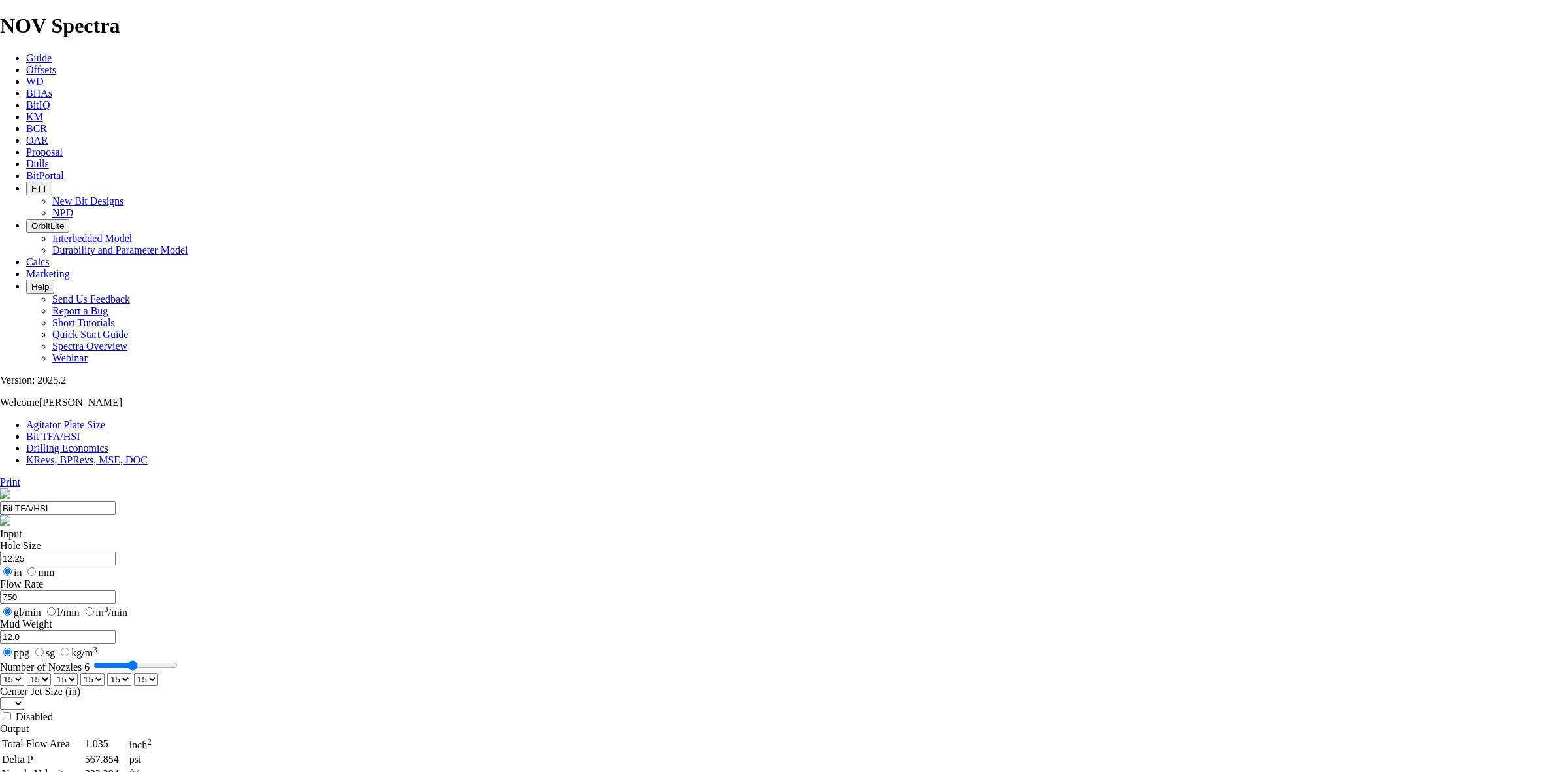
click at [78, 673] on select "0 1 2 3 4 5 6 7 8 9 10 11 12 13 14 15 16 17 18 19 20 21 22 23 24 25 26 27 28 29…" at bounding box center [66, 678] width 24 height 12
select select "number:17"
click at [78, 673] on select "0 1 2 3 4 5 6 7 8 9 10 11 12 13 14 15 16 17 18 19 20 21 22 23 24 25 26 27 28 29…" at bounding box center [66, 678] width 24 height 12
click at [132, 673] on select "0 1 2 3 4 5 6 7 8 9 10 11 12 13 14 15 16 17 18 19 20 21 22 23 24 25 26 27 28 29…" at bounding box center [120, 678] width 24 height 12
select select "number:18"
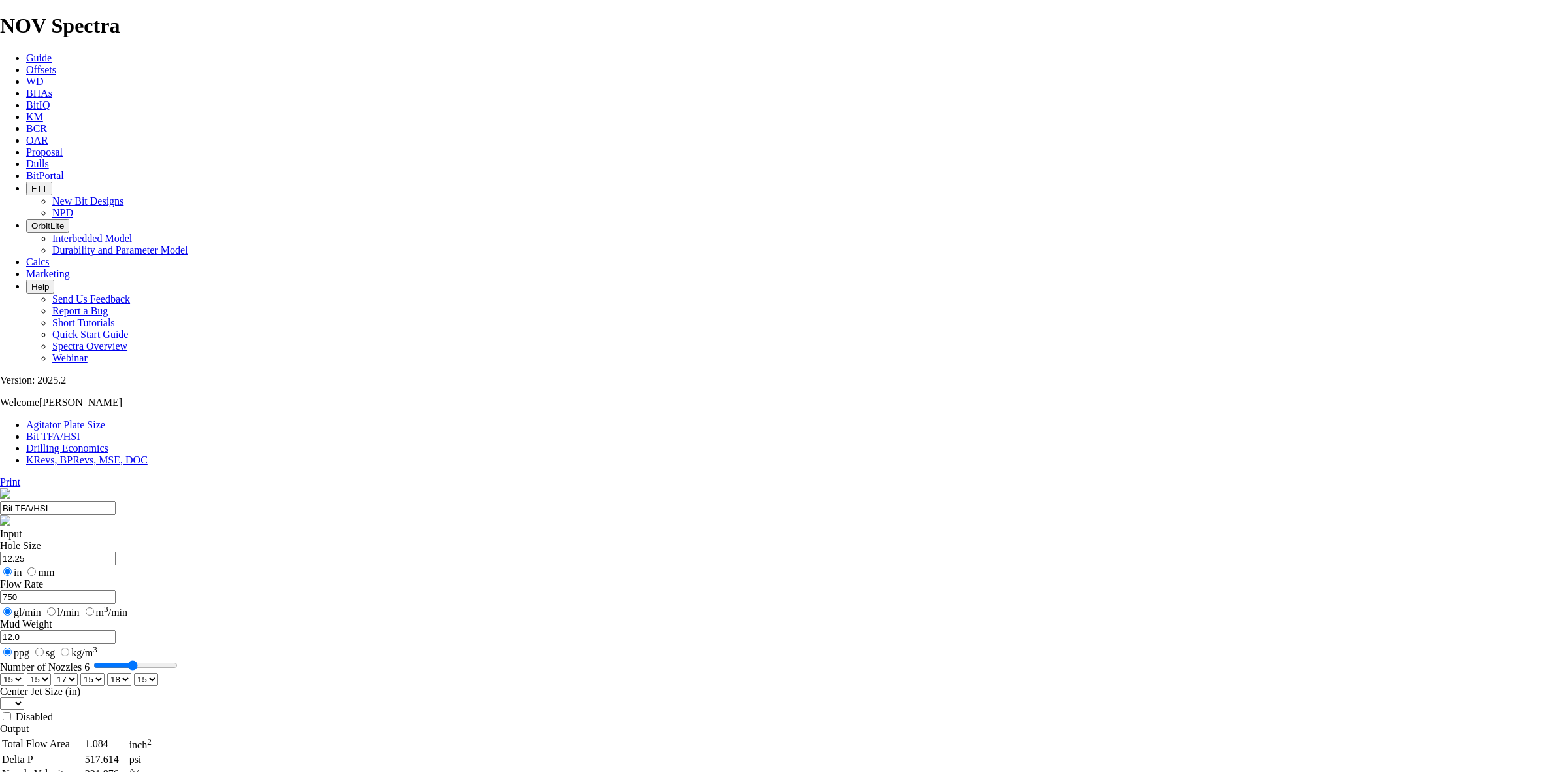
click at [132, 673] on select "0 1 2 3 4 5 6 7 8 9 10 11 12 13 14 15 16 17 18 19 20 21 22 23 24 25 26 27 28 29…" at bounding box center [120, 678] width 24 height 12
click at [24, 673] on select "0 1 2 3 4 5 6 7 8 9 10 11 12 13 14 15 16 17 18 19 20 21 22 23 24 25 26 27 28 29…" at bounding box center [12, 678] width 24 height 12
select select "number:0"
click at [24, 673] on select "0 1 2 3 4 5 6 7 8 9 10 11 12 13 14 15 16 17 18 19 20 21 22 23 24 25 26 27 28 29…" at bounding box center [12, 678] width 24 height 12
select select "number:0"
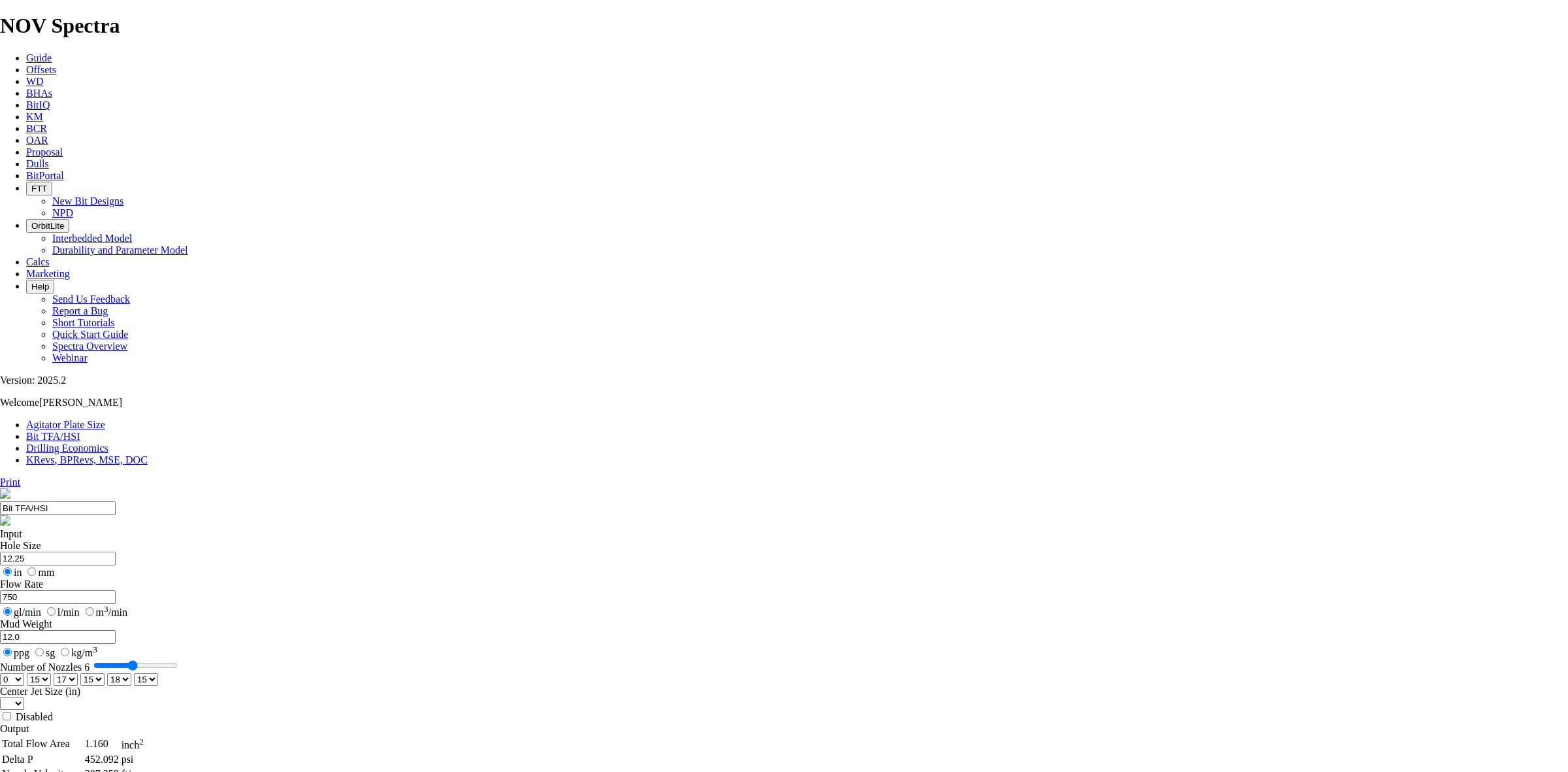
select select "number:0"
click at [147, 454] on link "KRevs, BPRevs, MSE, DOC" at bounding box center [86, 460] width 121 height 11
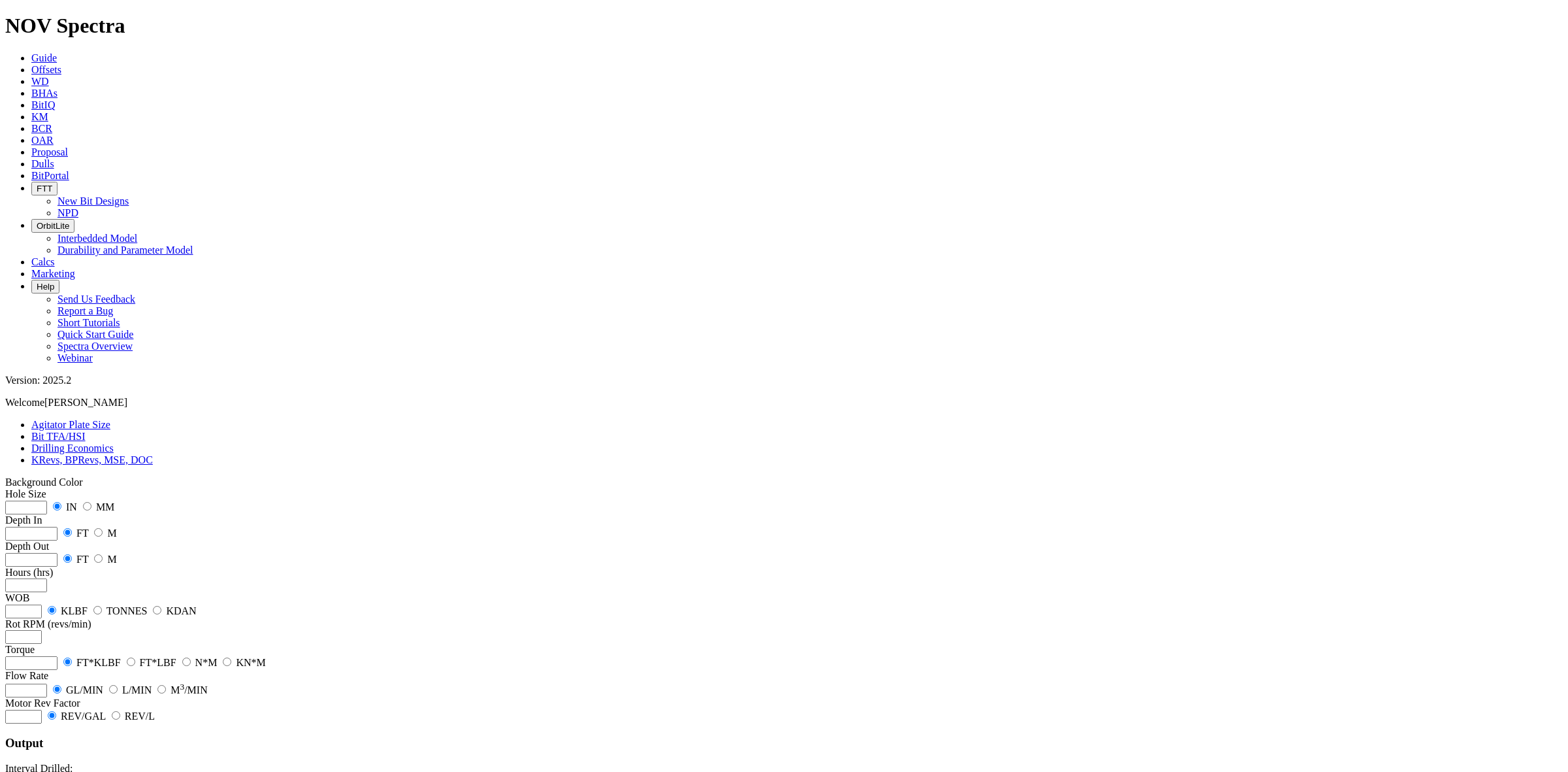
click at [85, 431] on link "Bit TFA/HSI" at bounding box center [58, 437] width 55 height 11
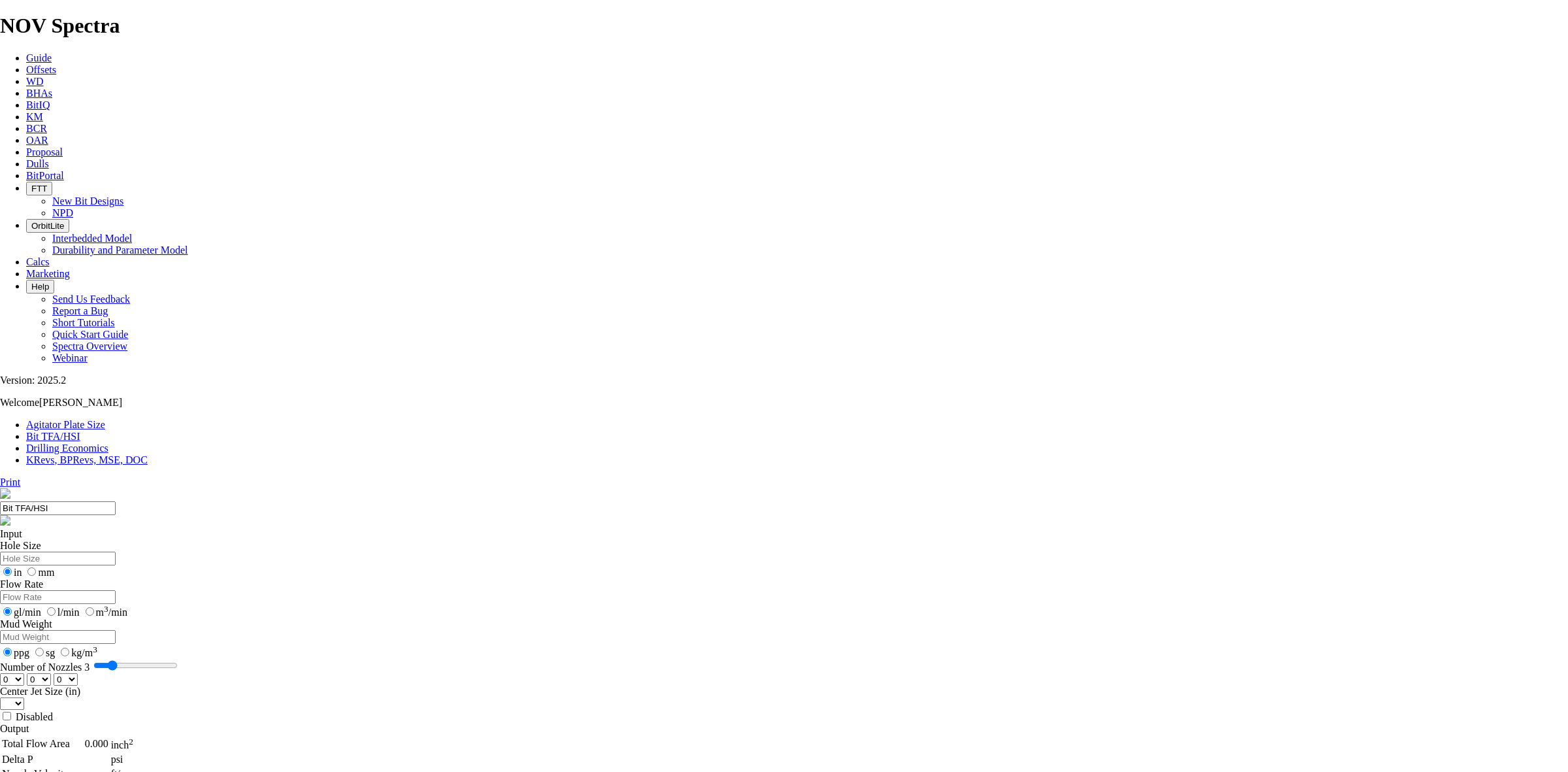
drag, startPoint x: 658, startPoint y: 345, endPoint x: 595, endPoint y: 347, distance: 63.0
click at [178, 660] on input "Number of Nozzles 3" at bounding box center [135, 664] width 84 height 10
click at [24, 673] on select "0 1 2 3 4 5 6 7 8 9 10 11 12 13 14 15 16 17 18 19 20 21 22 23 24 25 26 27 28 29…" at bounding box center [12, 678] width 24 height 12
type input "3"
click at [178, 660] on input "Number of Nozzles 3" at bounding box center [135, 664] width 84 height 10
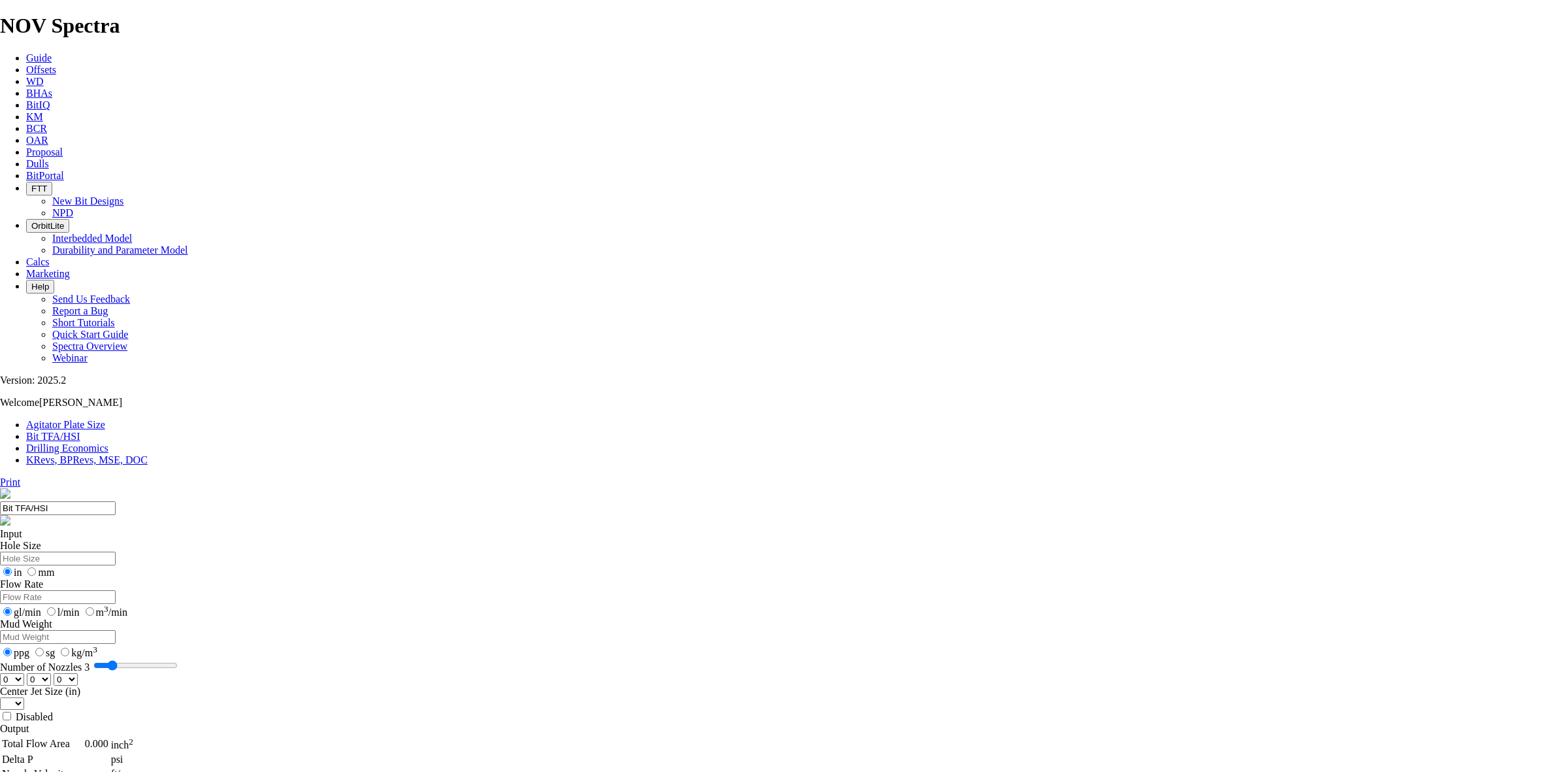
click at [24, 697] on select "0 1 2 3 4 5 6 7 8 9 10 11 12 13 14 15 16 17 18 19 20 21 22 23 24 25 26 27 28 29…" at bounding box center [12, 702] width 24 height 12
select select "number:20"
click at [24, 697] on select "0 1 2 3 4 5 6 7 8 9 10 11 12 13 14 15 16 17 18 19 20 21 22 23 24 25 26 27 28 29…" at bounding box center [12, 702] width 24 height 12
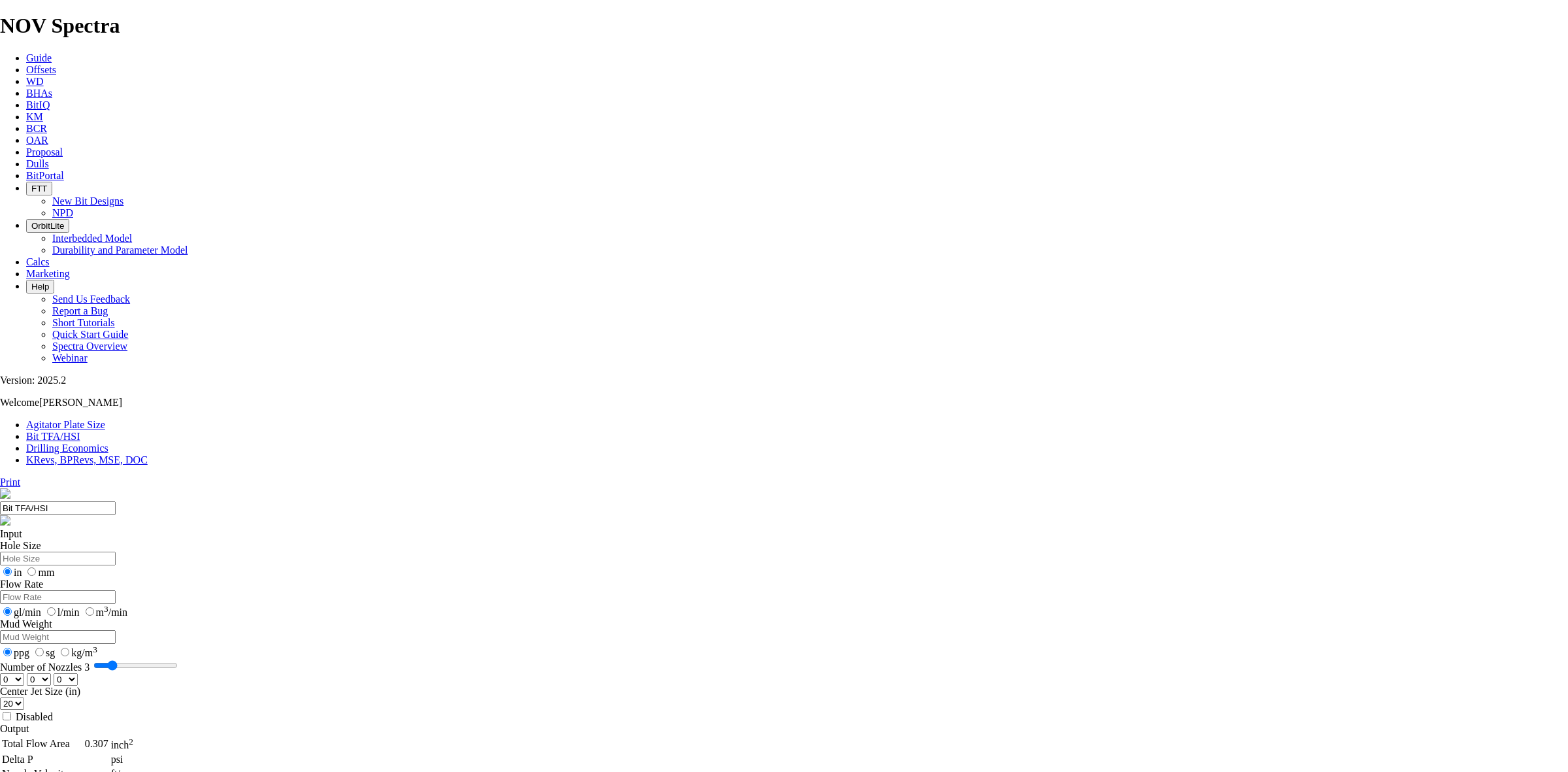
click at [566, 673] on div "0 1 2 3 4 5 6 7 8 9 10 11 12 13 14 15 16 17 18 19 20 21 22 23 24 25 26 27 28 29…" at bounding box center [784, 678] width 1568 height 12
click at [24, 673] on select "0 1 2 3 4 5 6 7 8 9 10 11 12 13 14 15 16 17 18 19 20 21 22 23 24 25 26 27 28 29…" at bounding box center [12, 678] width 24 height 12
select select "number:18"
click at [24, 673] on select "0 1 2 3 4 5 6 7 8 9 10 11 12 13 14 15 16 17 18 19 20 21 22 23 24 25 26 27 28 29…" at bounding box center [12, 678] width 24 height 12
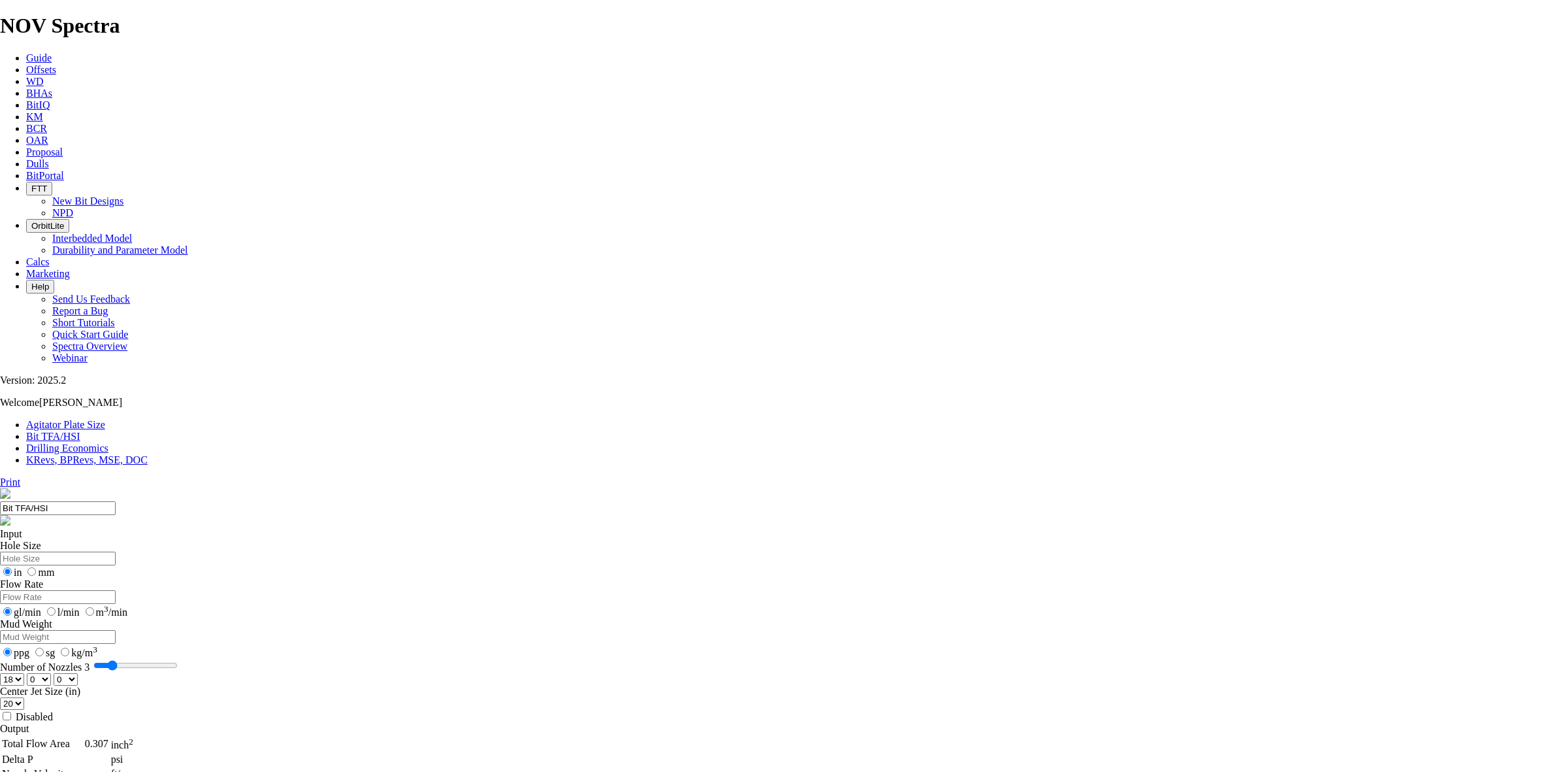
select select "number:18"
click at [116, 551] on input "Hole Size" at bounding box center [57, 558] width 116 height 14
type input "17.5"
click at [116, 590] on input "Flow Rate" at bounding box center [57, 597] width 116 height 14
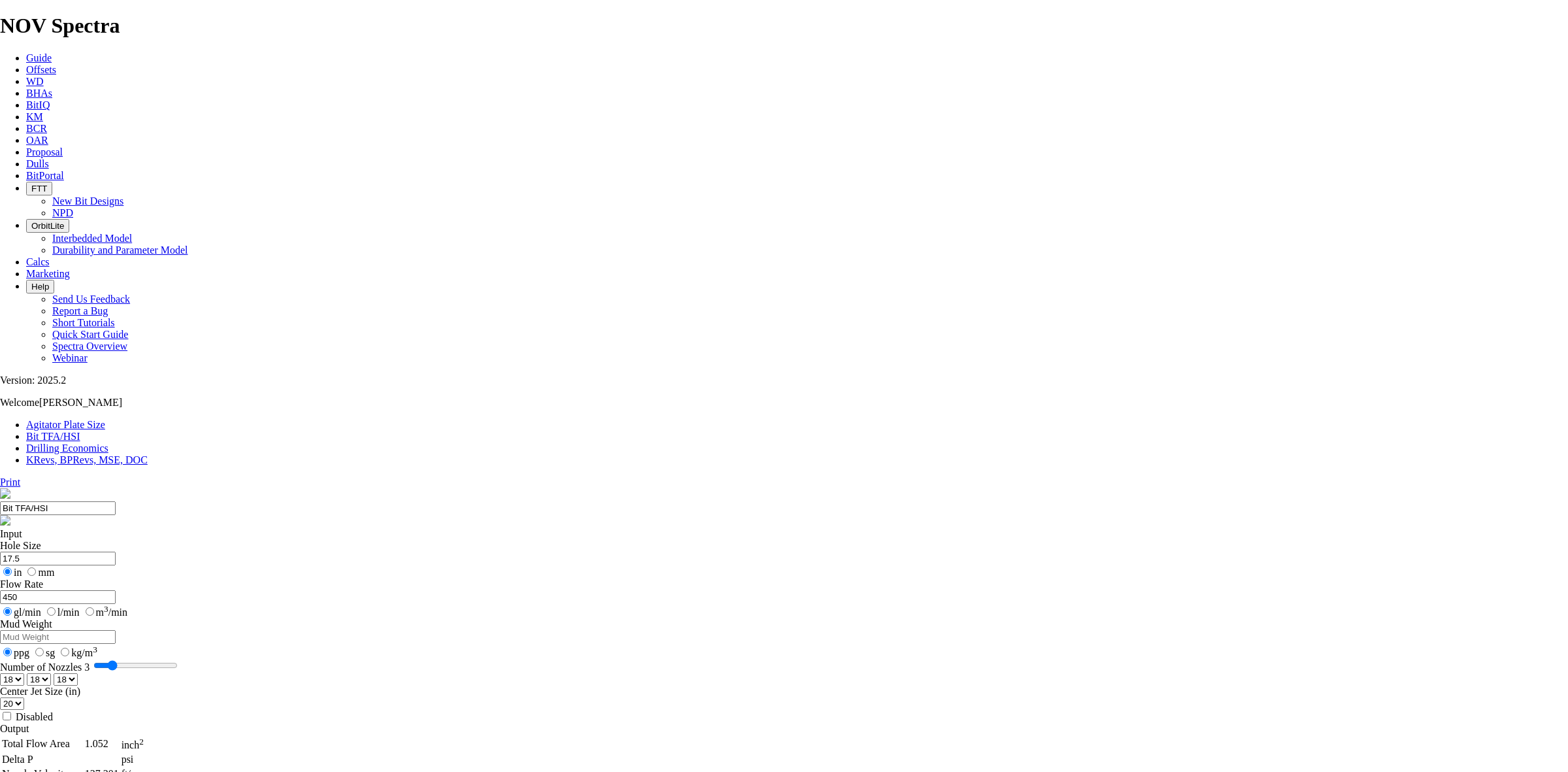
type input "450"
click at [116, 630] on input "Mud Weight" at bounding box center [57, 637] width 116 height 14
type input "9"
drag, startPoint x: 712, startPoint y: 367, endPoint x: 700, endPoint y: 385, distance: 21.6
click at [710, 686] on div "Center Jet Size (in) 0 1 2 3 4 5 6 7 8 9 10 11 12 13 14 15 16 17 18 19 20 21 22…" at bounding box center [784, 704] width 1568 height 37
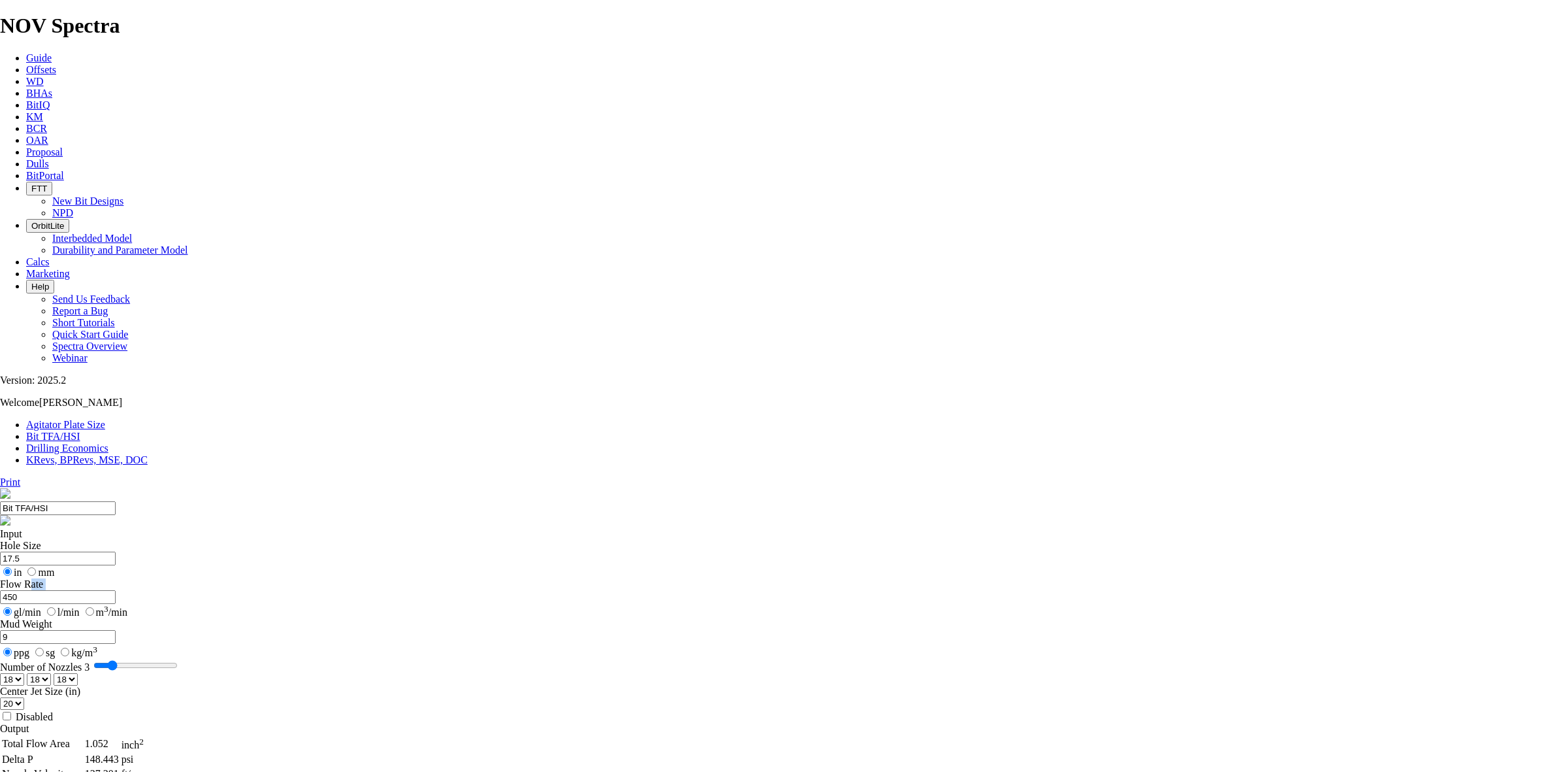
drag, startPoint x: 575, startPoint y: 205, endPoint x: 574, endPoint y: 214, distance: 9.1
click at [574, 578] on div "Flow Rate 450 gl/min l/min m 3 /min" at bounding box center [784, 598] width 1568 height 40
drag, startPoint x: 575, startPoint y: 232, endPoint x: 540, endPoint y: 229, distance: 35.1
click at [540, 539] on div "Hole Size 17.5 in mm Flow Rate 450 gl/min l/min m 3 /min Mud Weight 9 ppg sg kg…" at bounding box center [784, 630] width 1568 height 183
click at [116, 630] on input "9" at bounding box center [57, 637] width 116 height 14
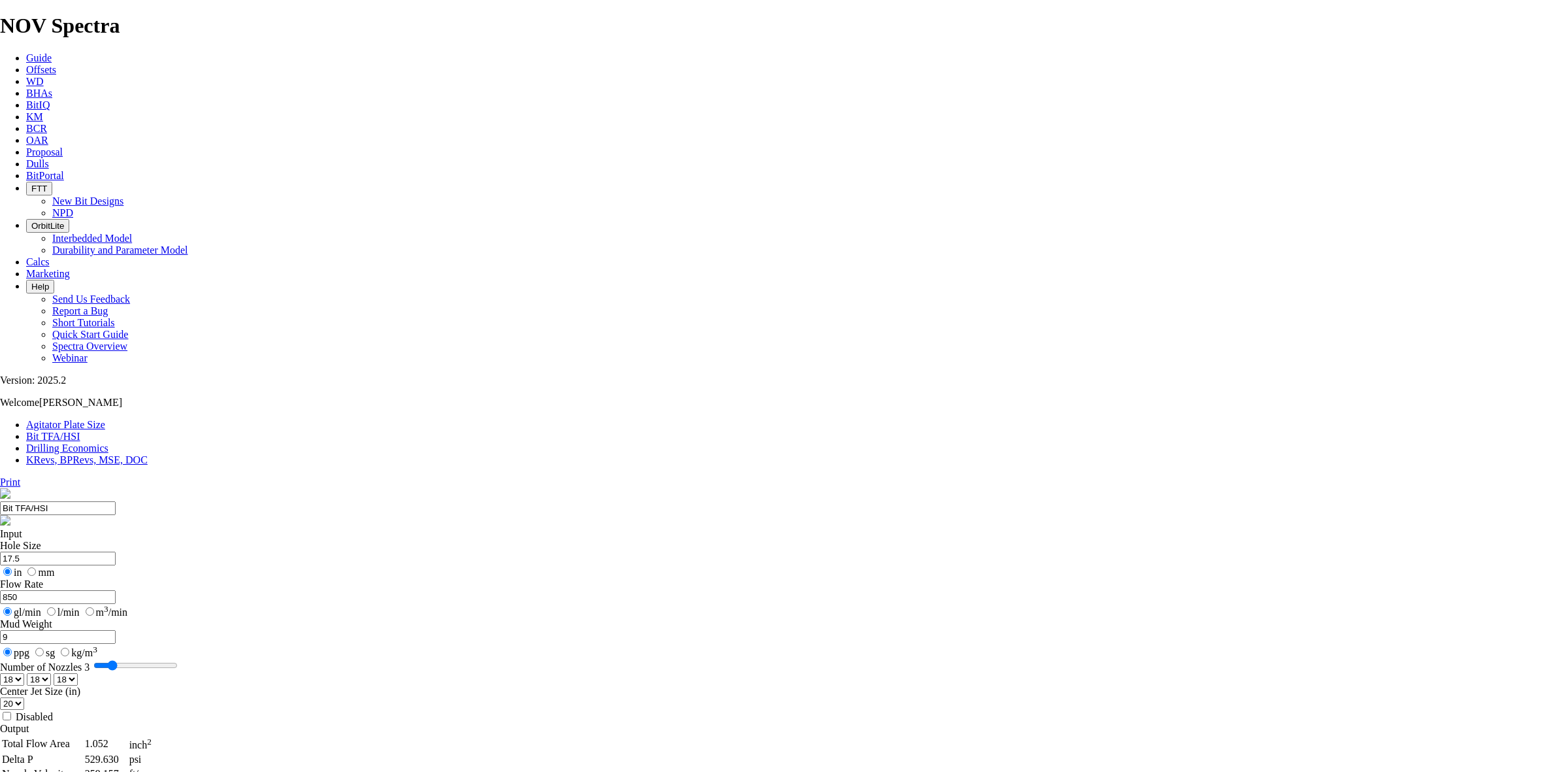
drag, startPoint x: 570, startPoint y: 221, endPoint x: 563, endPoint y: 221, distance: 7.0
click at [116, 590] on input "850" at bounding box center [57, 597] width 116 height 14
type input "800"
drag, startPoint x: 621, startPoint y: 276, endPoint x: 955, endPoint y: 278, distance: 334.0
click at [116, 630] on input "9" at bounding box center [57, 637] width 116 height 14
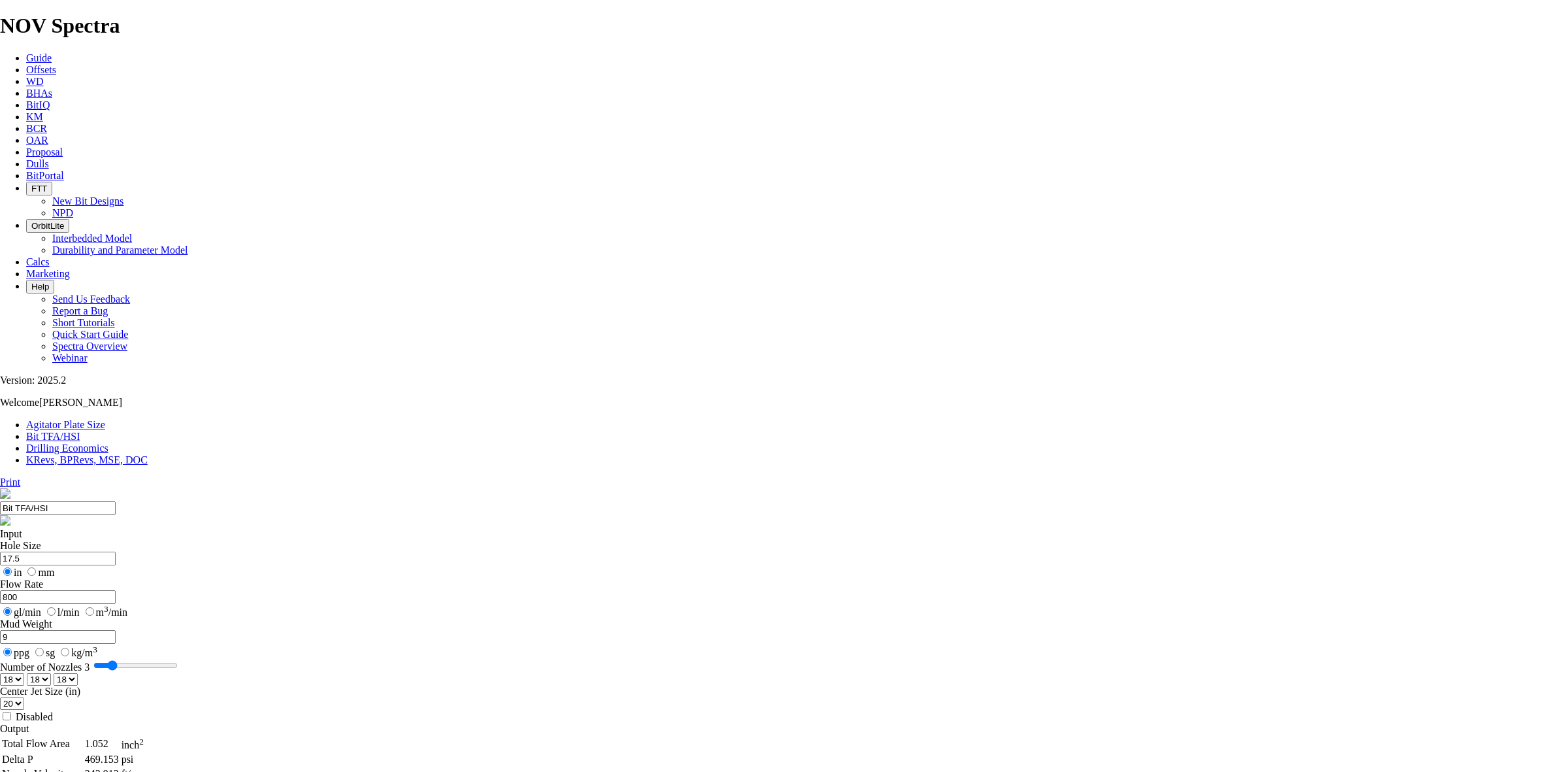
drag, startPoint x: 575, startPoint y: 270, endPoint x: 546, endPoint y: 267, distance: 29.2
click at [546, 539] on div "Hole Size 17.5 in mm Flow Rate 800 gl/min l/min m 3 /min Mud Weight 9 ppg sg kg…" at bounding box center [784, 630] width 1568 height 183
type input "10"
click at [24, 697] on select "0 1 2 3 4 5 6 7 8 9 10 11 12 13 14 15 16 17 18 19 20 21 22 23 24 25 26 27 28 29…" at bounding box center [12, 702] width 24 height 12
click at [730, 539] on form "Hole Size 17.5 in mm Flow Rate 800 gl/min l/min m 3 /min Mud Weight 10 ppg sg k…" at bounding box center [784, 630] width 1568 height 183
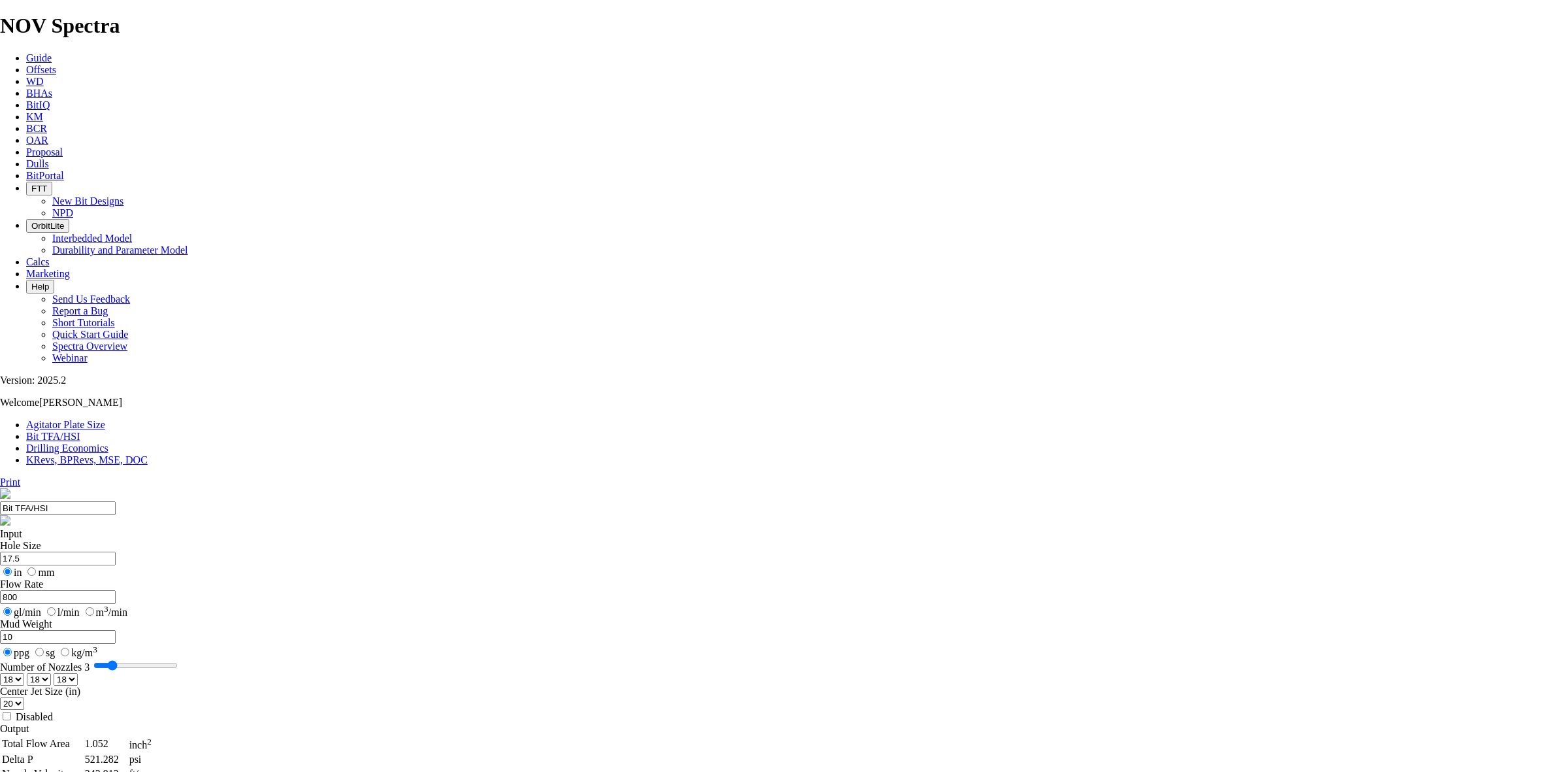
click at [24, 673] on select "0 1 2 3 4 5 6 7 8 9 10 11 12 13 14 15 16 17 18 19 20 21 22 23 24 25 26 27 28 29…" at bounding box center [12, 678] width 24 height 12
select select "number:16"
click at [24, 673] on select "0 1 2 3 4 5 6 7 8 9 10 11 12 13 14 15 16 17 18 19 20 21 22 23 24 25 26 27 28 29…" at bounding box center [12, 678] width 24 height 12
select select "number:16"
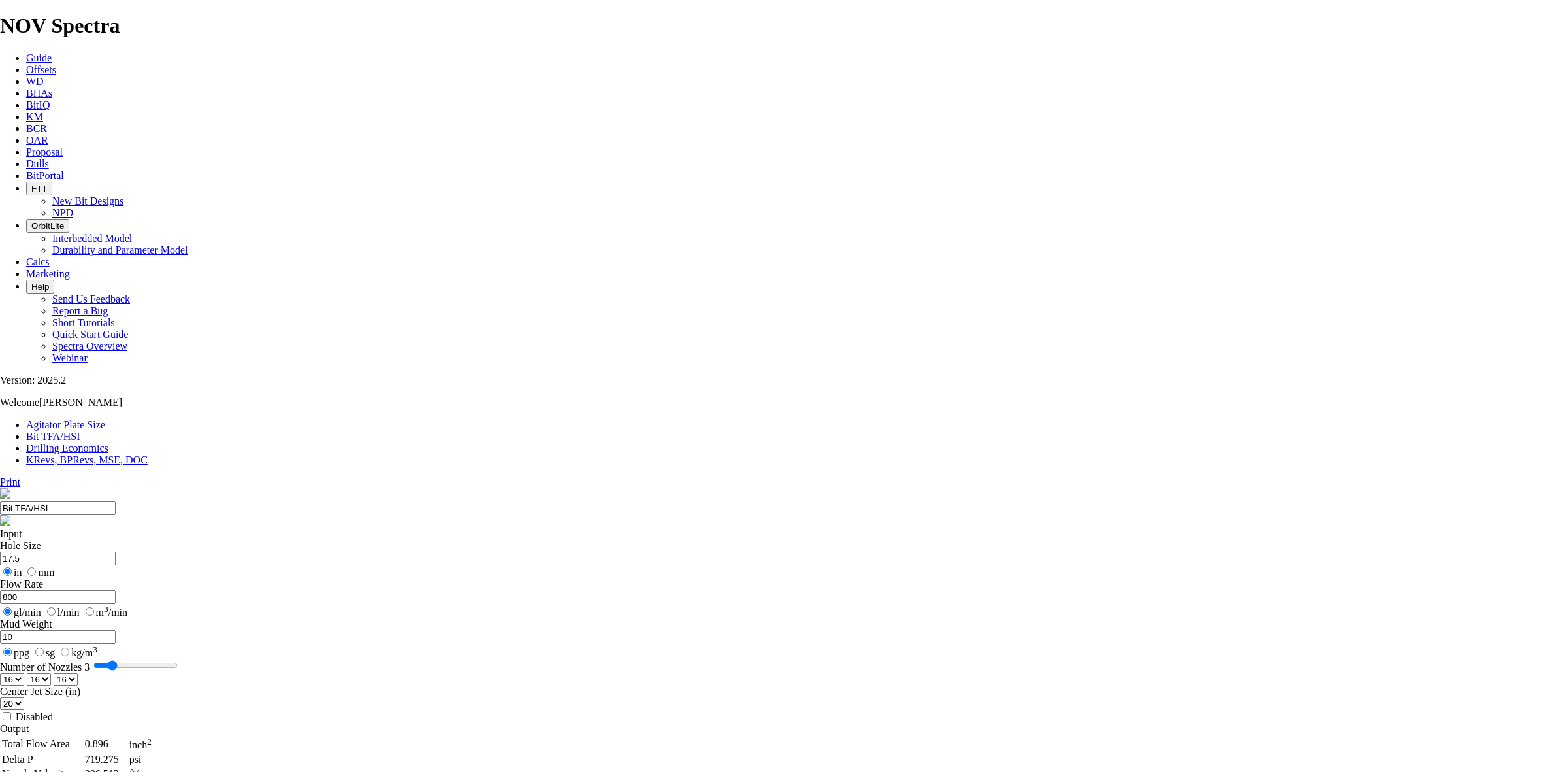
click at [24, 697] on select "0 1 2 3 4 5 6 7 8 9 10 11 12 13 14 15 16 17 18 19 20 21 22 23 24 25 26 27 28 29…" at bounding box center [12, 702] width 24 height 12
select select "number:18"
click at [24, 697] on select "0 1 2 3 4 5 6 7 8 9 10 11 12 13 14 15 16 17 18 19 20 21 22 23 24 25 26 27 28 29…" at bounding box center [12, 702] width 24 height 12
click at [704, 710] on div "Disabled" at bounding box center [784, 716] width 1568 height 13
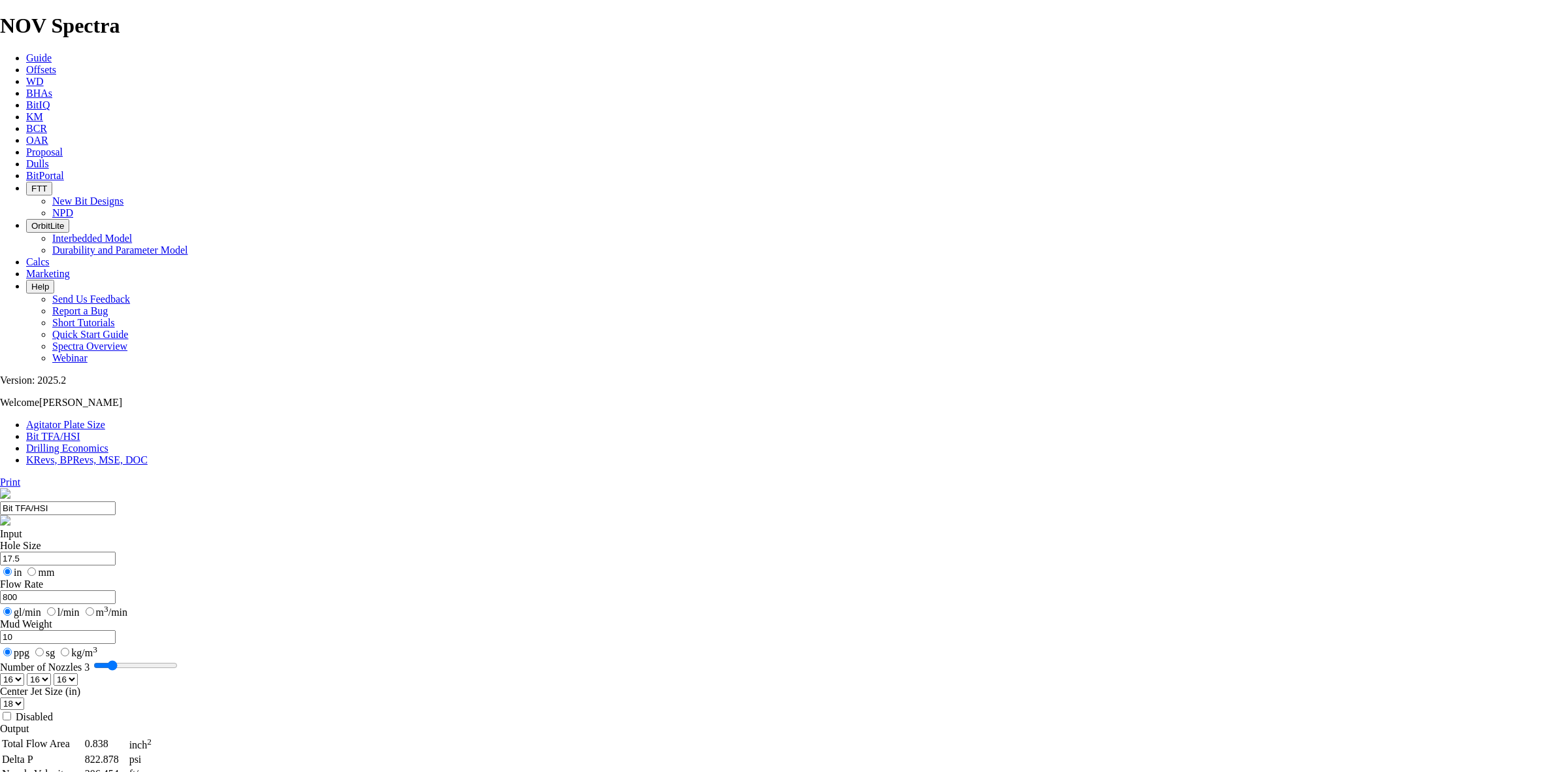
click at [11, 712] on input "Disabled" at bounding box center [6, 715] width 8 height 8
checkbox input "true"
click at [147, 454] on link "KRevs, BPRevs, MSE, DOC" at bounding box center [86, 460] width 121 height 11
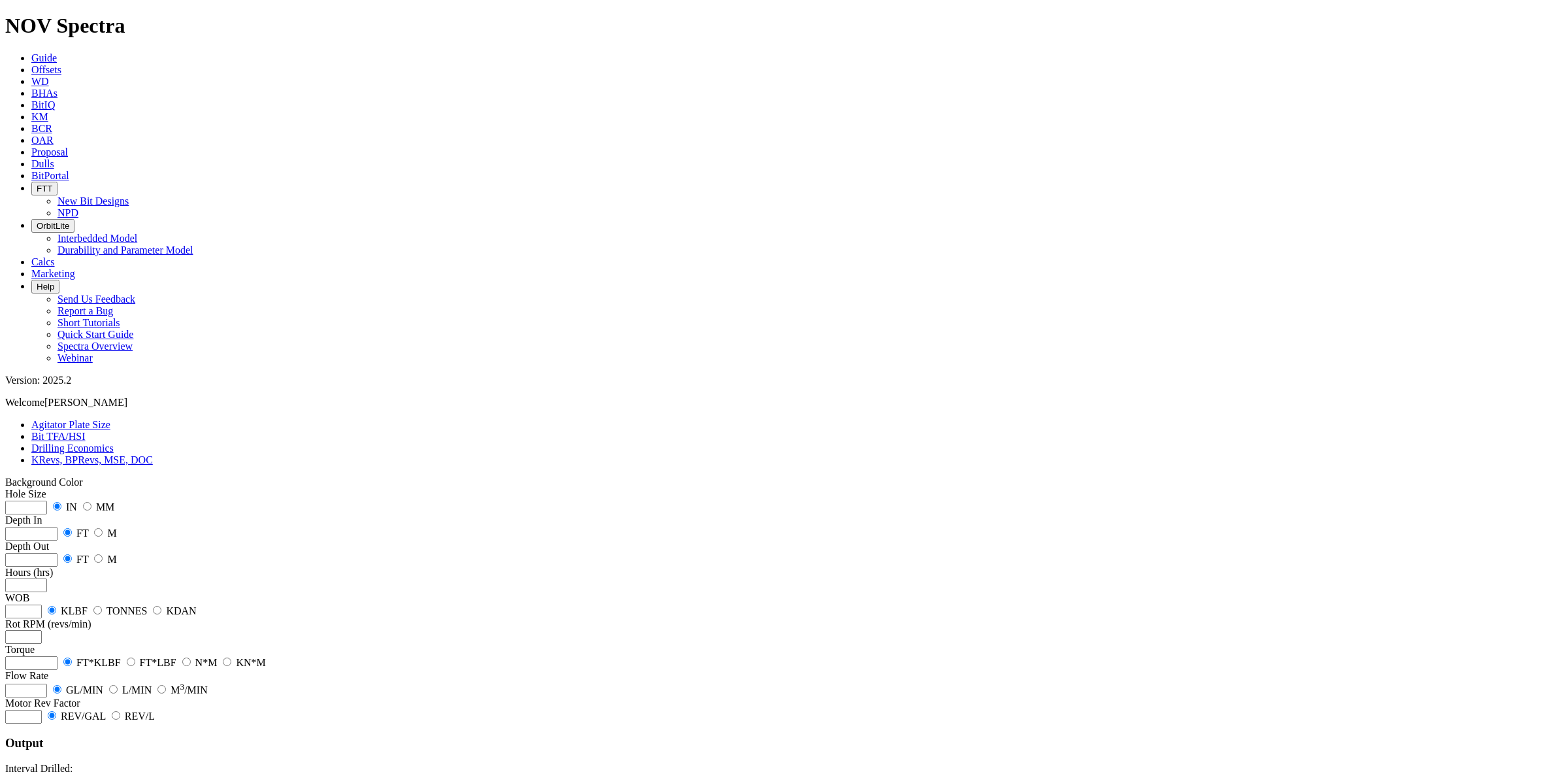
click at [47, 500] on input "number" at bounding box center [26, 507] width 42 height 14
type input "17.5"
click at [57, 526] on input "number" at bounding box center [32, 533] width 52 height 14
type input "1030"
click at [57, 552] on input "number" at bounding box center [32, 559] width 52 height 14
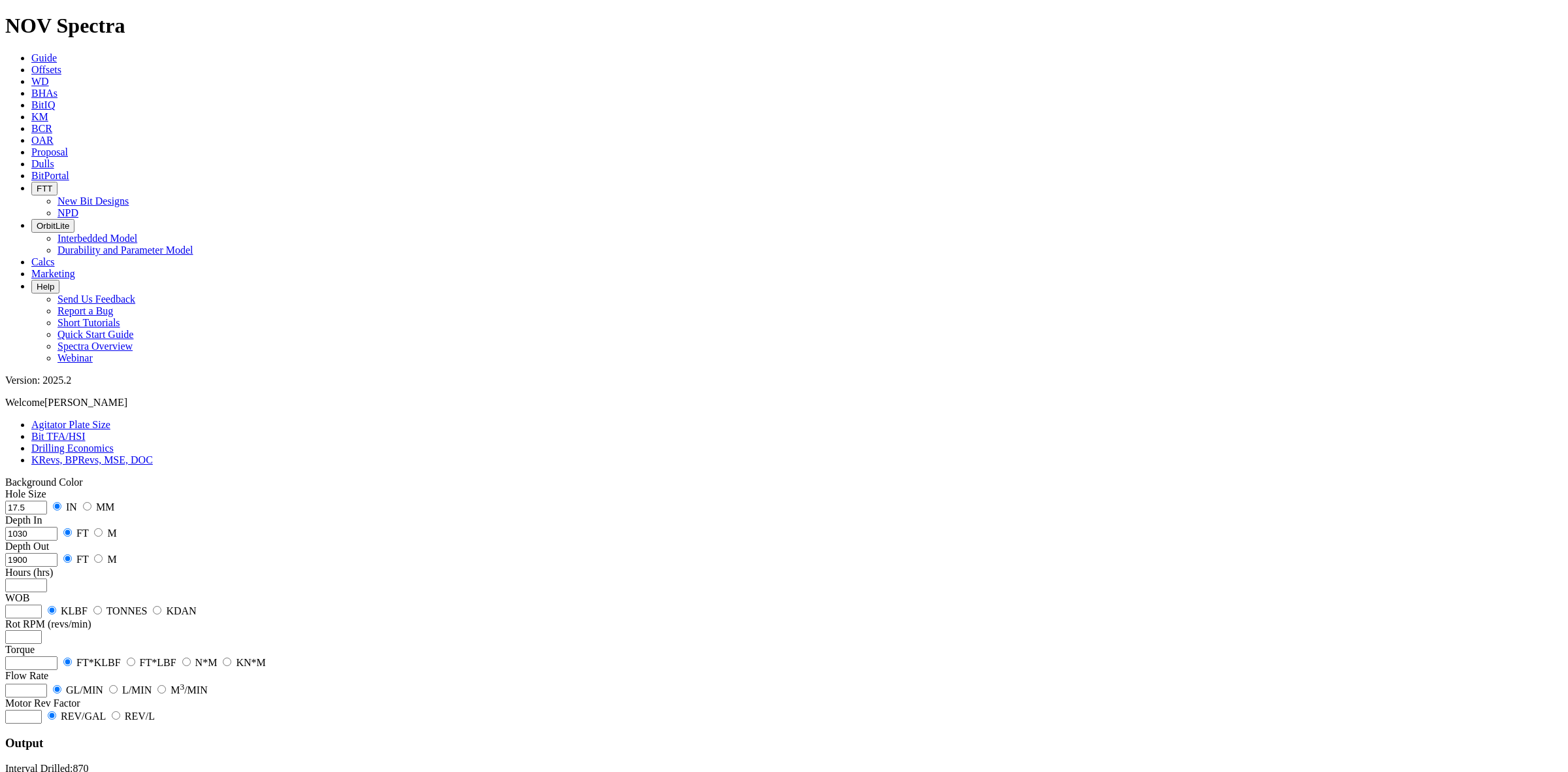
type input "1900"
click at [47, 578] on input "number" at bounding box center [26, 585] width 42 height 14
type input "18"
click at [42, 604] on input "number" at bounding box center [23, 611] width 36 height 14
type input "5"
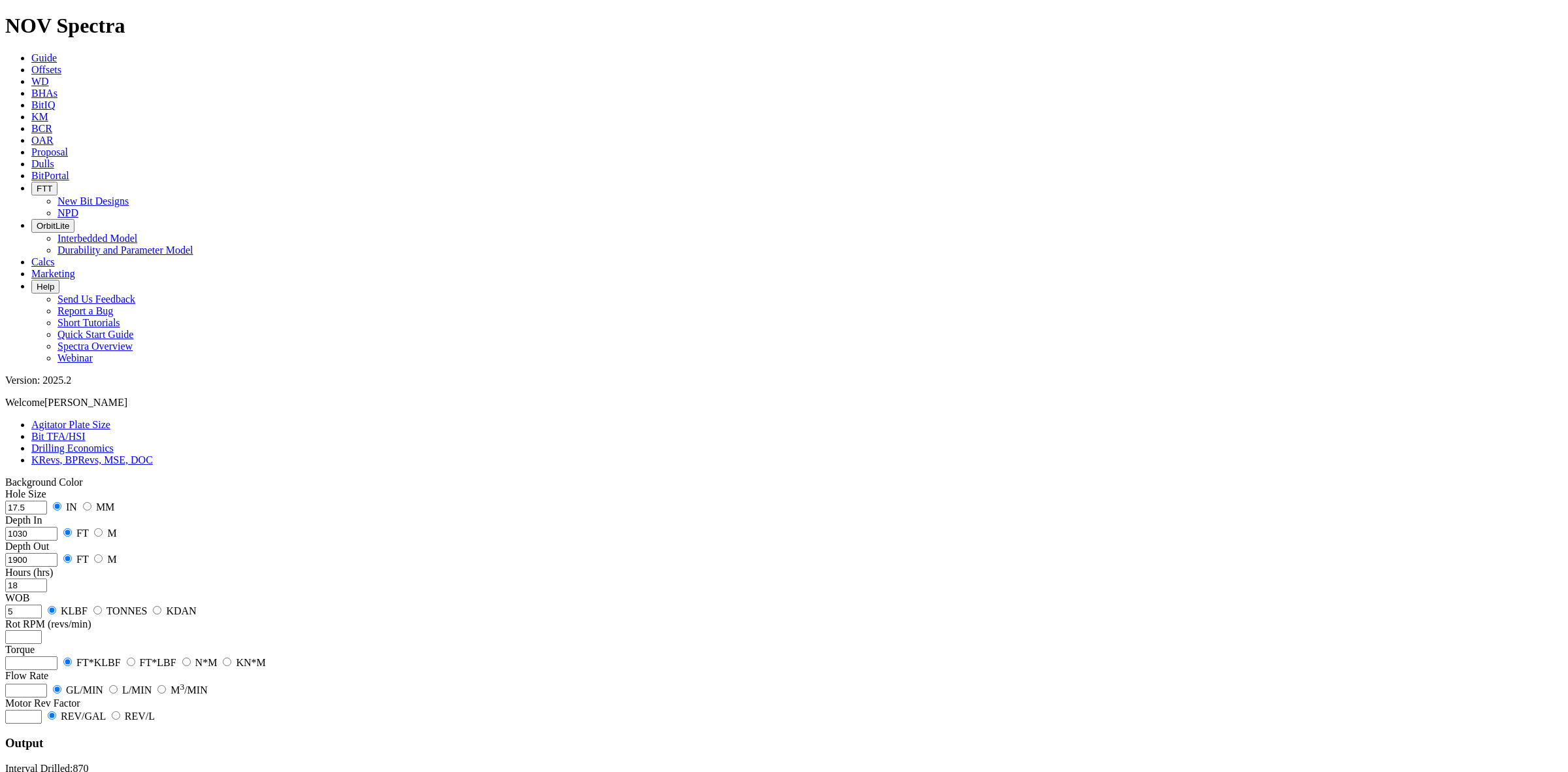
click at [75, 488] on div "Hole Size 17.5 IN MM Depth In [DATE] FT M Depth Out 1900 FT M Hours (hrs) 18 WO…" at bounding box center [784, 606] width 1558 height 235
click at [42, 630] on input "number" at bounding box center [23, 637] width 36 height 14
type input "60"
click at [57, 656] on input "number" at bounding box center [32, 663] width 52 height 14
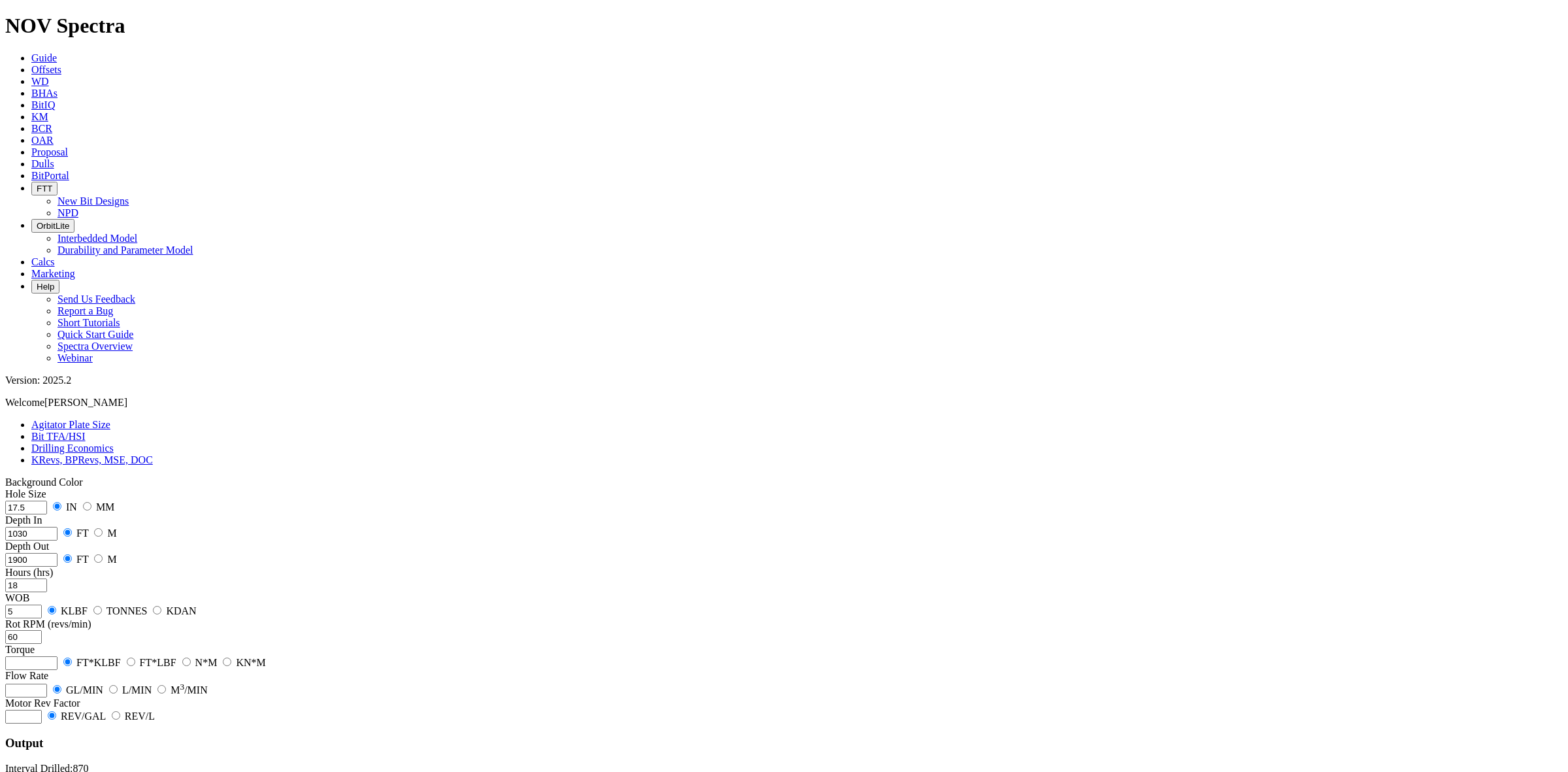
click at [57, 656] on input "number" at bounding box center [32, 663] width 52 height 14
type input "10"
click at [47, 683] on input "number" at bounding box center [26, 690] width 42 height 14
click at [42, 710] on input "number" at bounding box center [23, 716] width 36 height 14
type input "12"
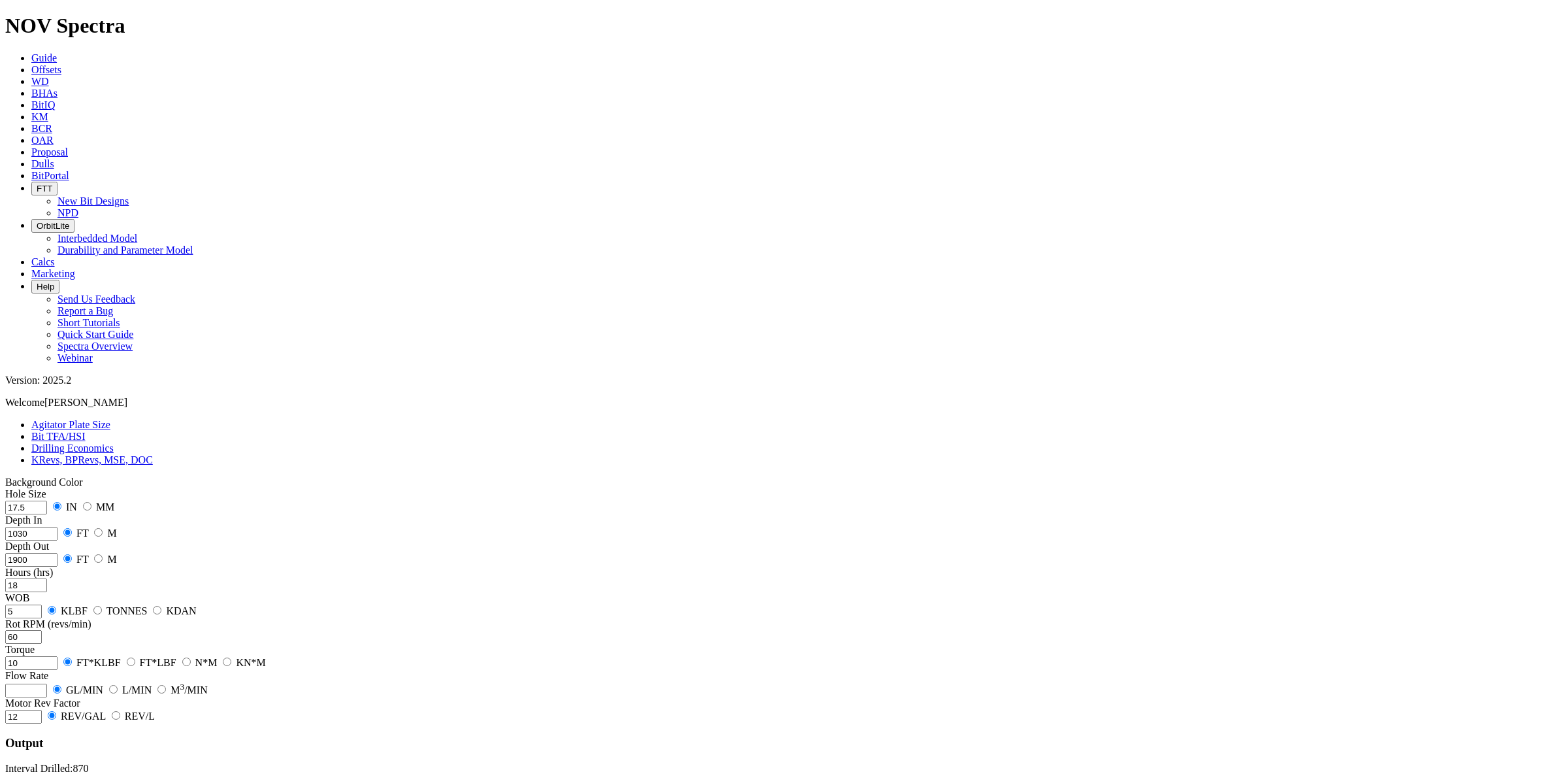
click at [47, 683] on input "number" at bounding box center [26, 690] width 42 height 14
type input "1"
type input "700"
drag, startPoint x: 80, startPoint y: 499, endPoint x: 34, endPoint y: 501, distance: 46.0
click at [34, 501] on div "Hole Size 17.5 IN MM Depth In [DATE] FT M Depth Out 1900 FT M Hours (hrs) 18 WO…" at bounding box center [784, 705] width 1558 height 434
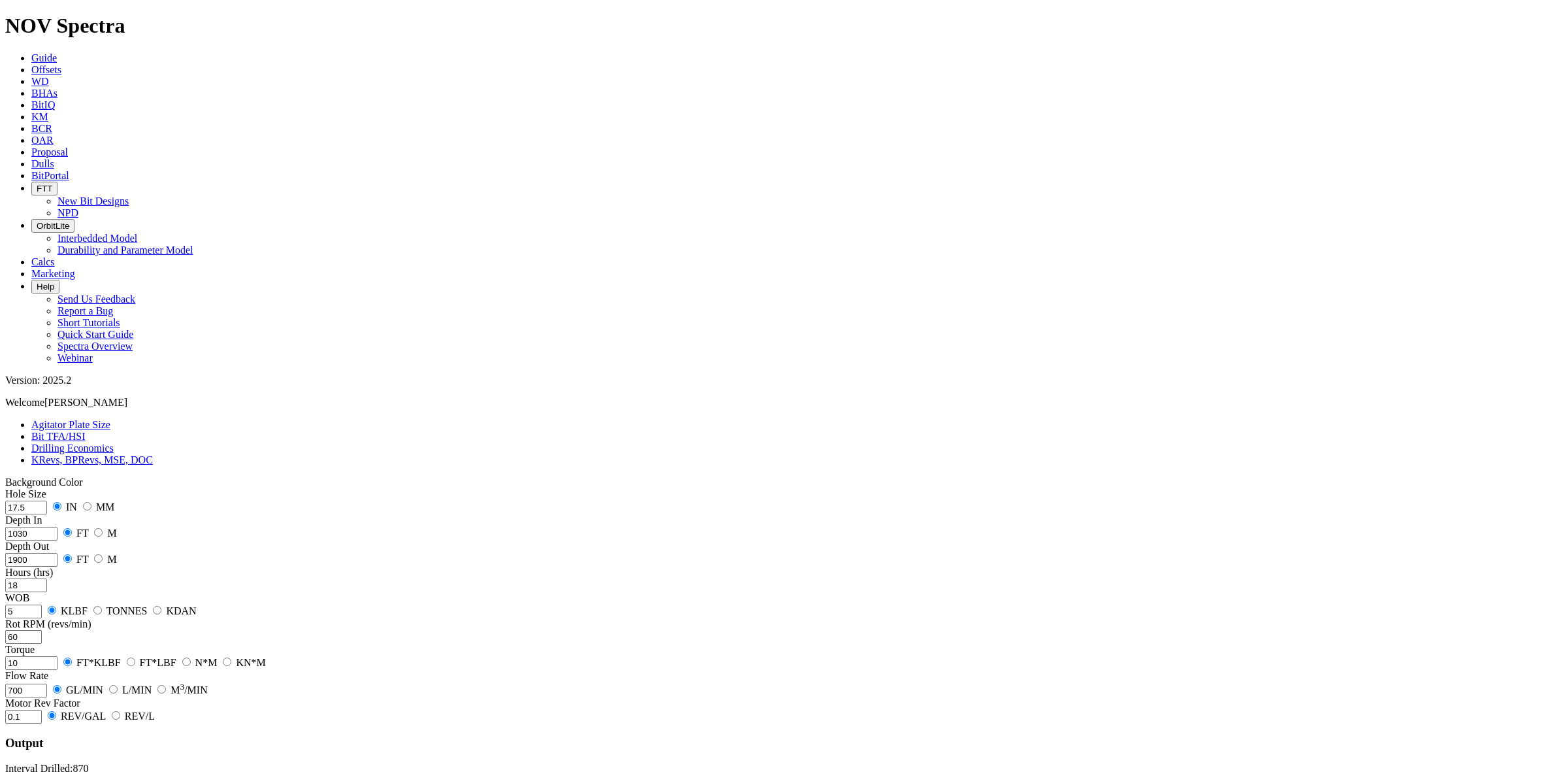
type input "0.1"
drag, startPoint x: 668, startPoint y: 340, endPoint x: 563, endPoint y: 347, distance: 105.2
drag, startPoint x: 713, startPoint y: 340, endPoint x: 662, endPoint y: 338, distance: 51.0
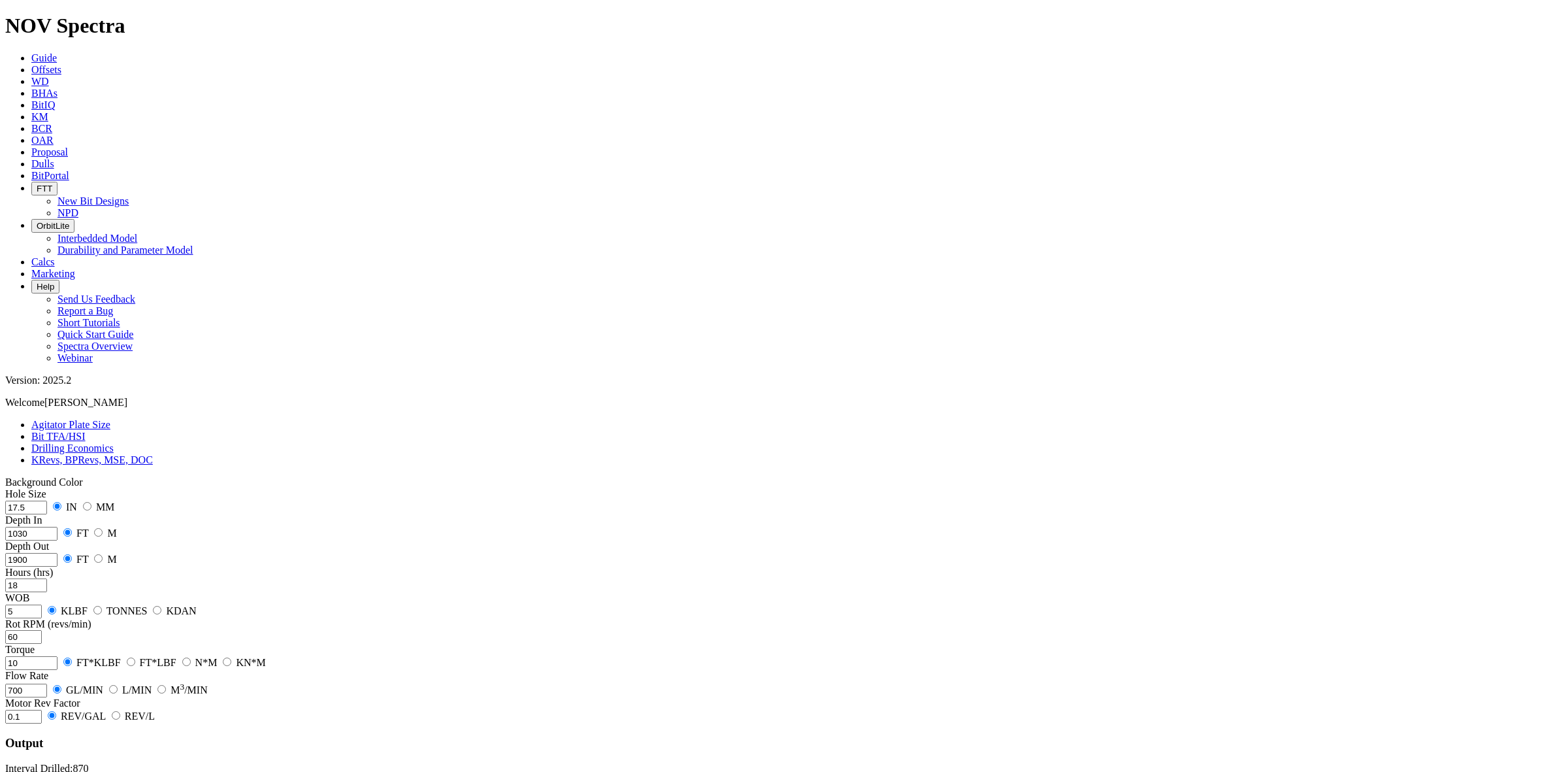
click at [57, 656] on input "10" at bounding box center [32, 663] width 52 height 14
drag, startPoint x: 82, startPoint y: 411, endPoint x: 57, endPoint y: 407, distance: 25.3
click at [57, 488] on div "Hole Size 17.5 IN MM Depth In [DATE] FT M Depth Out 1900 FT M Hours (hrs) 18 WO…" at bounding box center [784, 606] width 1558 height 235
click at [57, 656] on input "20" at bounding box center [32, 663] width 52 height 14
type input "20"
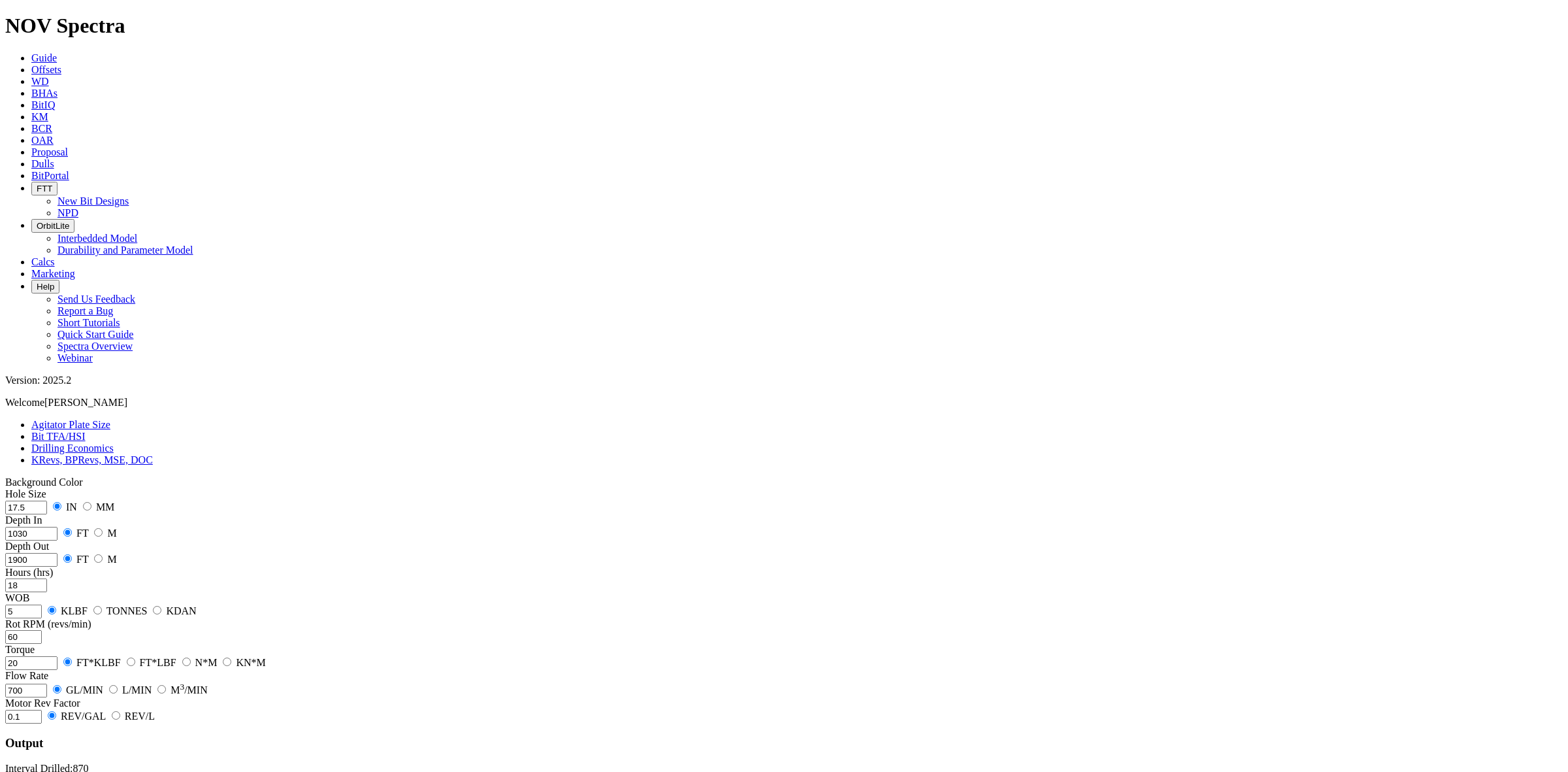
click at [42, 630] on input "60" at bounding box center [23, 637] width 36 height 14
click at [55, 256] on span "Calcs" at bounding box center [43, 261] width 23 height 11
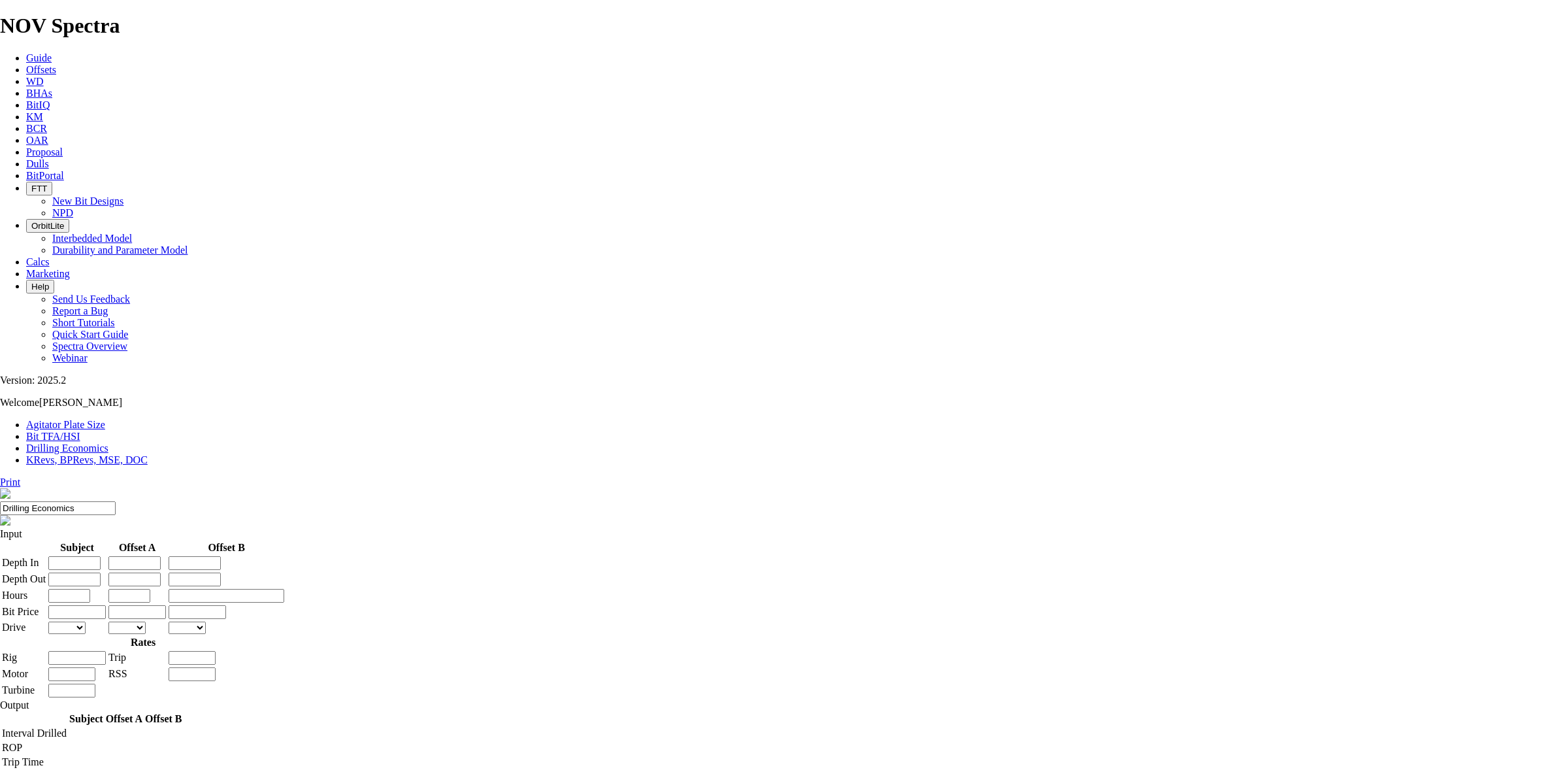
click at [147, 454] on link "KRevs, BPRevs, MSE, DOC" at bounding box center [86, 460] width 121 height 11
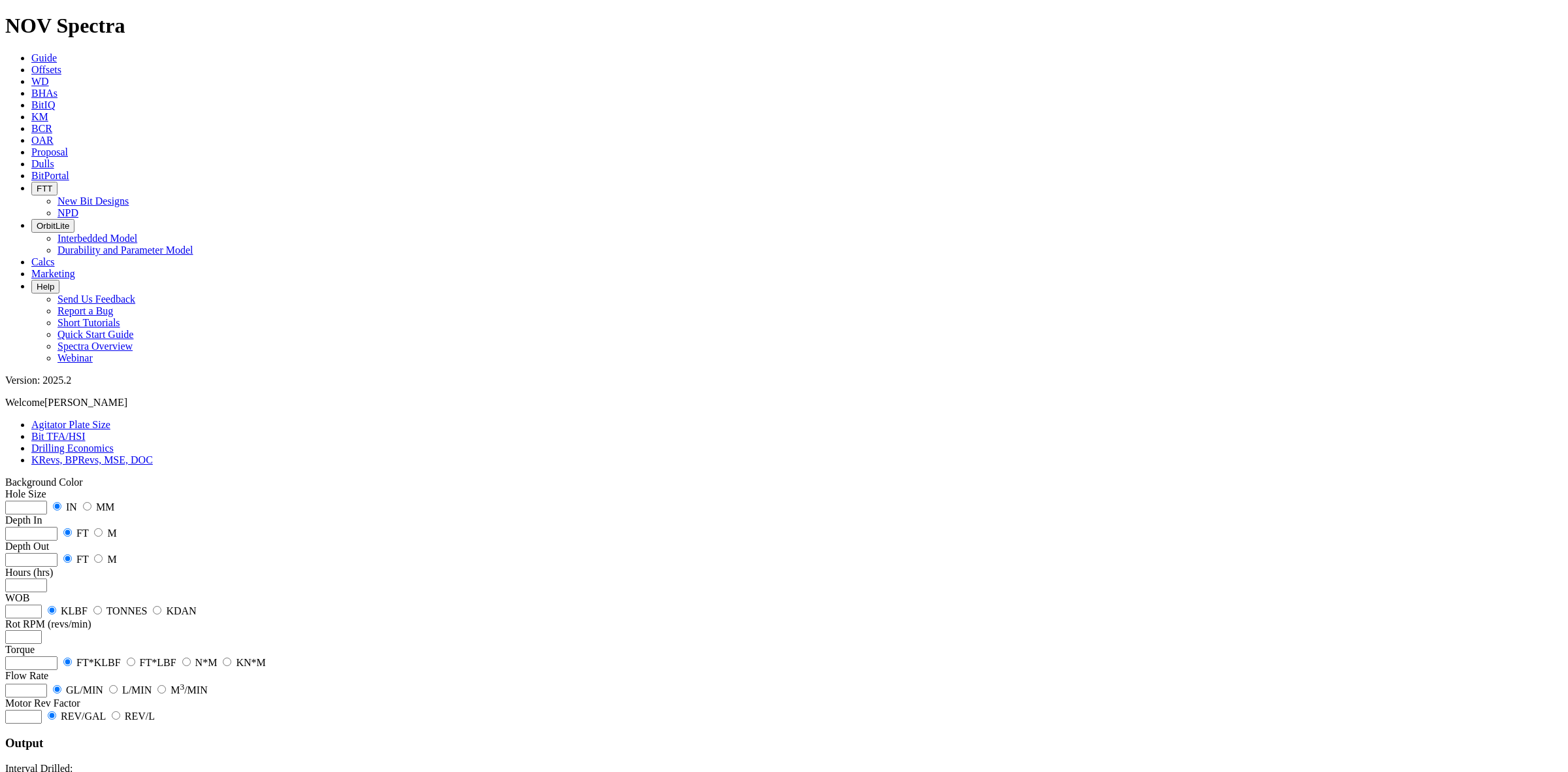
click at [85, 431] on link "Bit TFA/HSI" at bounding box center [58, 437] width 55 height 11
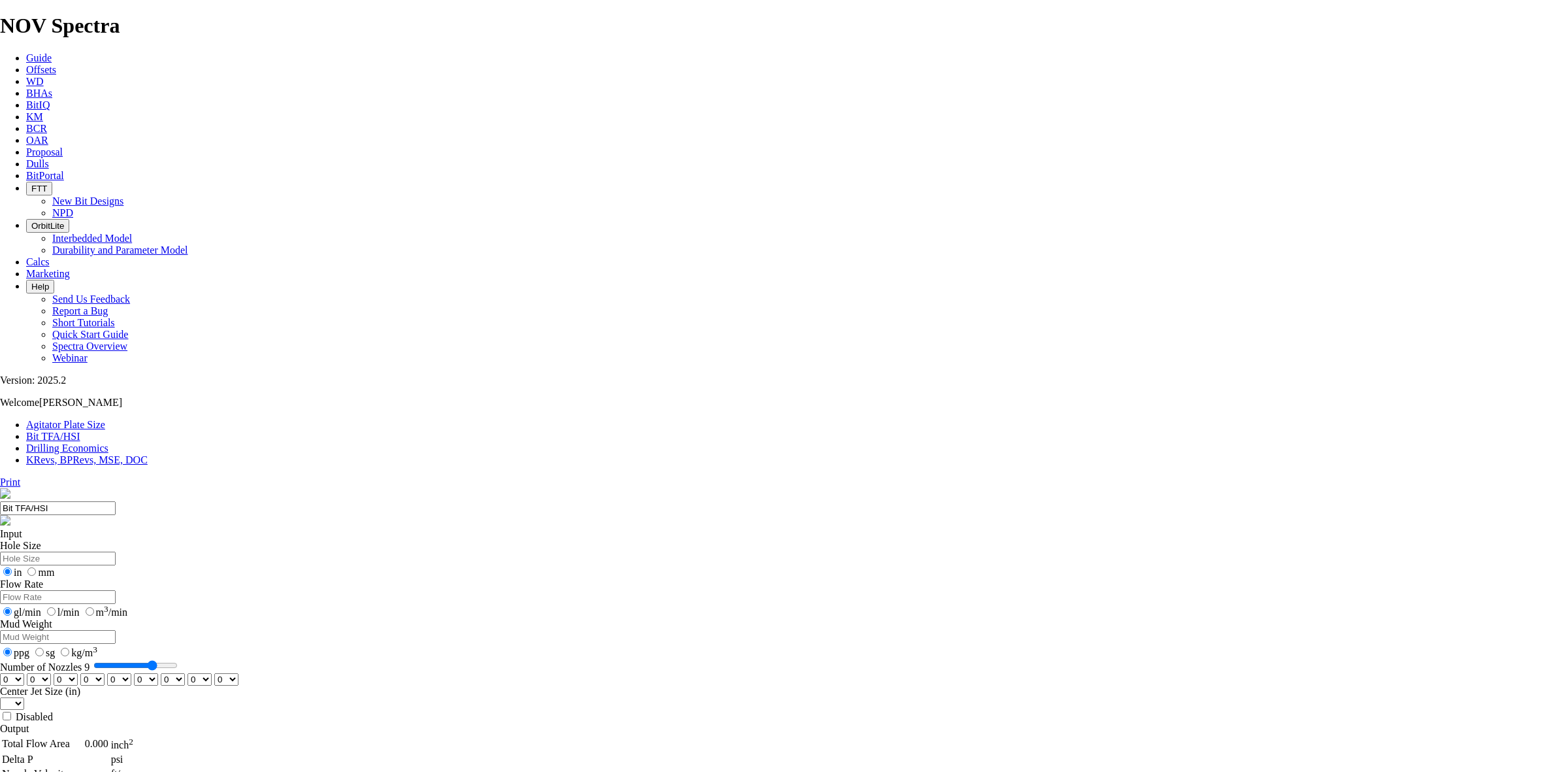
drag, startPoint x: 657, startPoint y: 345, endPoint x: 694, endPoint y: 351, distance: 37.5
type input "9"
click at [178, 660] on input "Number of Nozzles 9" at bounding box center [135, 664] width 84 height 10
click at [24, 673] on select "0 1 2 3 4 5 6 7 8 9 10 11 12 13 14 15 16 17 18 19 20 21 22 23 24 25 26 27 28 29…" at bounding box center [12, 678] width 24 height 12
